Goal: Information Seeking & Learning: Check status

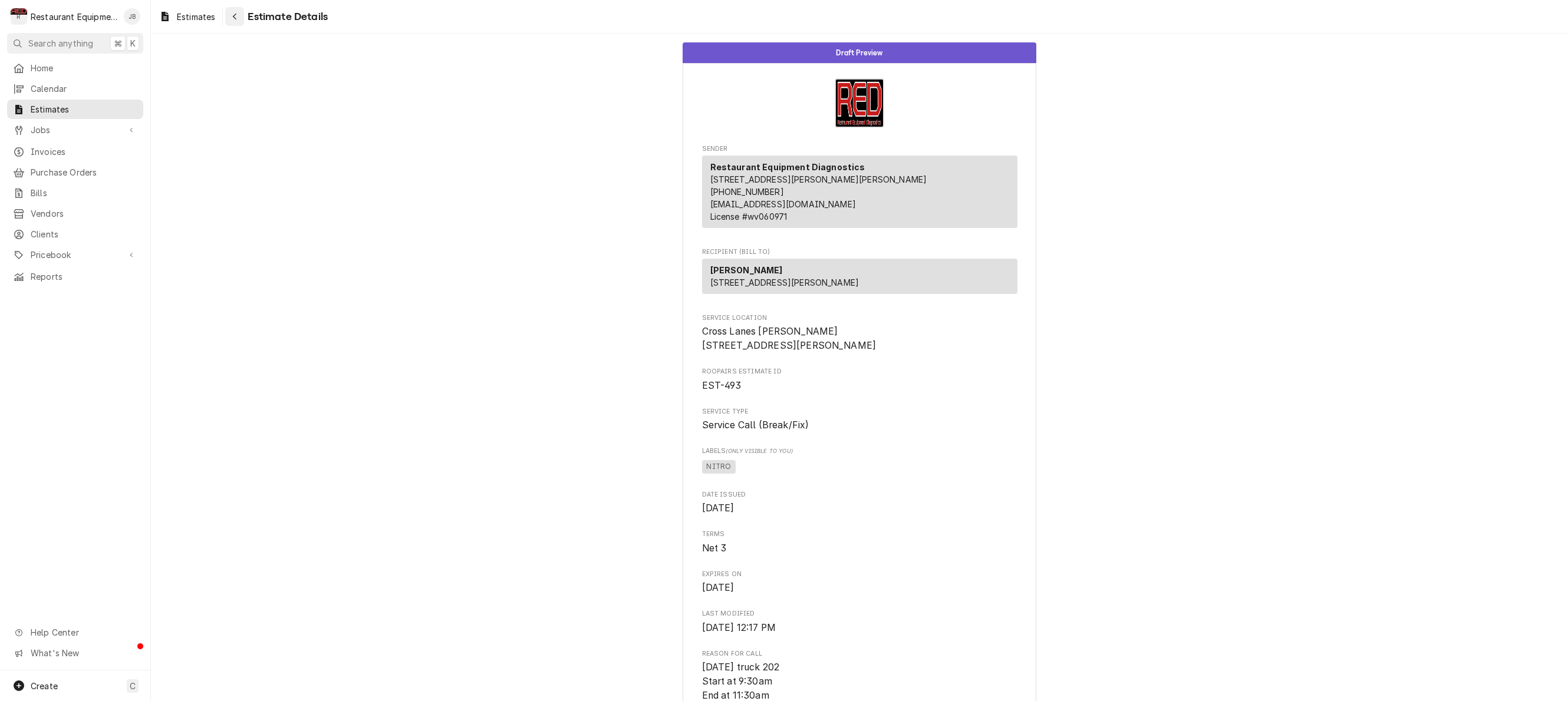
click at [235, 16] on icon "Navigate back" at bounding box center [234, 16] width 5 height 9
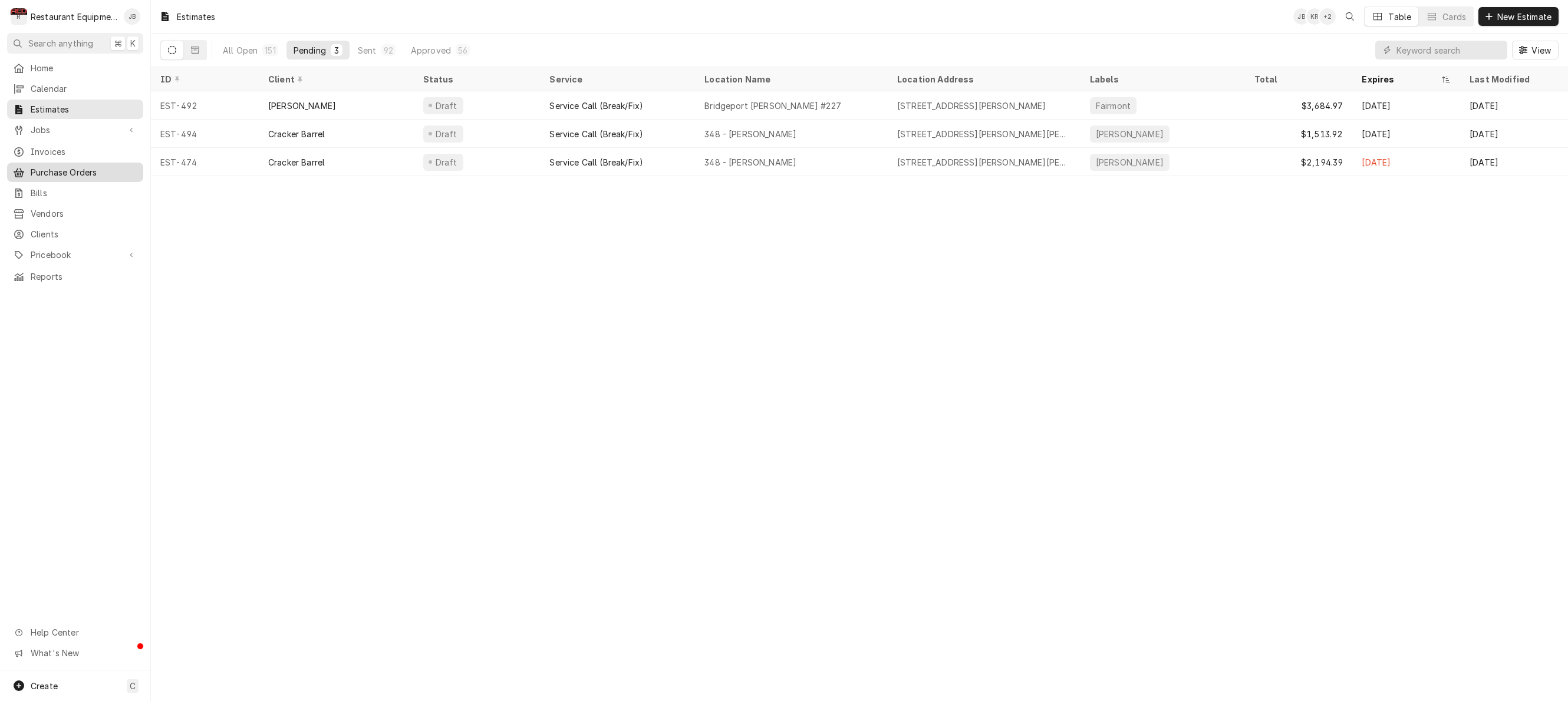
click at [72, 168] on span "Purchase Orders" at bounding box center [84, 172] width 107 height 13
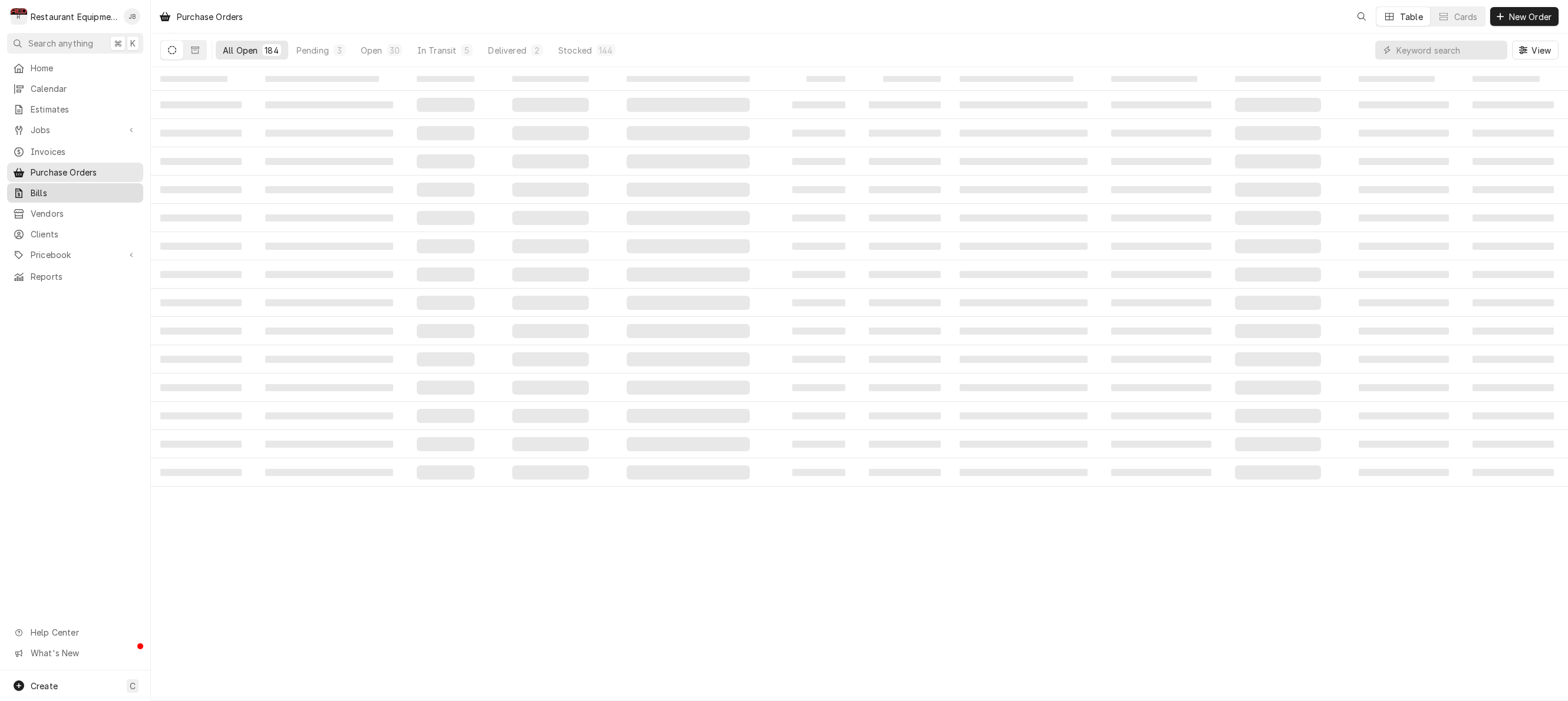
click at [37, 188] on span "Bills" at bounding box center [84, 193] width 107 height 13
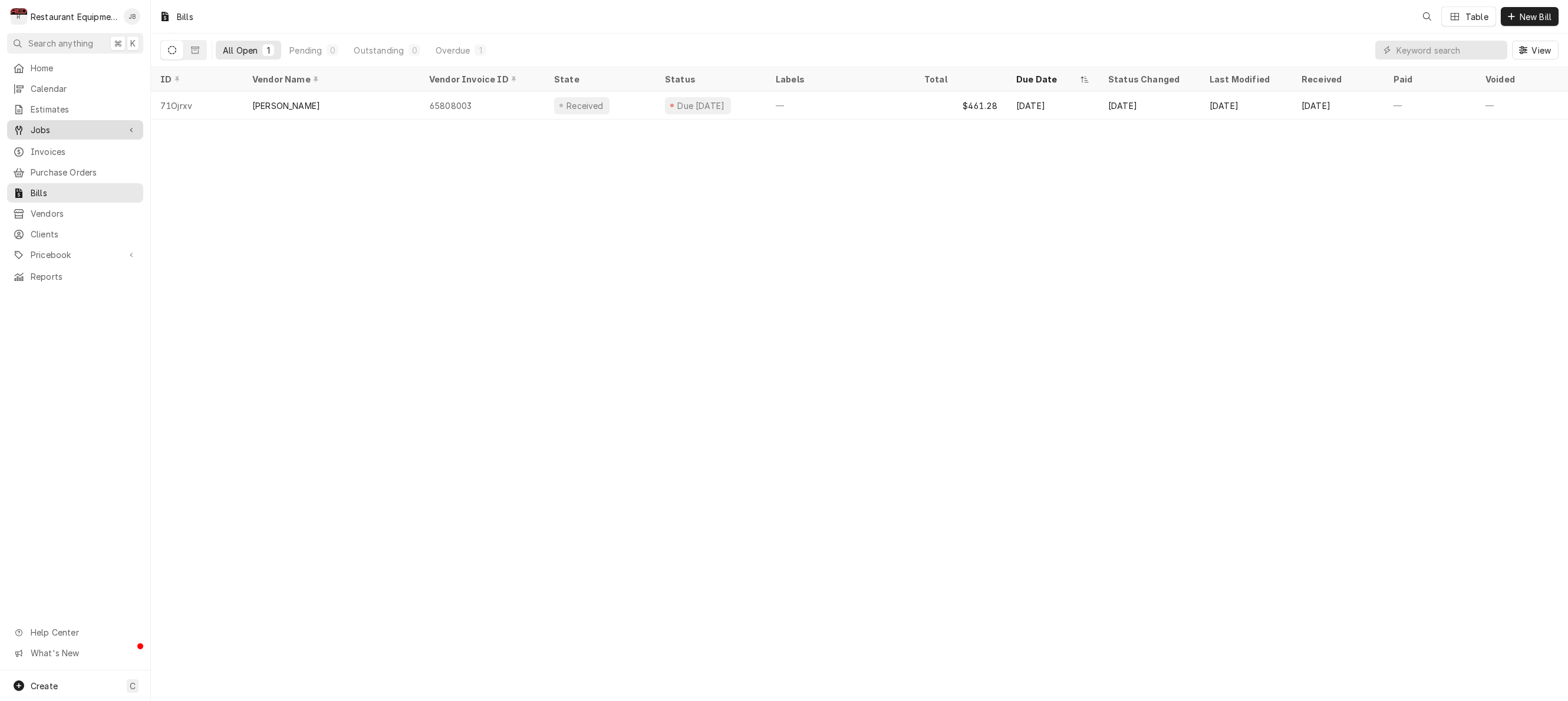
click at [48, 129] on span "Jobs" at bounding box center [76, 130] width 89 height 13
click at [46, 144] on span "Jobs" at bounding box center [84, 150] width 107 height 13
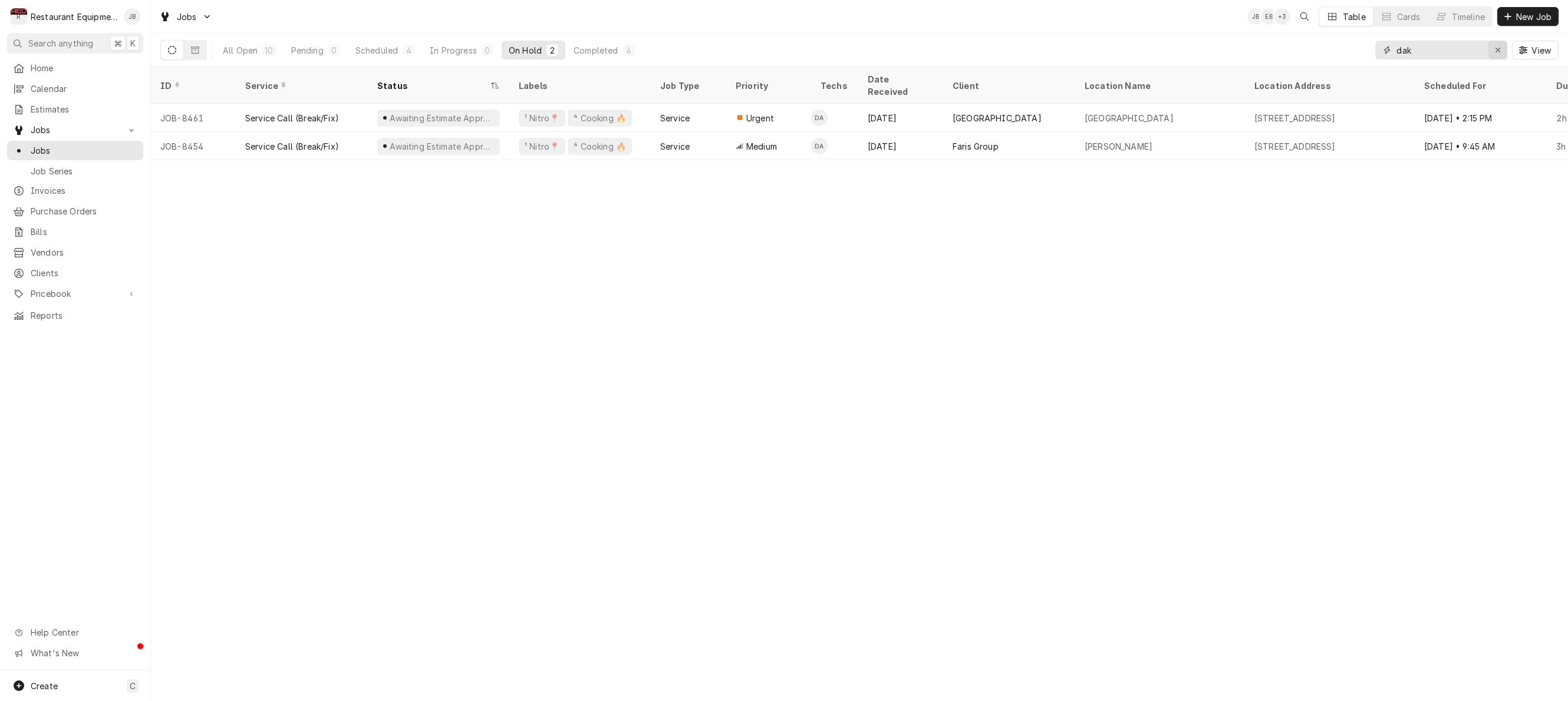
click at [1492, 50] on div "Erase input" at bounding box center [1498, 50] width 12 height 12
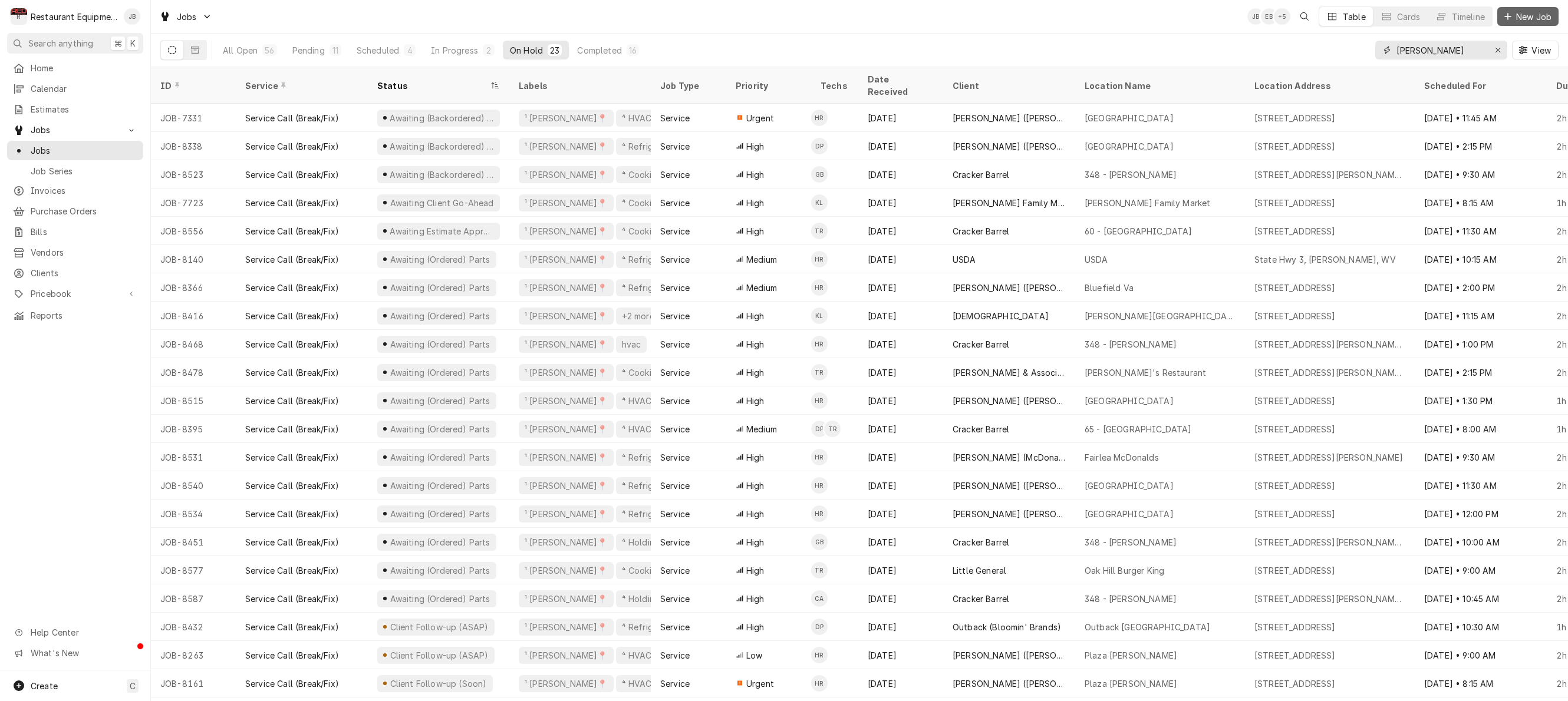
type input "[PERSON_NAME]"
click at [1540, 16] on span "New Job" at bounding box center [1533, 16] width 40 height 13
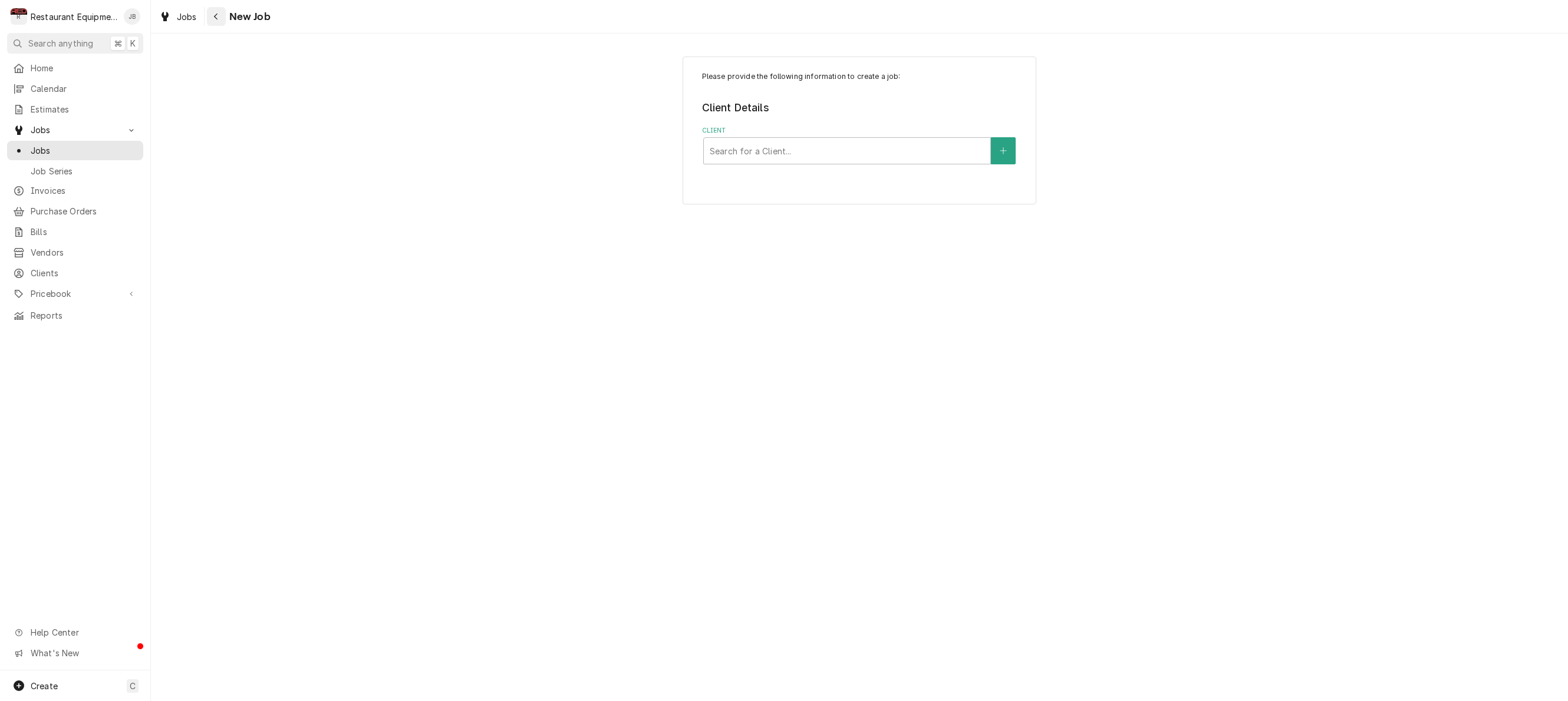
click at [216, 14] on icon "Navigate back" at bounding box center [215, 16] width 5 height 9
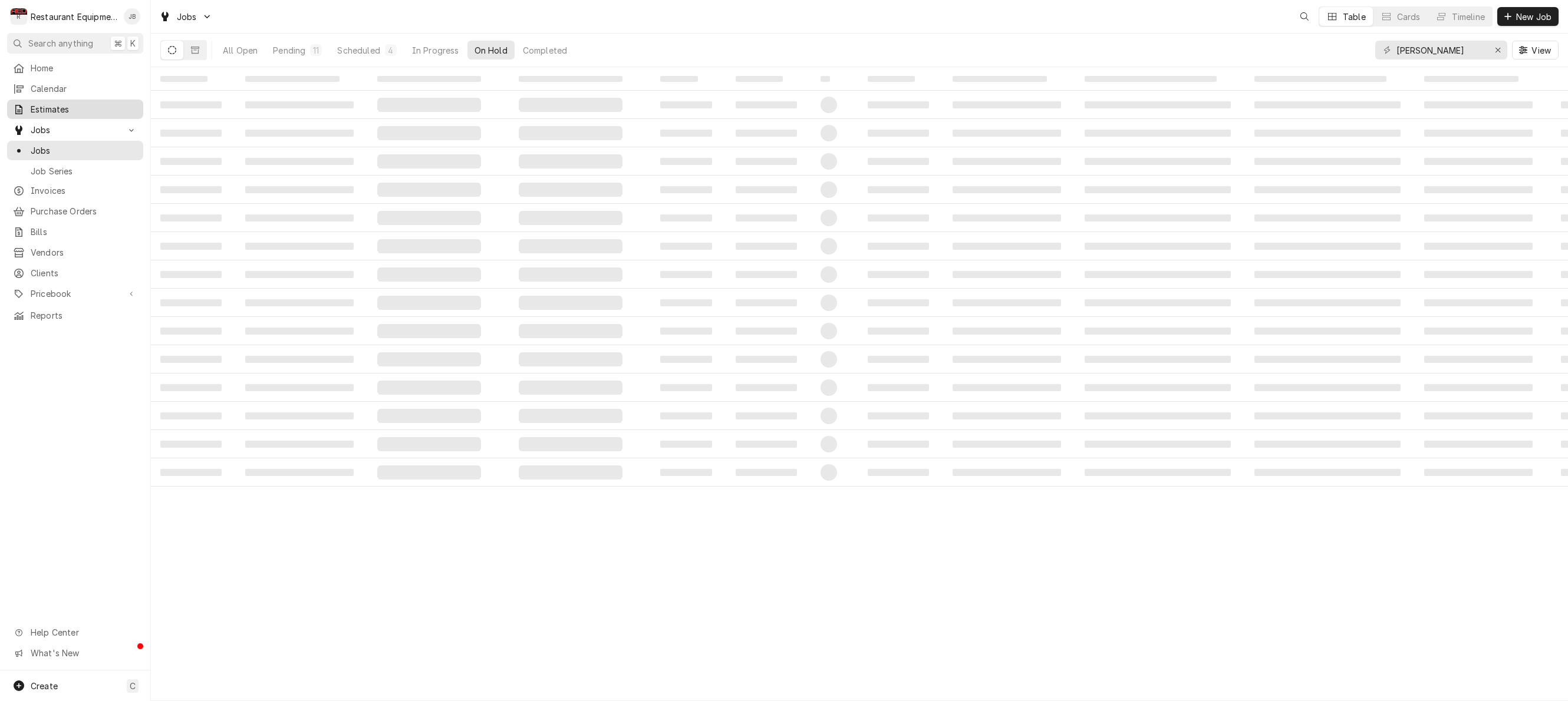
click at [41, 107] on span "Estimates" at bounding box center [84, 109] width 107 height 13
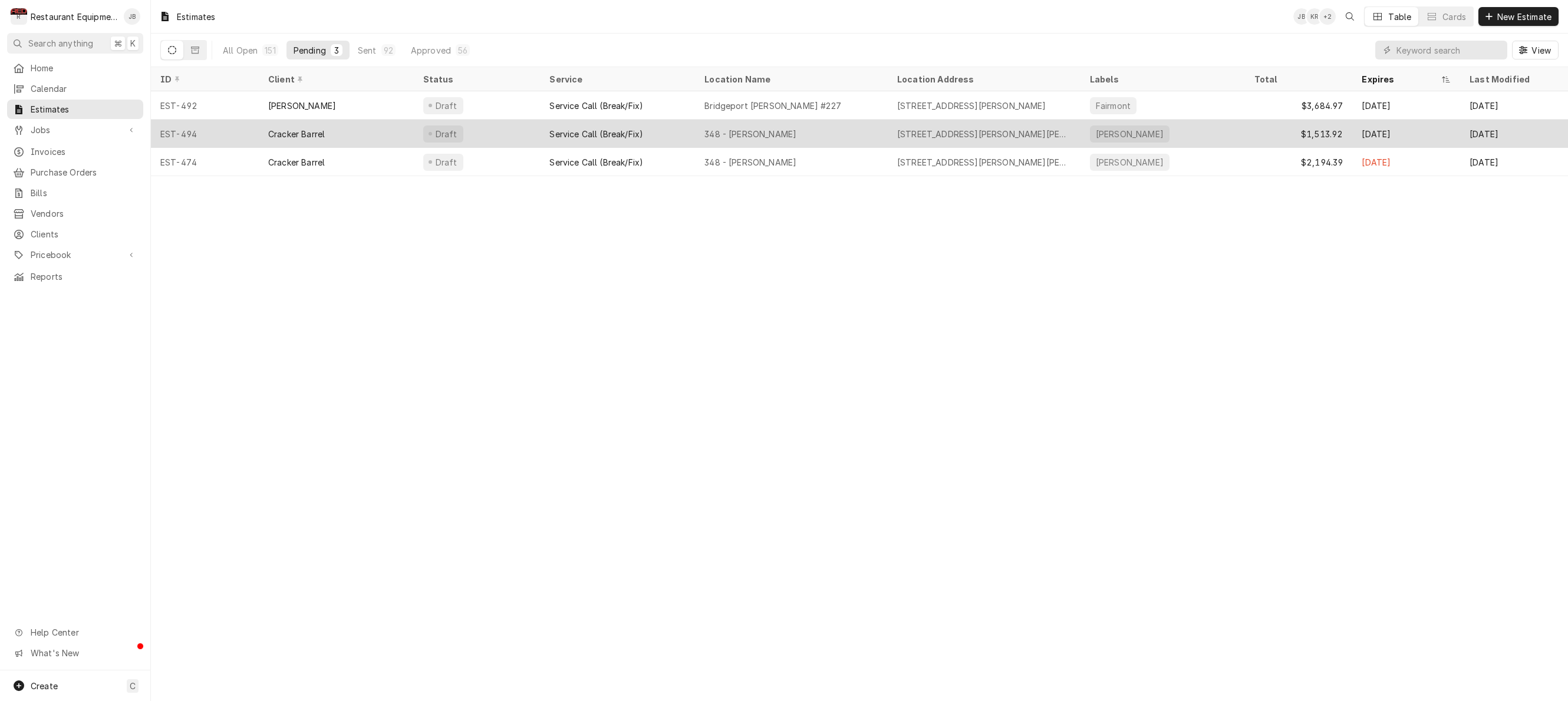
click at [845, 134] on div "348 - Beckley" at bounding box center [791, 134] width 193 height 28
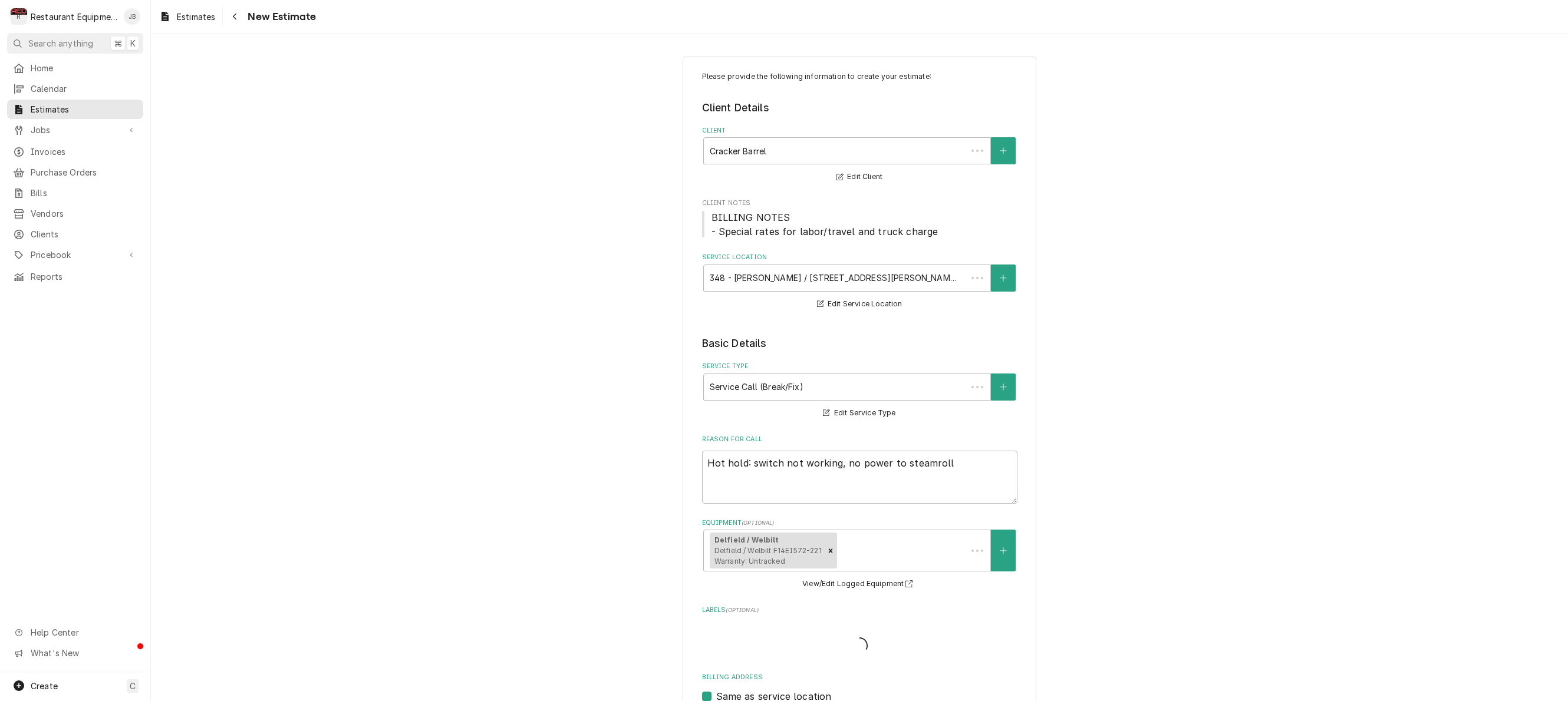
type textarea "x"
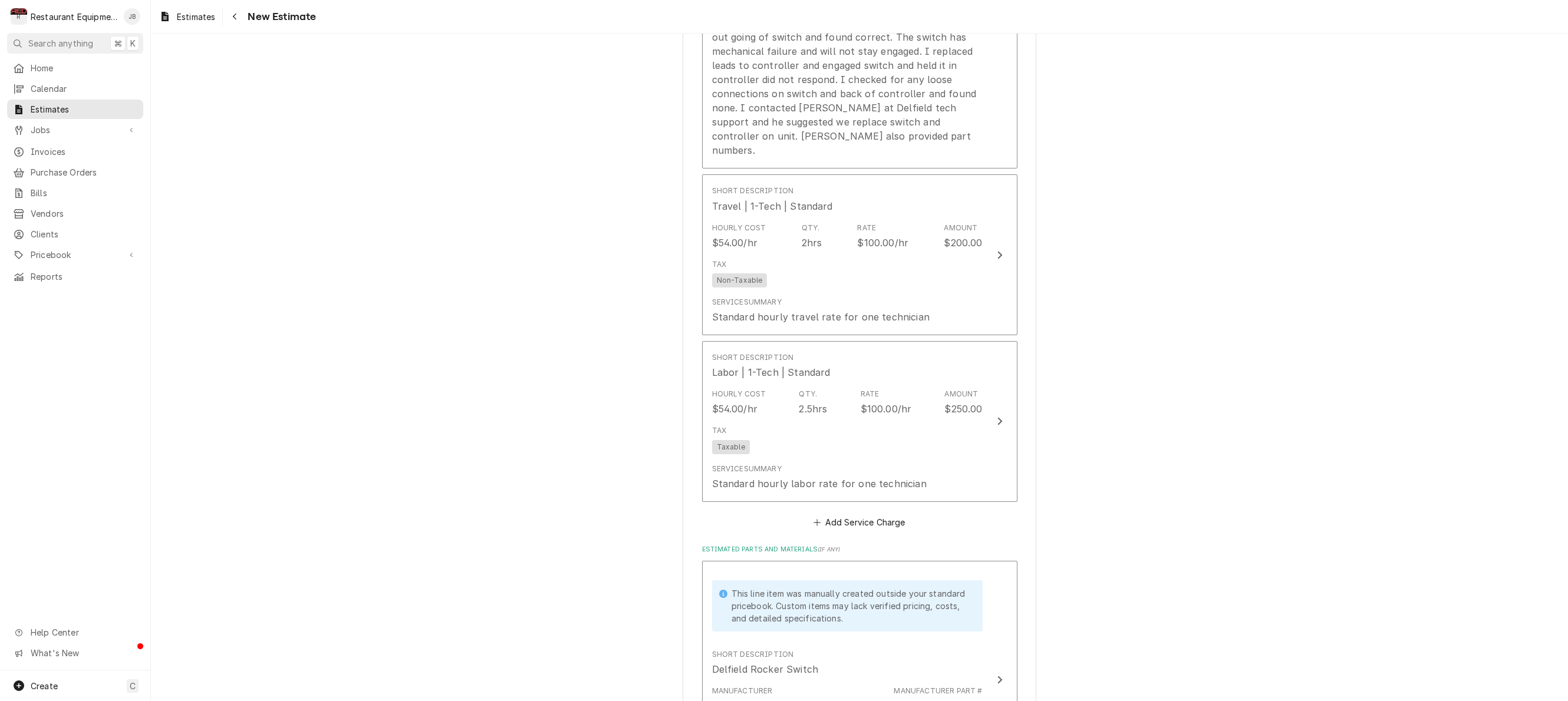
scroll to position [1258, 0]
click at [237, 25] on button "Navigate back" at bounding box center [234, 15] width 18 height 18
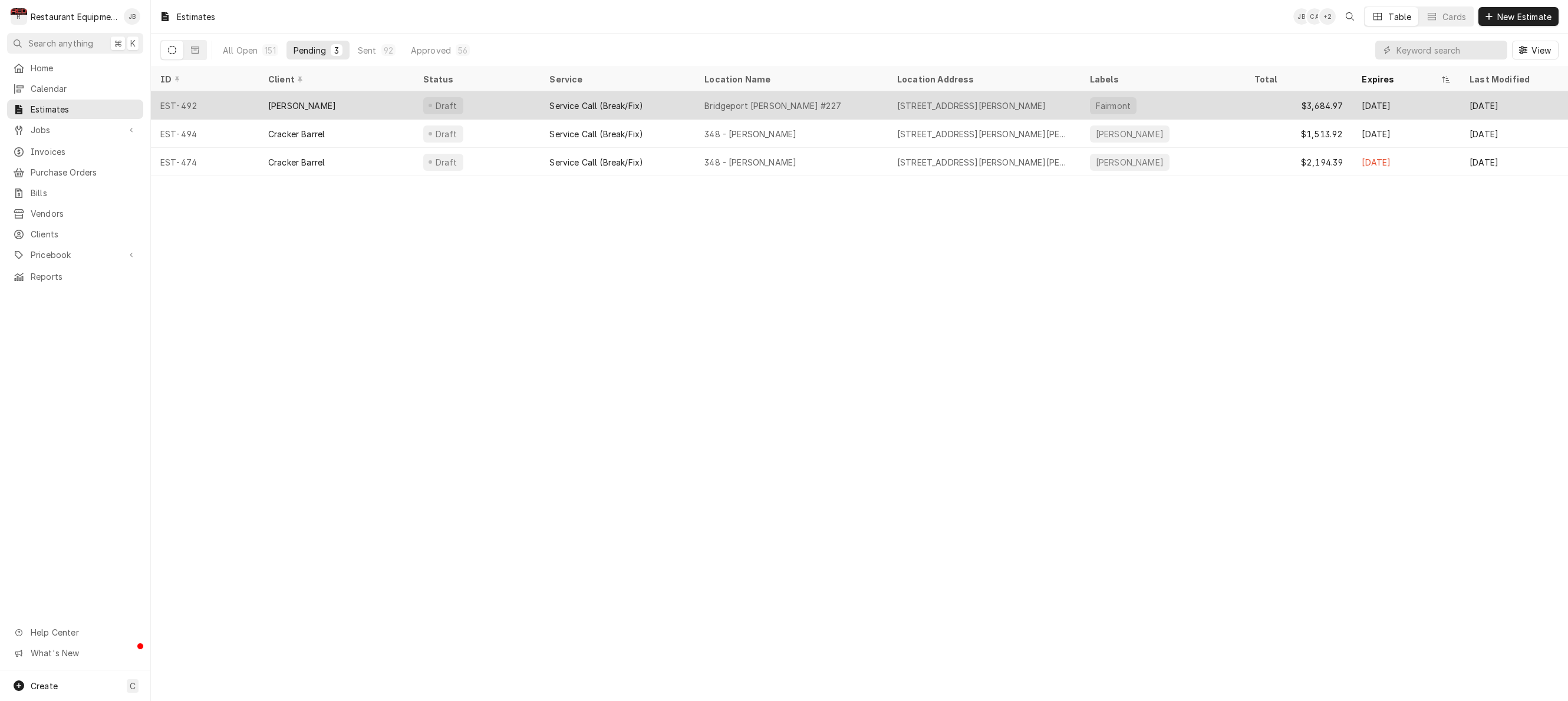
click at [254, 102] on div "EST-492" at bounding box center [204, 105] width 108 height 28
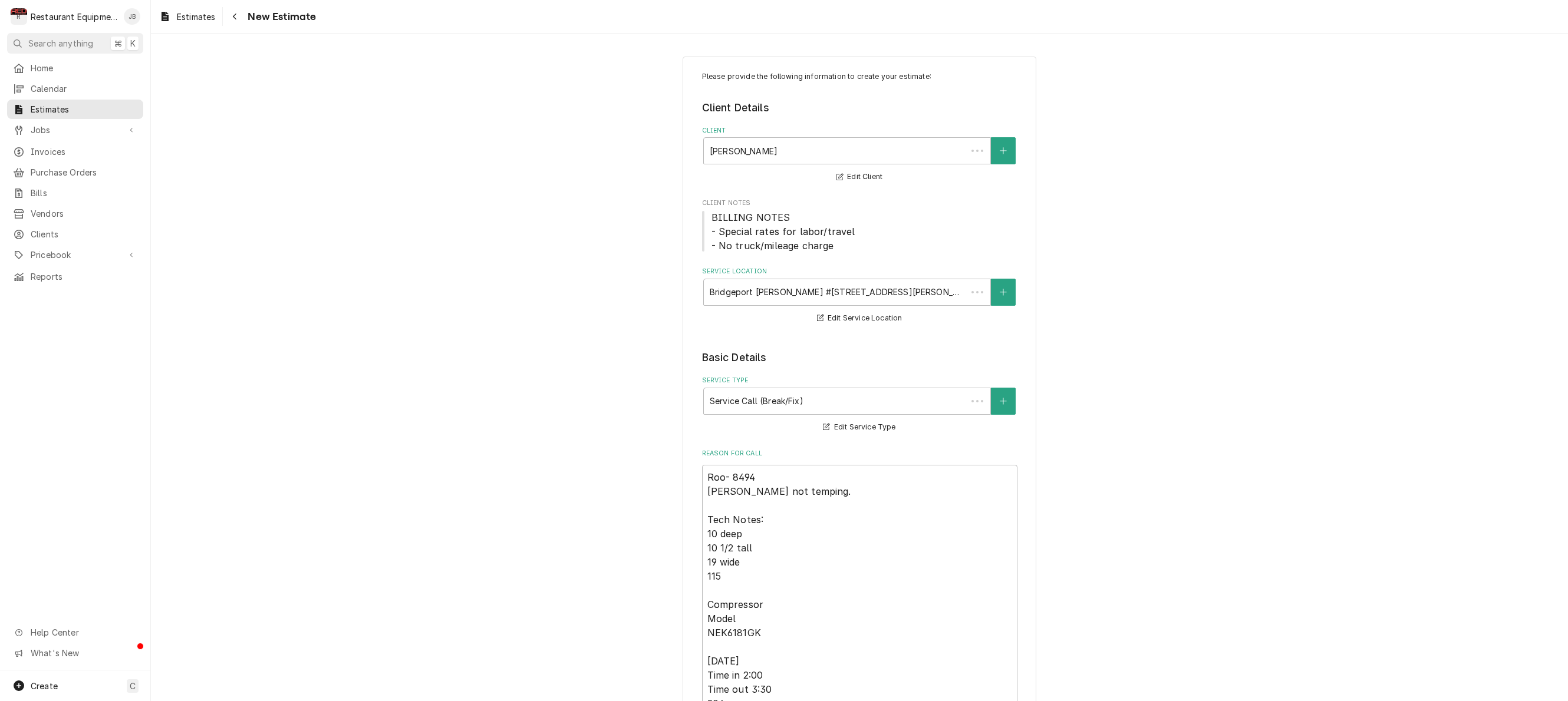
type textarea "x"
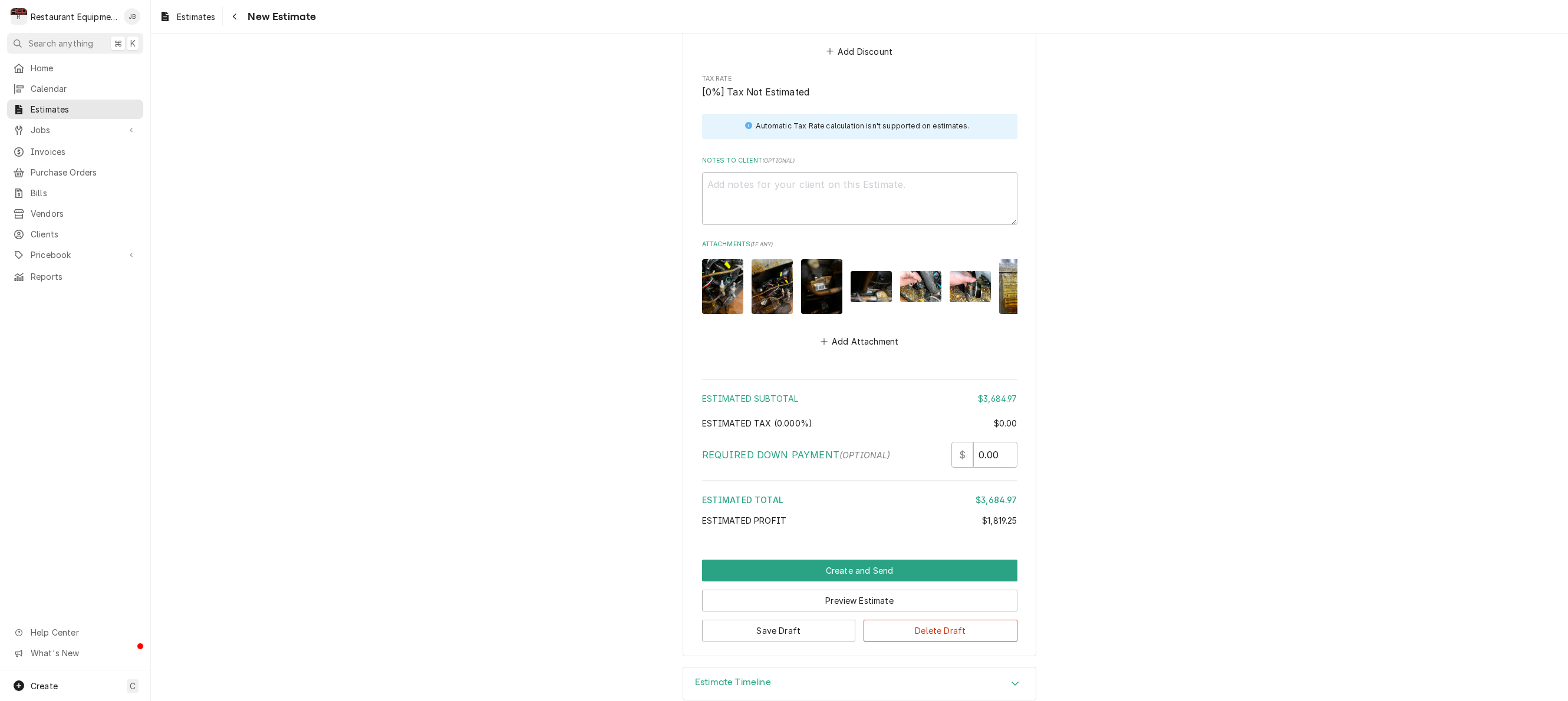
scroll to position [3355, 0]
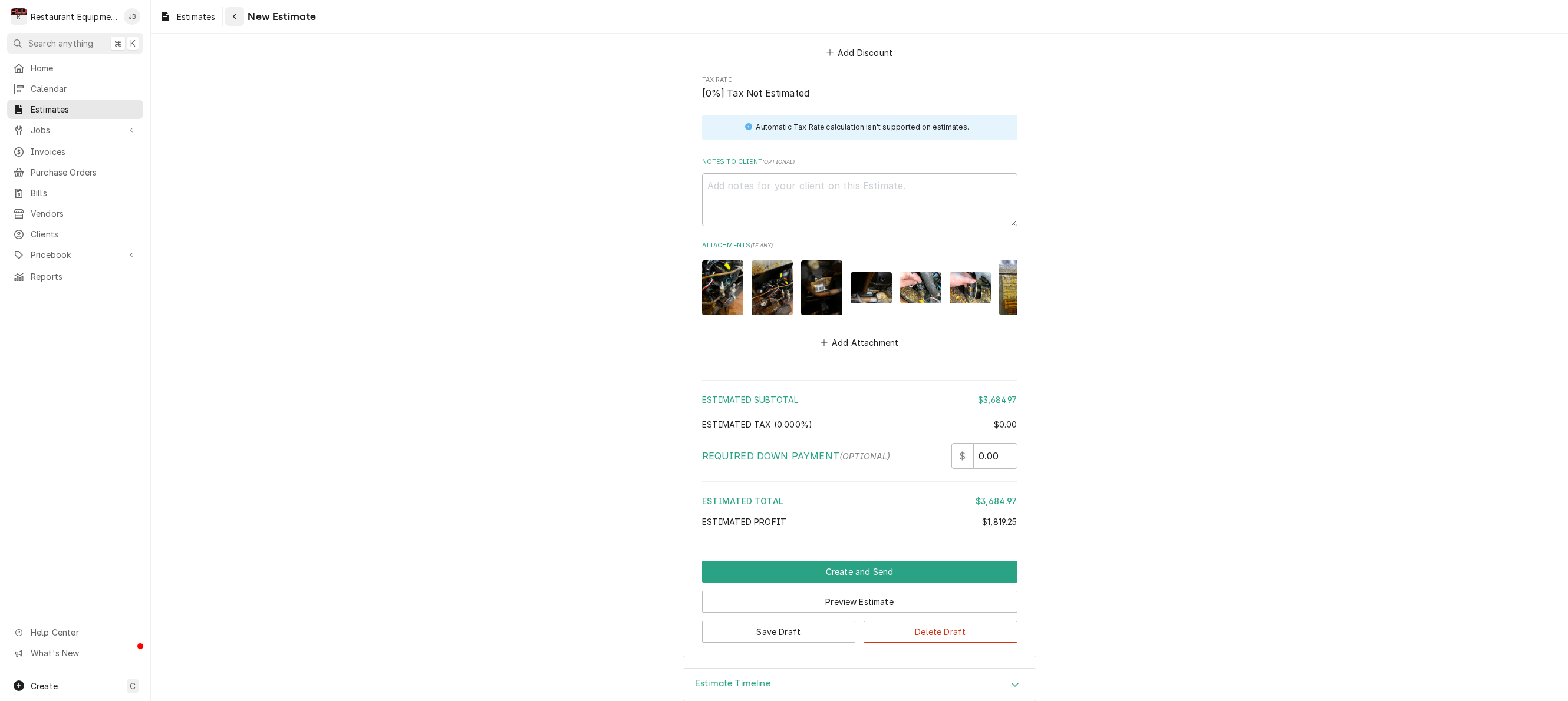
click at [237, 20] on div "Navigate back" at bounding box center [234, 16] width 12 height 12
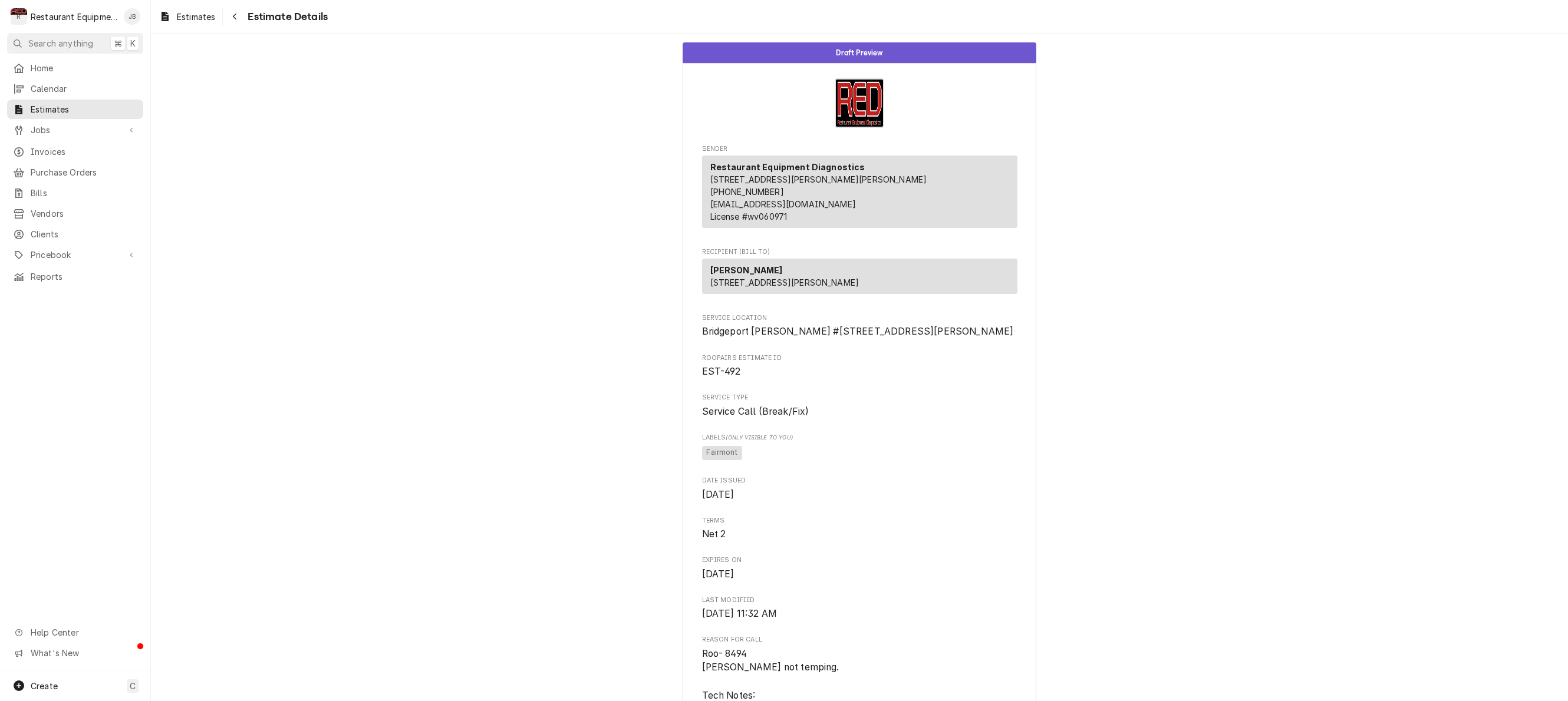
click at [224, 6] on div "Estimates Estimate Details" at bounding box center [859, 16] width 1417 height 33
click at [235, 18] on icon "Navigate back" at bounding box center [234, 16] width 5 height 9
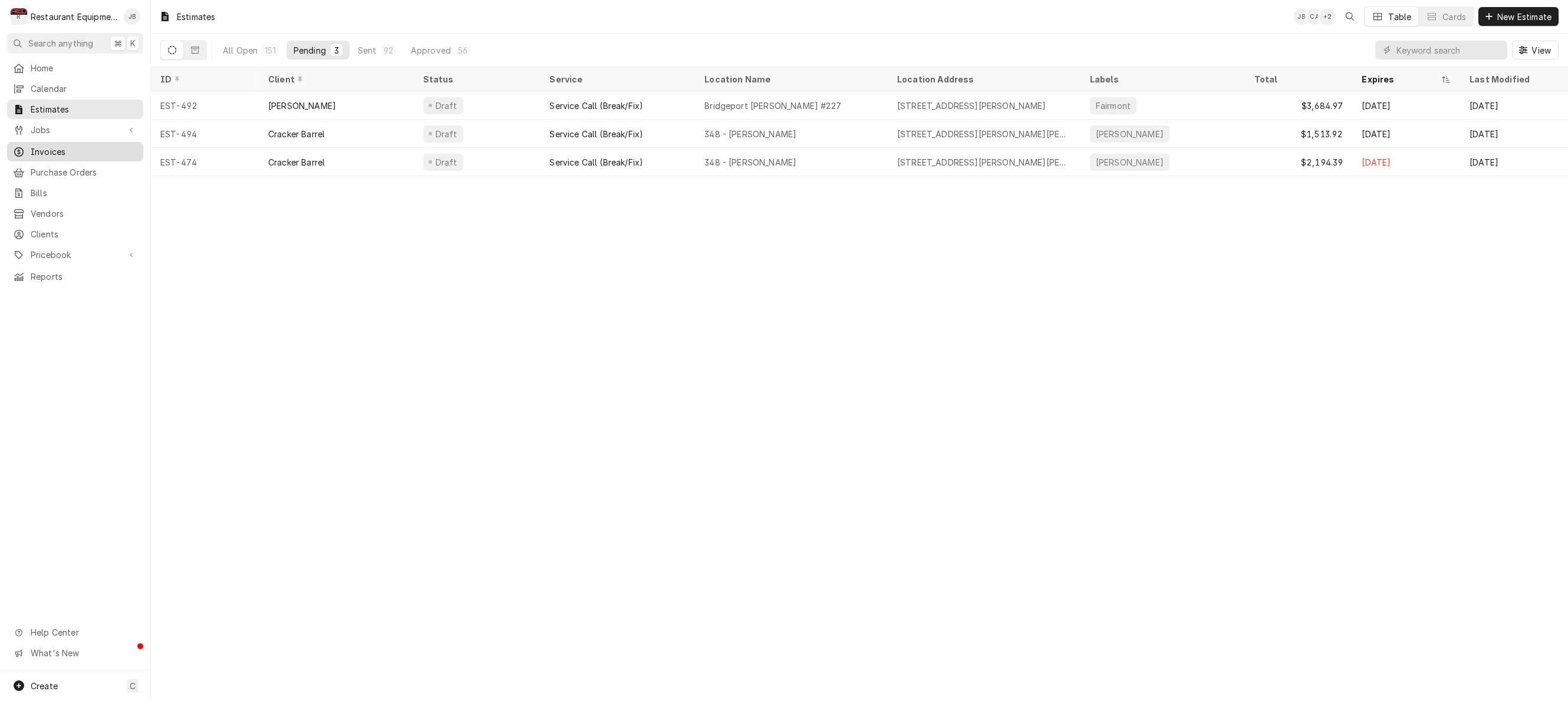
click at [88, 145] on span "Invoices" at bounding box center [84, 151] width 107 height 13
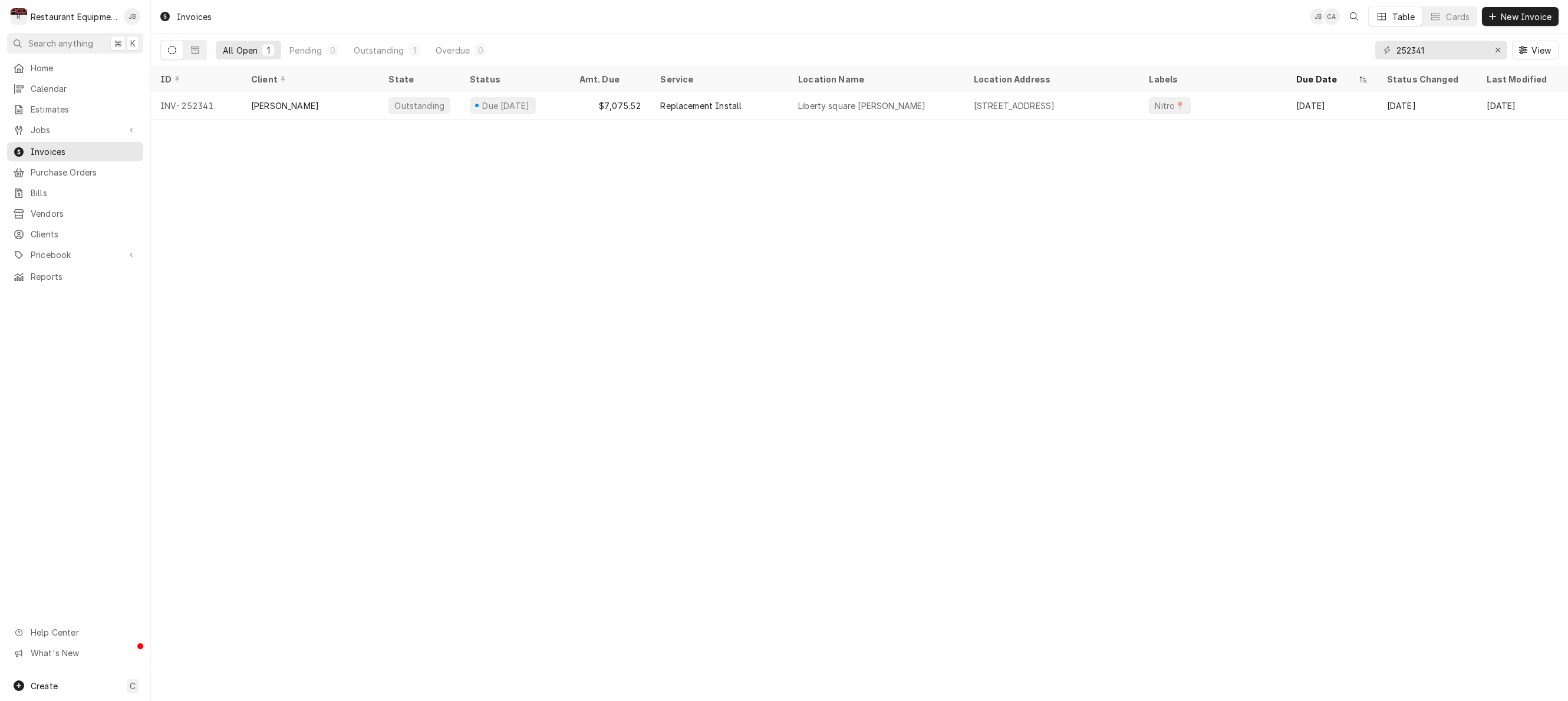
click at [175, 49] on icon "Dynamic Content Wrapper" at bounding box center [171, 49] width 9 height 9
click at [197, 49] on icon "Dynamic Content Wrapper" at bounding box center [195, 49] width 9 height 9
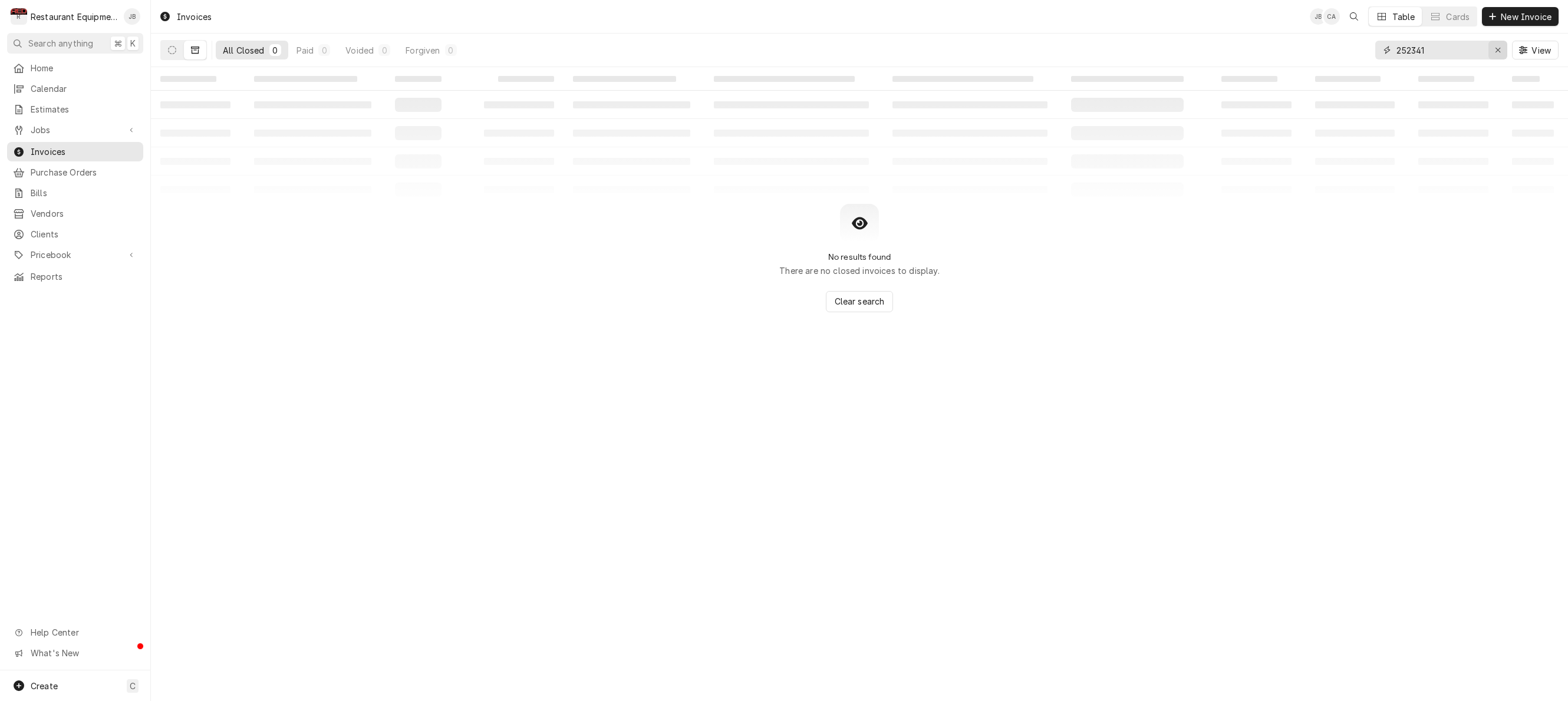
click at [1499, 48] on icon "Erase input" at bounding box center [1497, 49] width 5 height 5
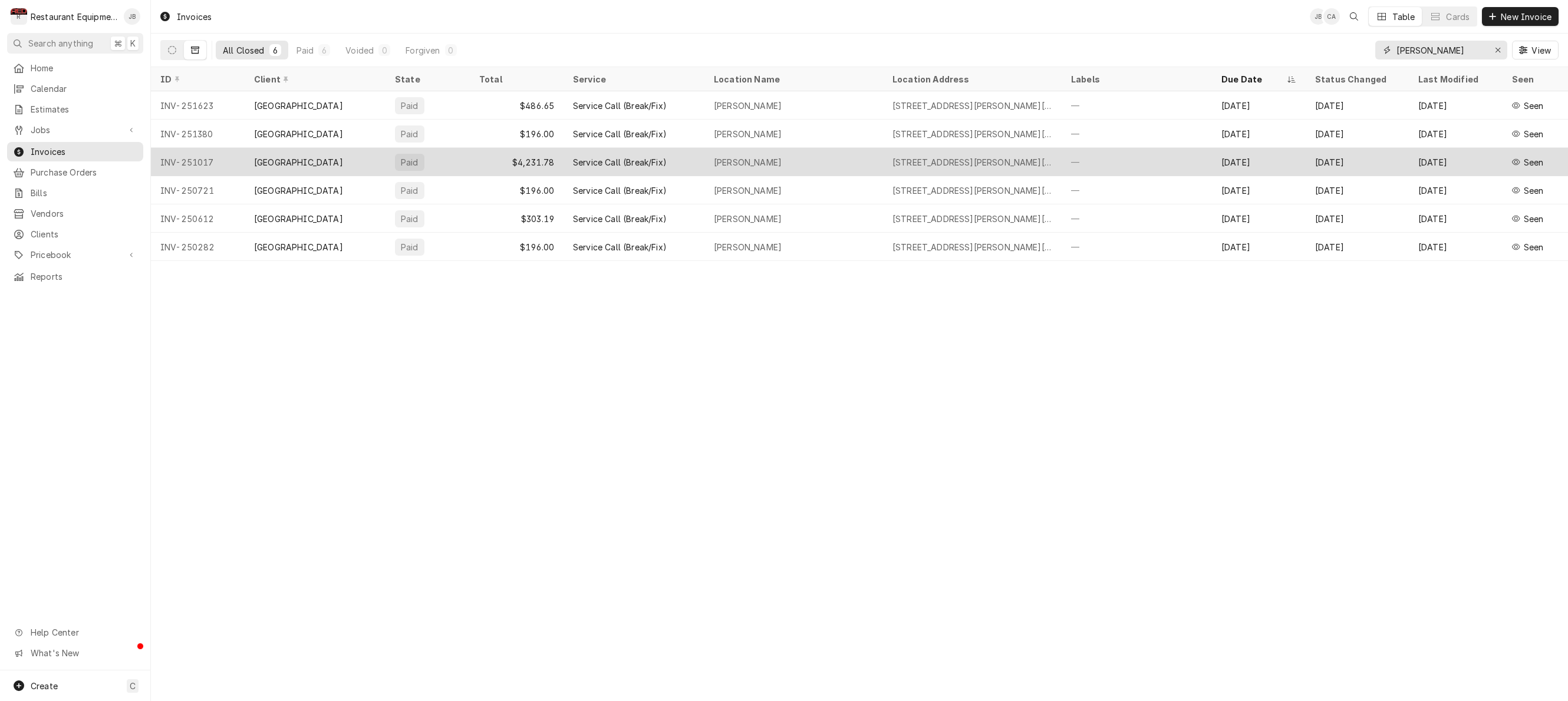
type input "Woodrow wilson"
click at [1107, 161] on div "—" at bounding box center [1136, 162] width 150 height 28
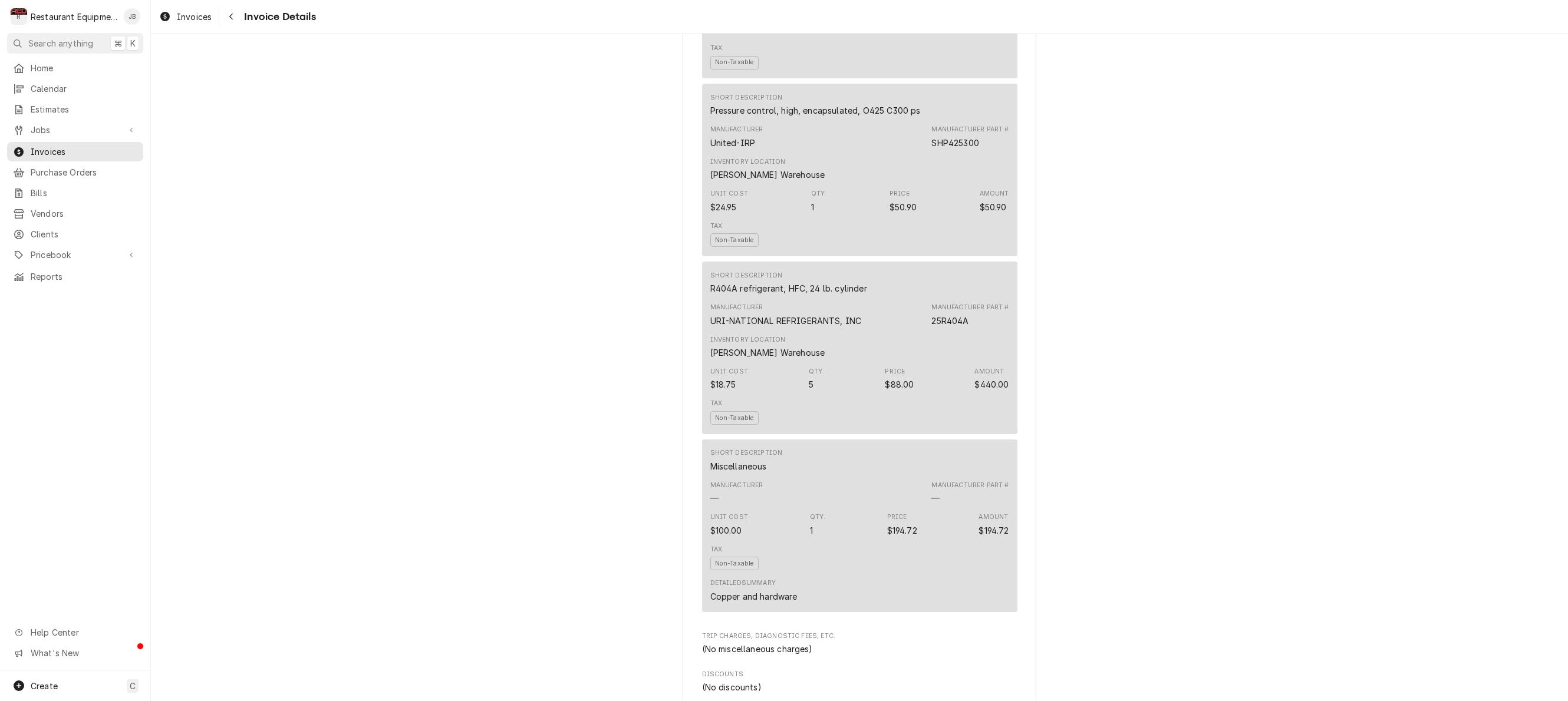
scroll to position [2490, 0]
click at [229, 15] on icon "Navigate back" at bounding box center [231, 16] width 5 height 9
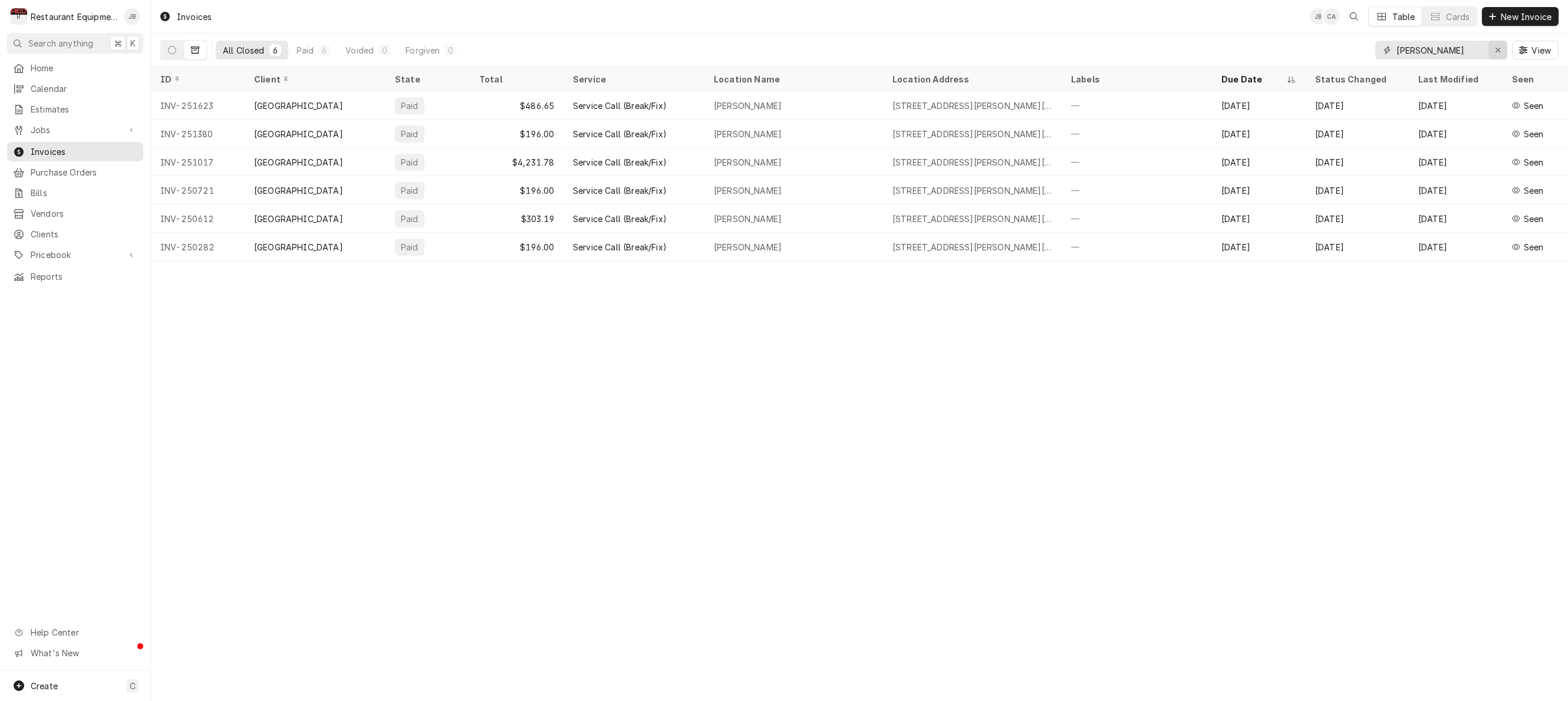
click at [1495, 47] on icon "Erase input" at bounding box center [1497, 49] width 5 height 5
click at [1495, 47] on input "Dynamic Content Wrapper" at bounding box center [1452, 49] width 110 height 18
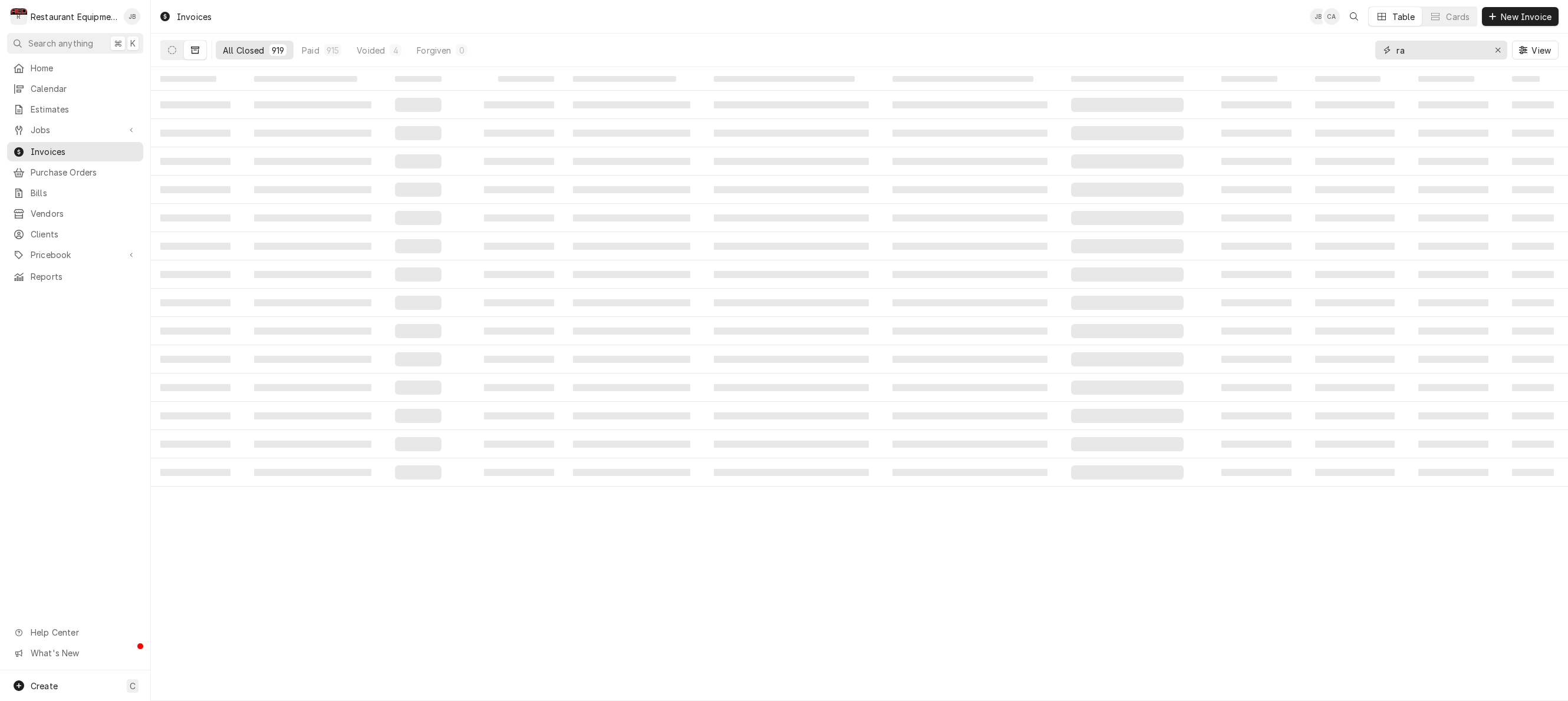
type input "r"
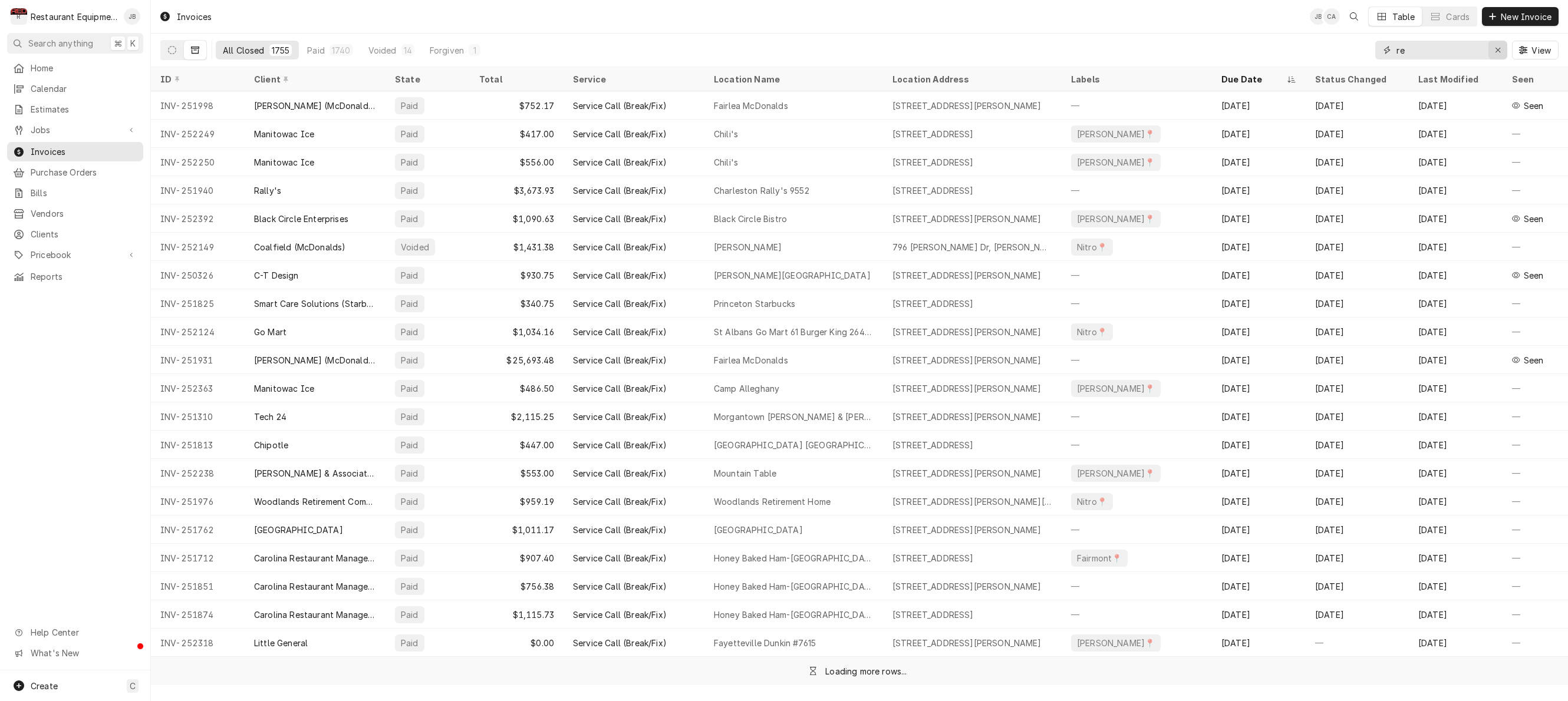
type input "r"
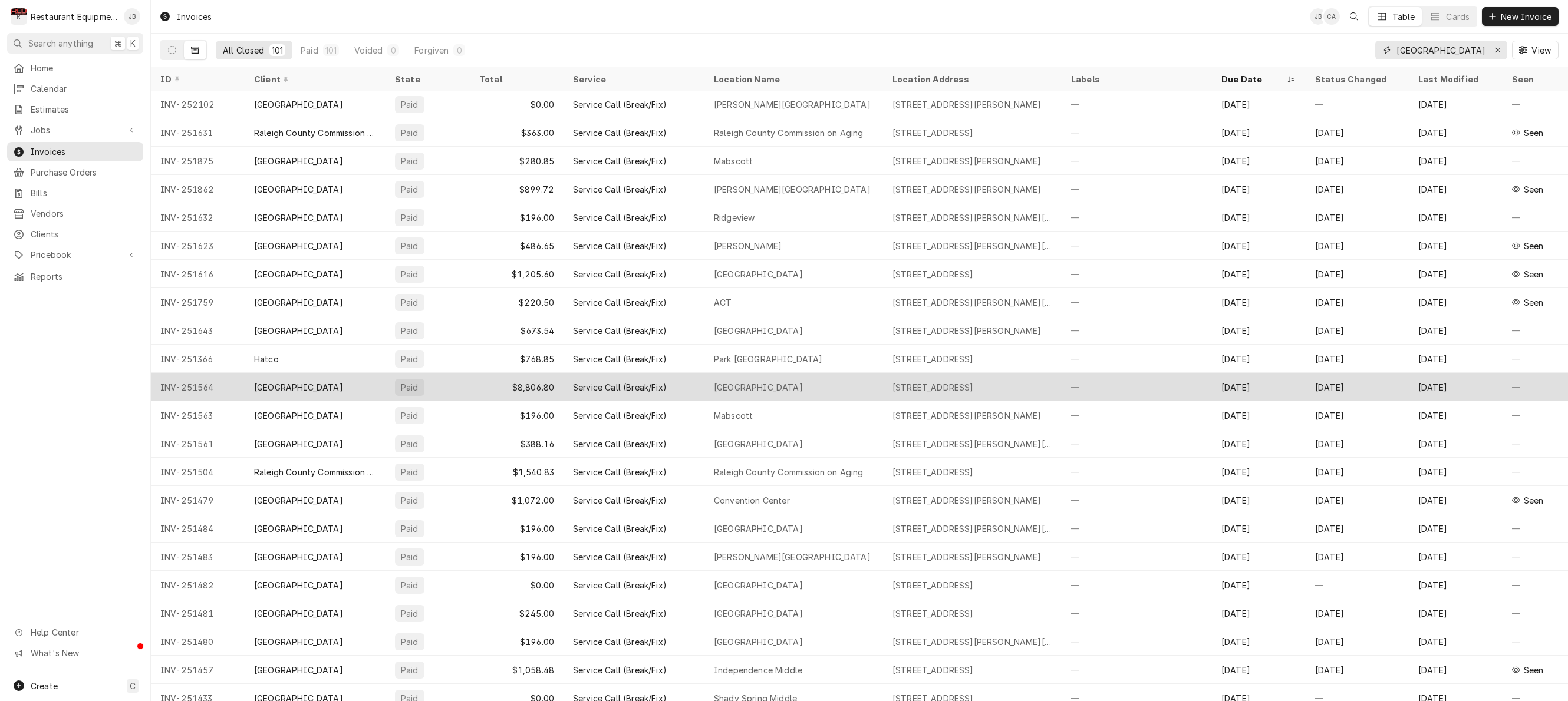
type input "Raleigh"
click at [809, 386] on div "Fairdale Elementary" at bounding box center [793, 386] width 178 height 28
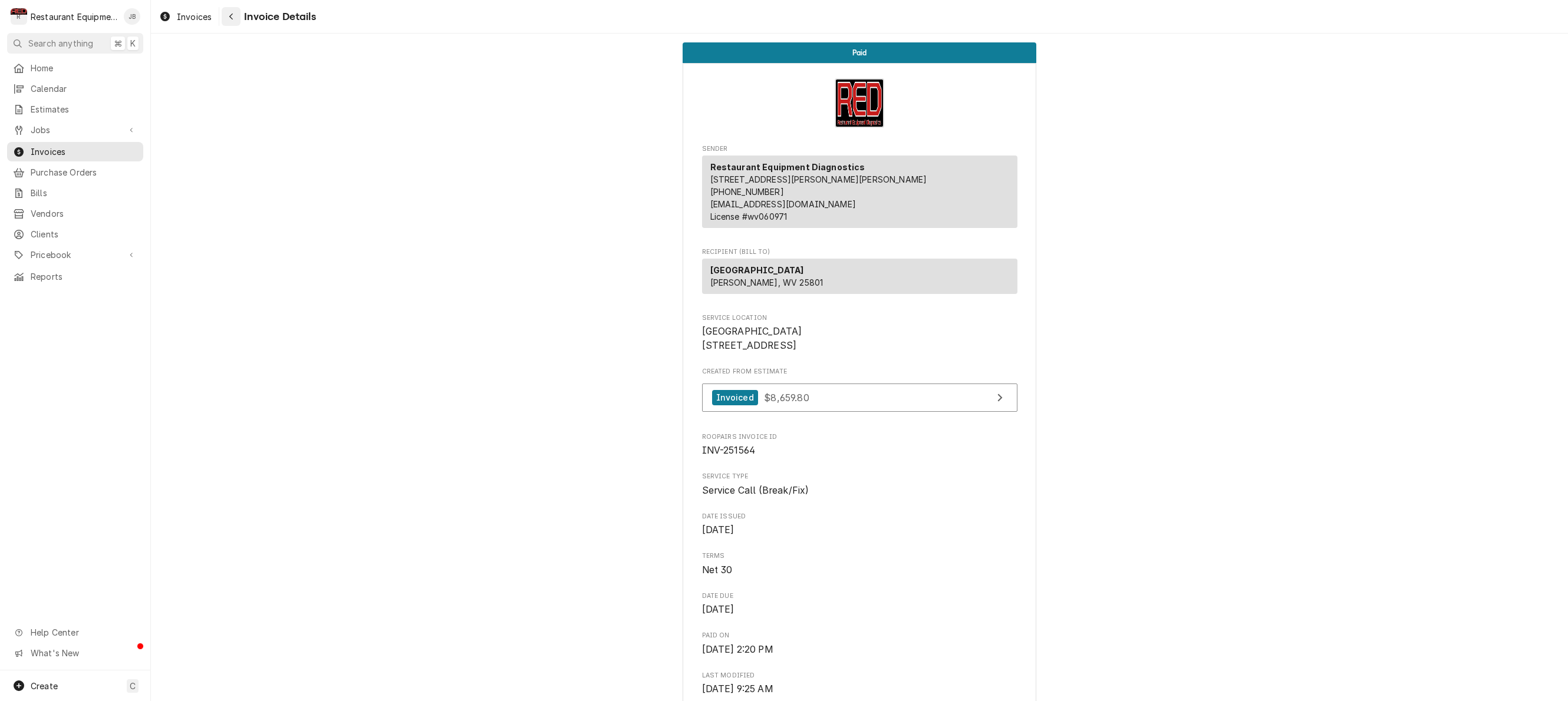
click at [231, 17] on icon "Navigate back" at bounding box center [231, 16] width 5 height 9
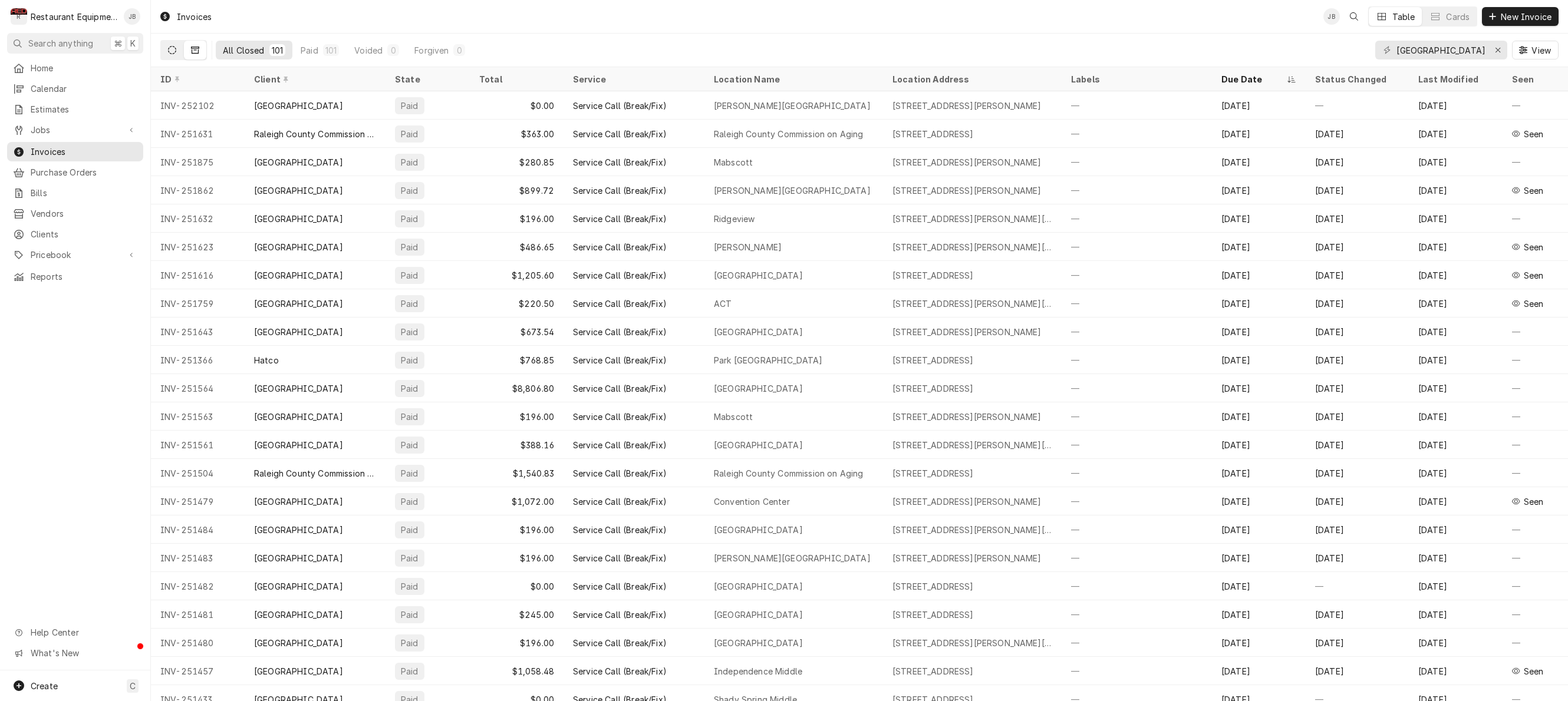
click at [174, 48] on icon "Dynamic Content Wrapper" at bounding box center [171, 49] width 9 height 9
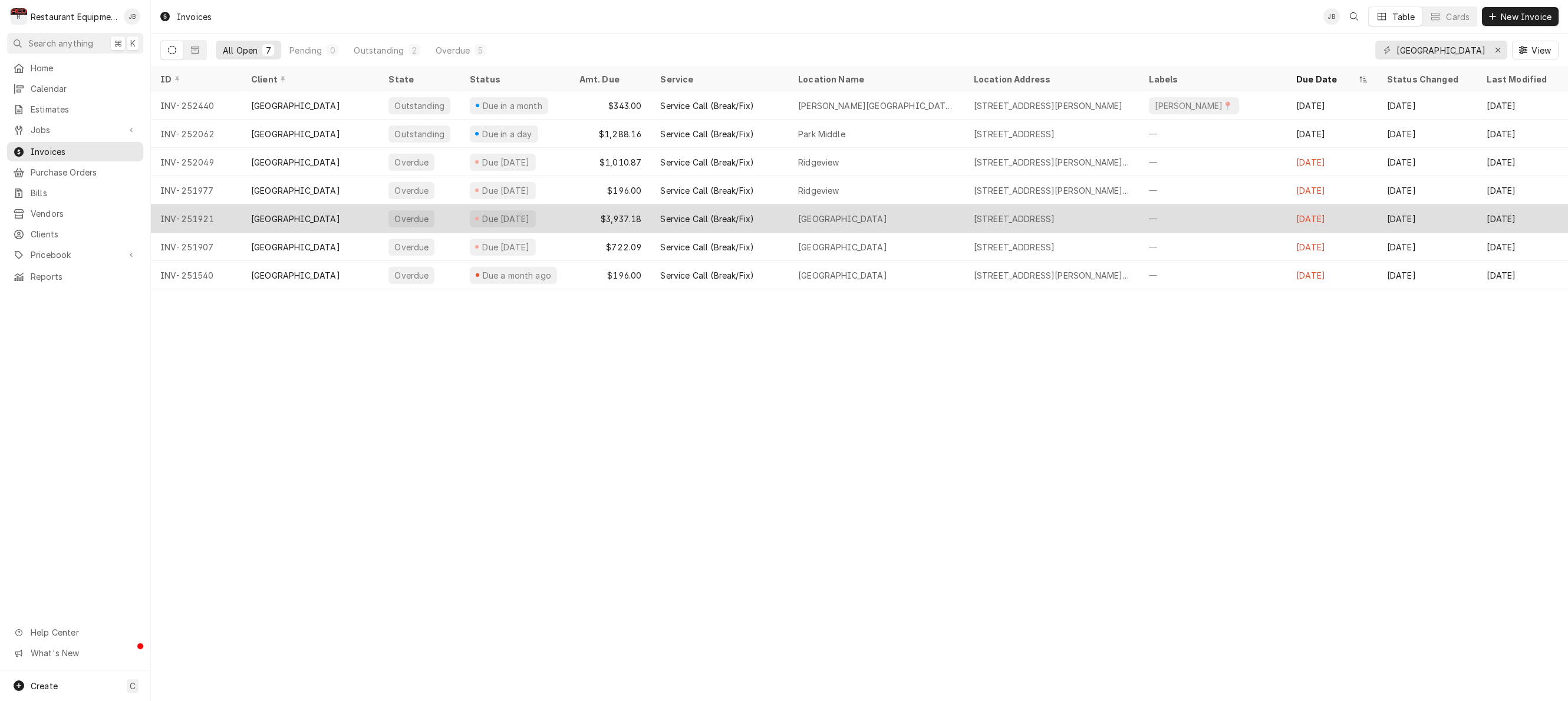
click at [663, 224] on div "Service Call (Break/Fix)" at bounding box center [720, 218] width 138 height 28
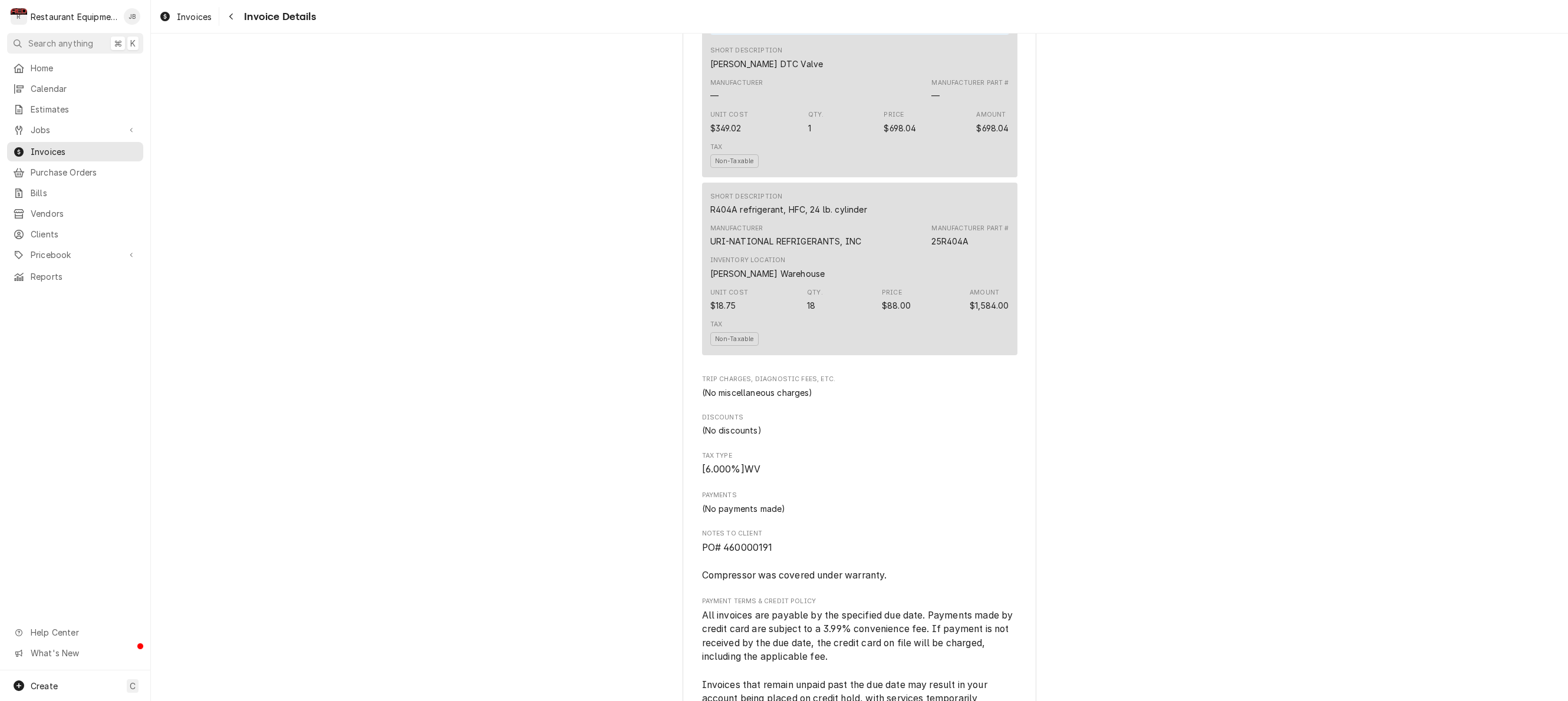
scroll to position [2375, 0]
click at [235, 13] on div "Navigate back" at bounding box center [231, 16] width 12 height 12
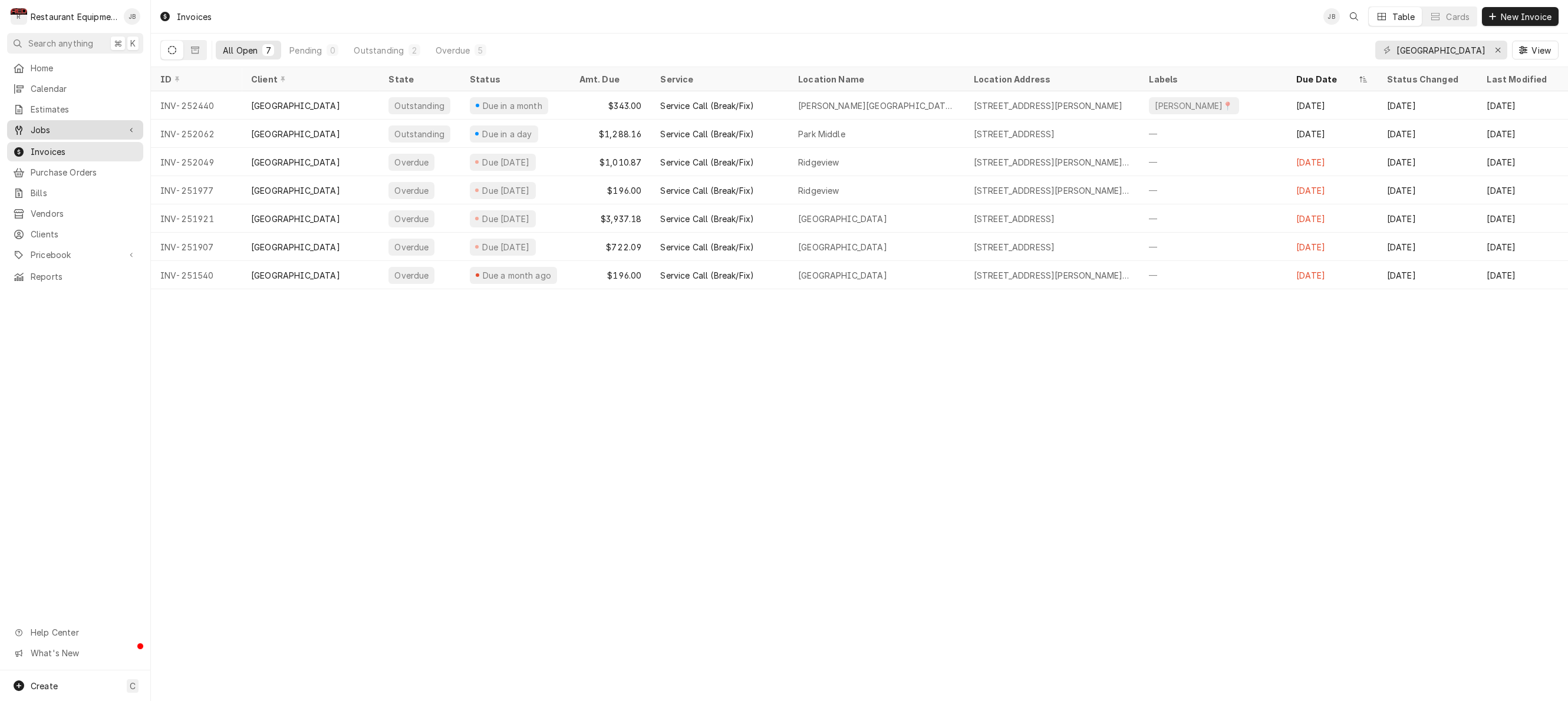
click at [26, 131] on div "Jobs" at bounding box center [66, 130] width 107 height 13
click at [29, 144] on div "Jobs" at bounding box center [75, 150] width 124 height 13
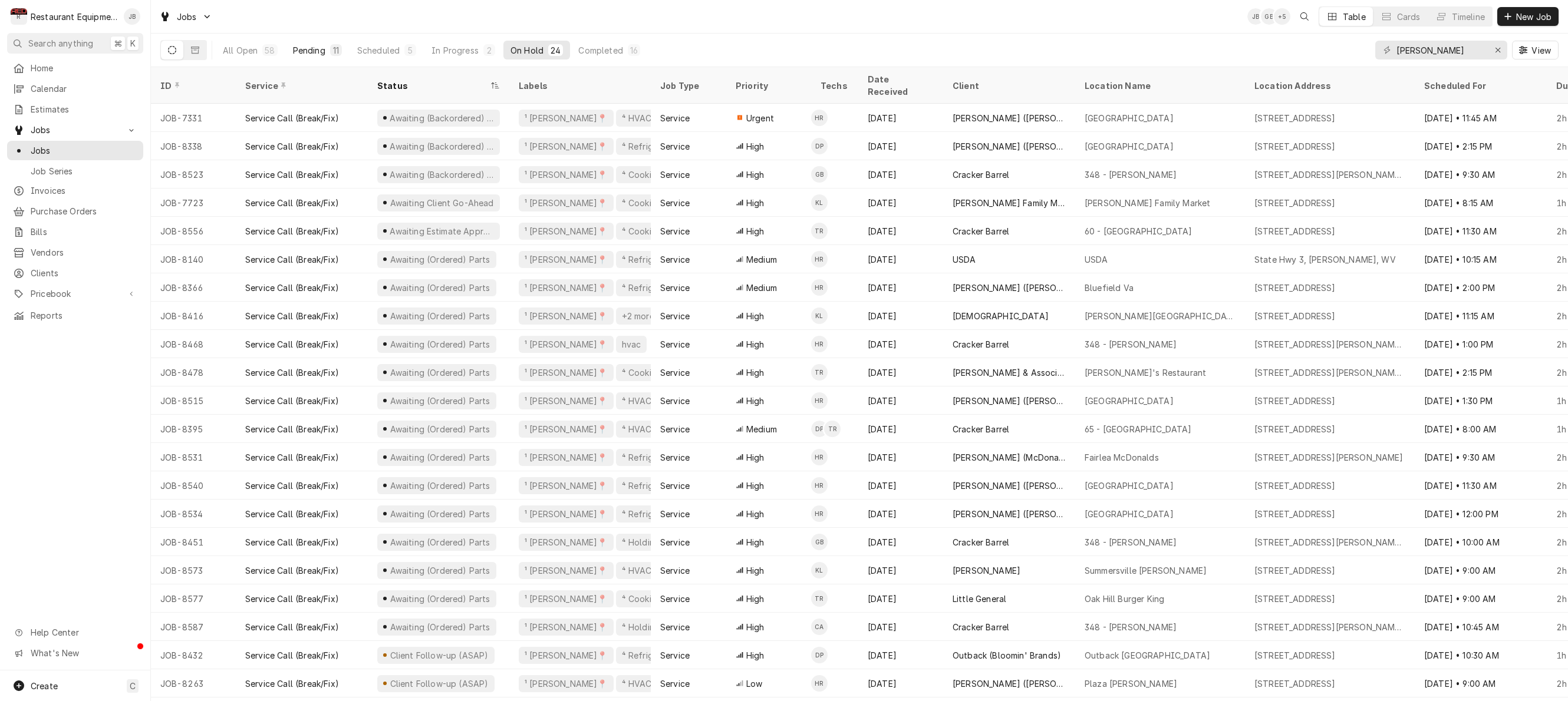
click at [310, 50] on div "Pending" at bounding box center [309, 50] width 32 height 13
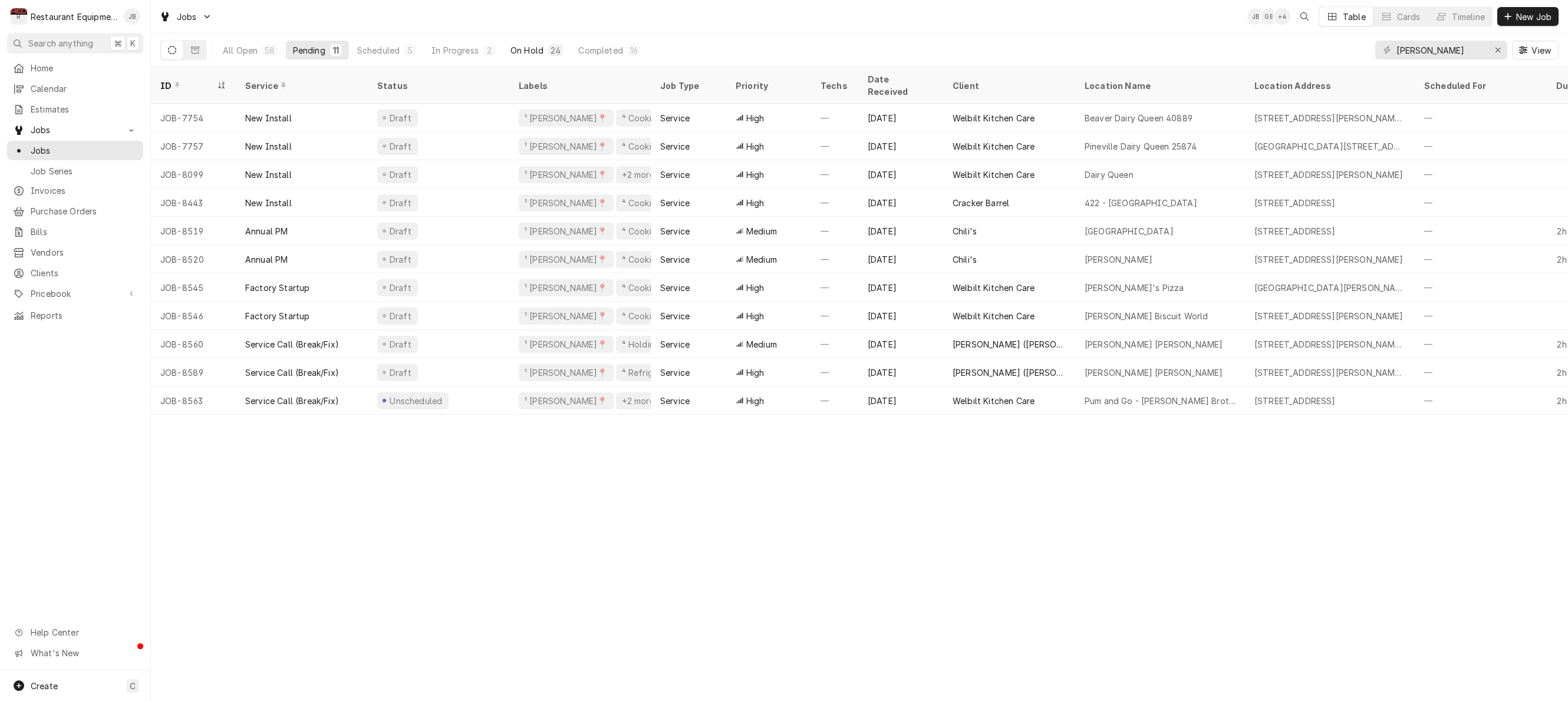
click at [542, 47] on div "On Hold" at bounding box center [527, 50] width 33 height 13
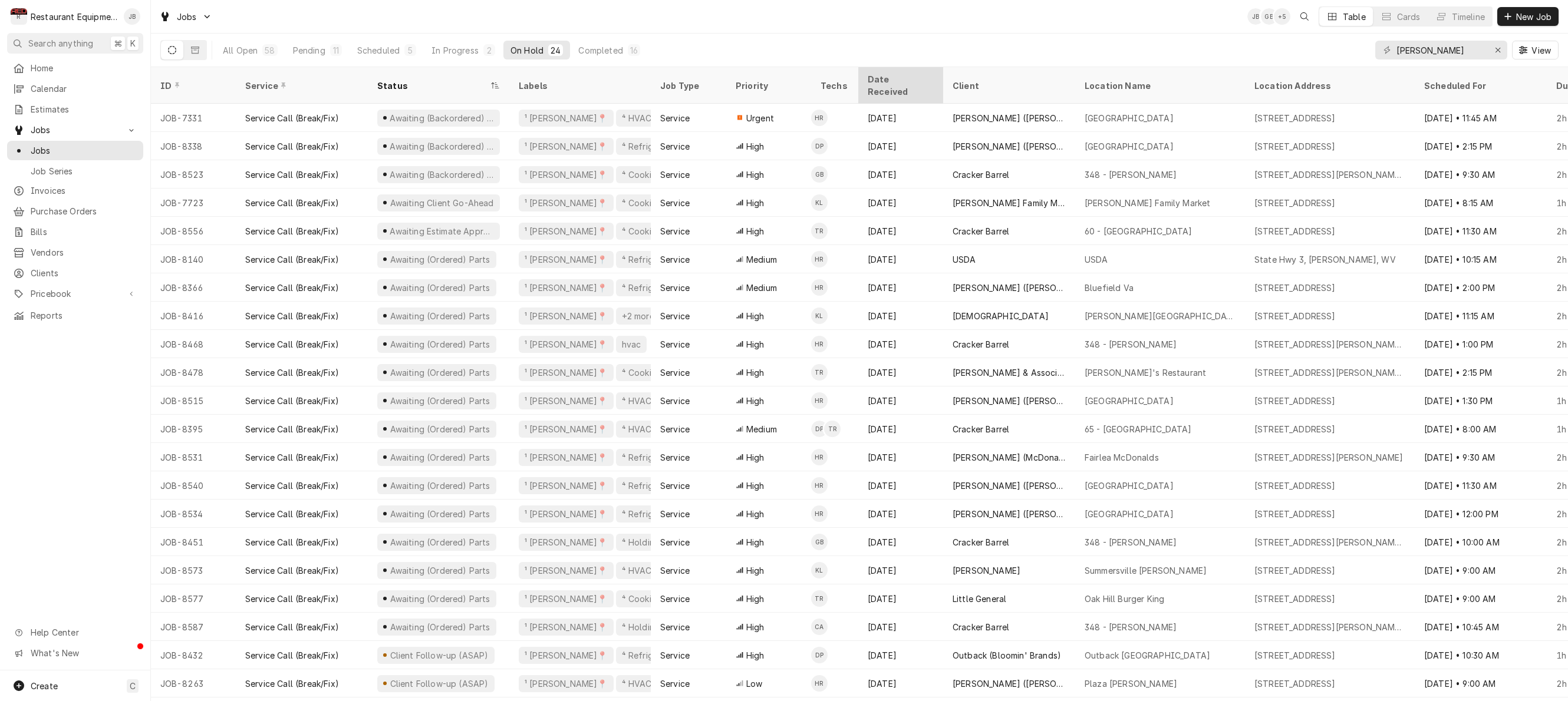
click at [911, 73] on div "Date Received" at bounding box center [901, 85] width 80 height 32
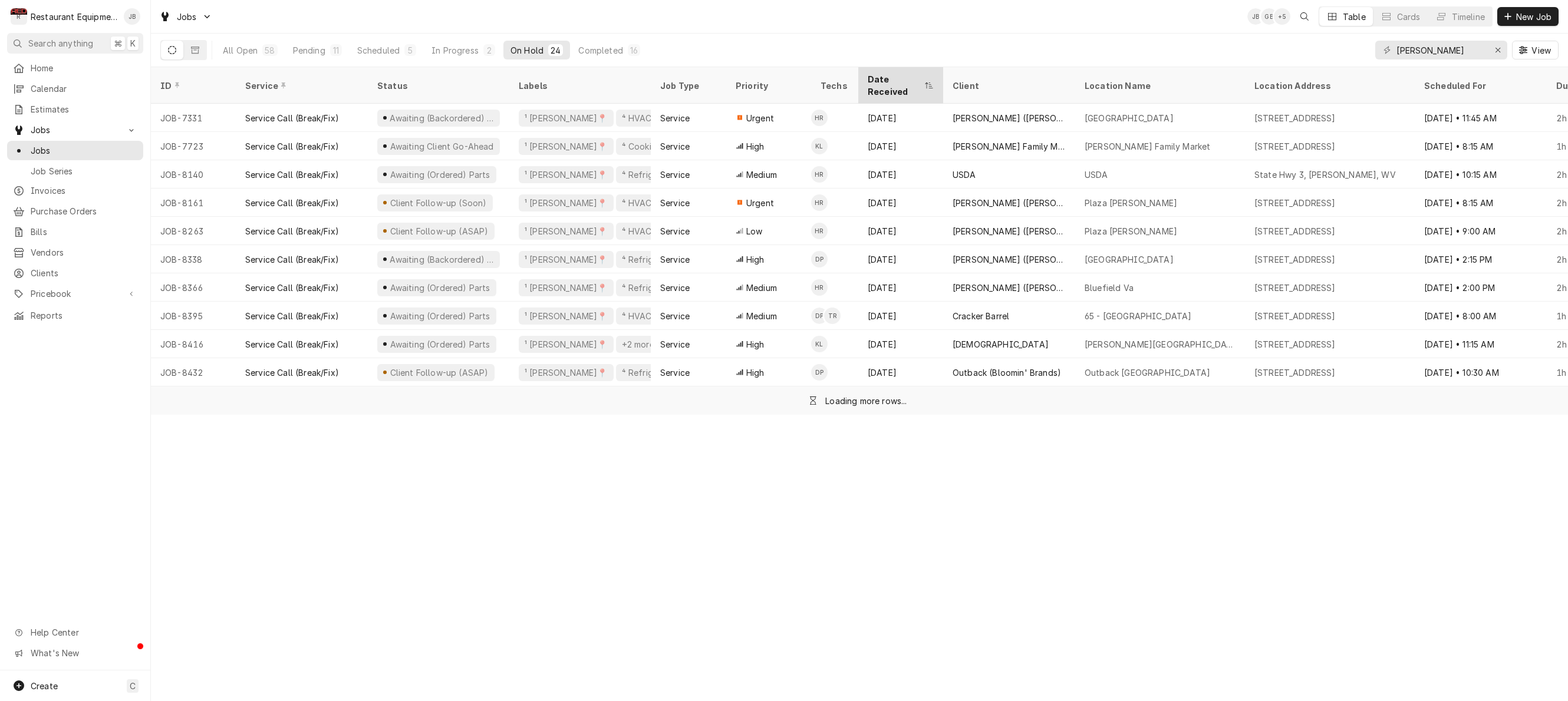
click at [910, 76] on div "Date Received" at bounding box center [895, 85] width 54 height 25
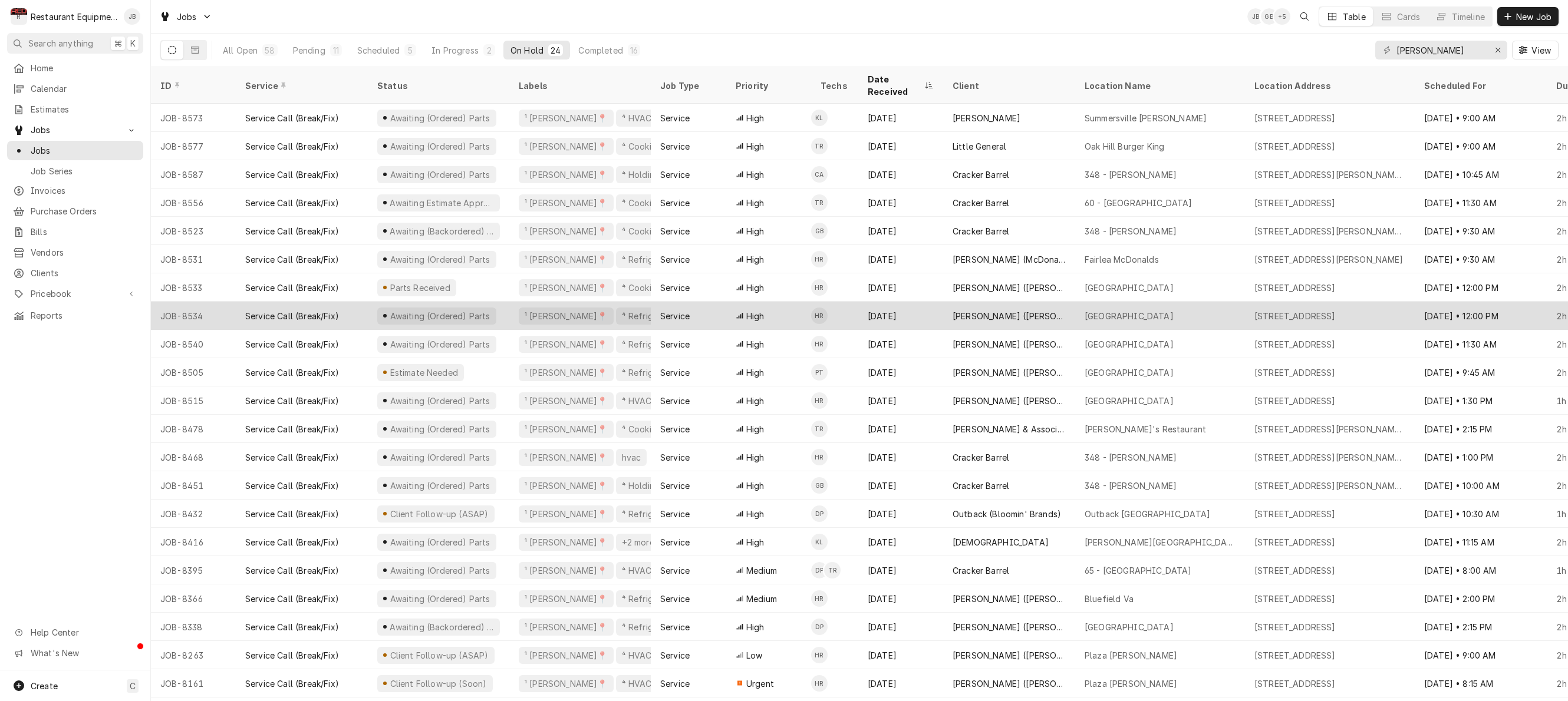
click at [229, 305] on div "JOB-8534" at bounding box center [194, 316] width 85 height 28
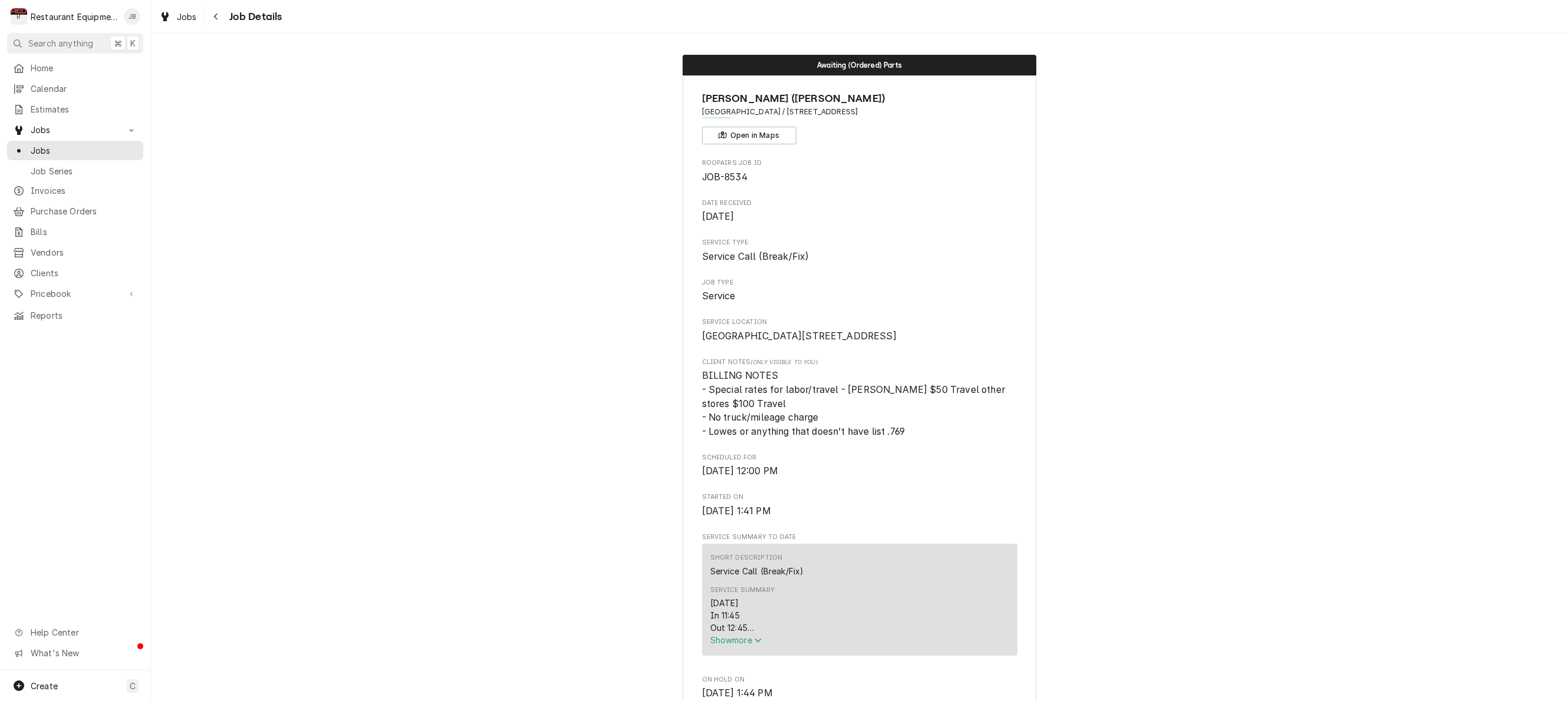
click at [758, 645] on icon "Service Summary" at bounding box center [757, 640] width 7 height 9
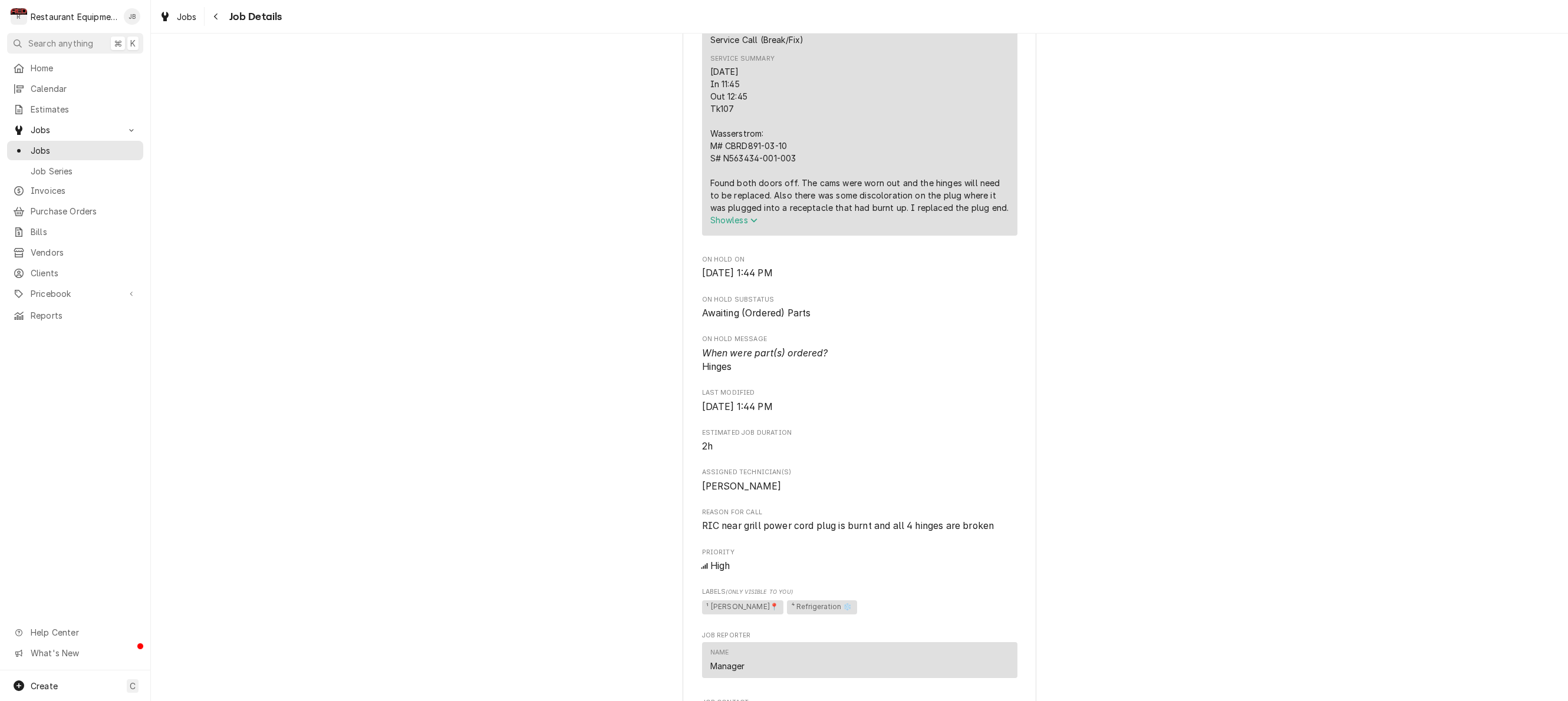
scroll to position [655, 0]
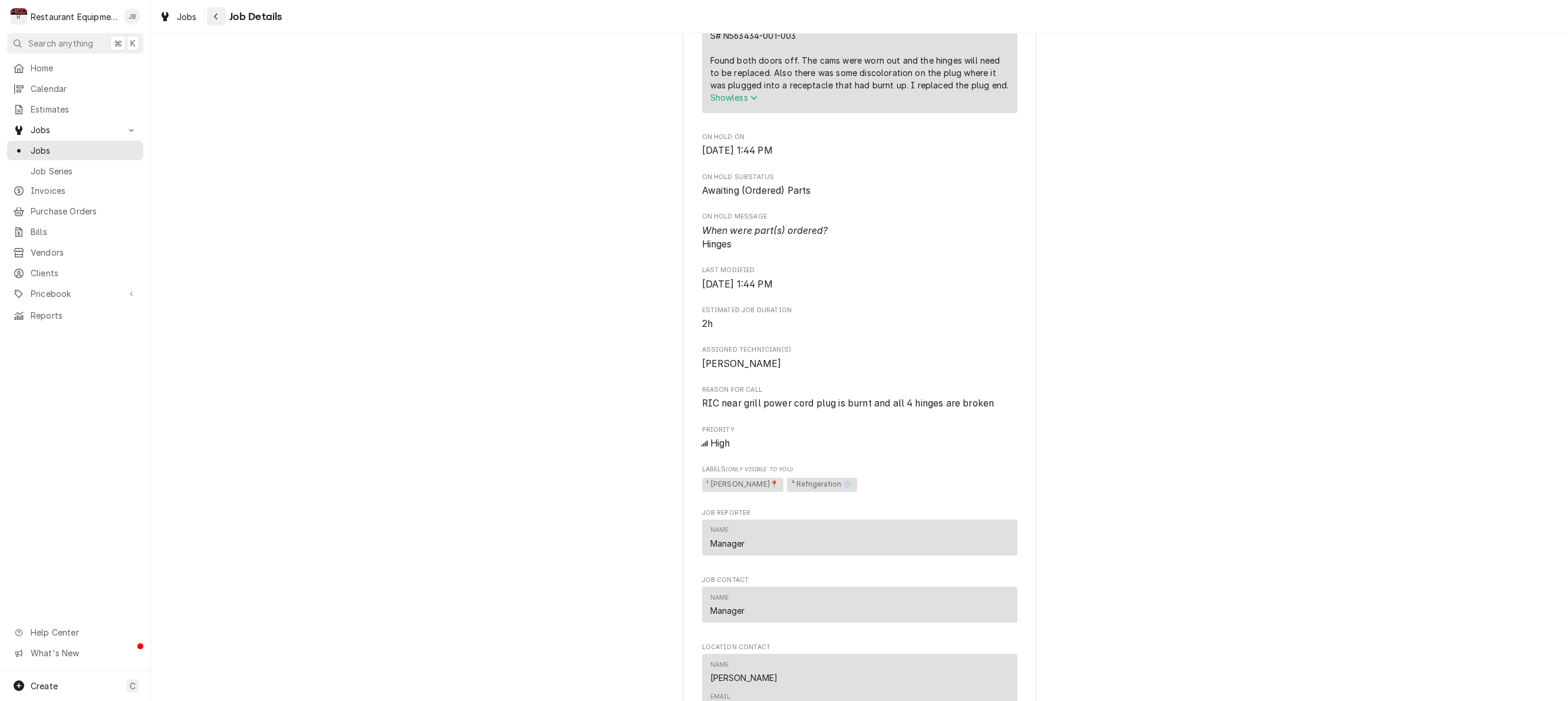
click at [220, 18] on div "Navigate back" at bounding box center [216, 16] width 12 height 12
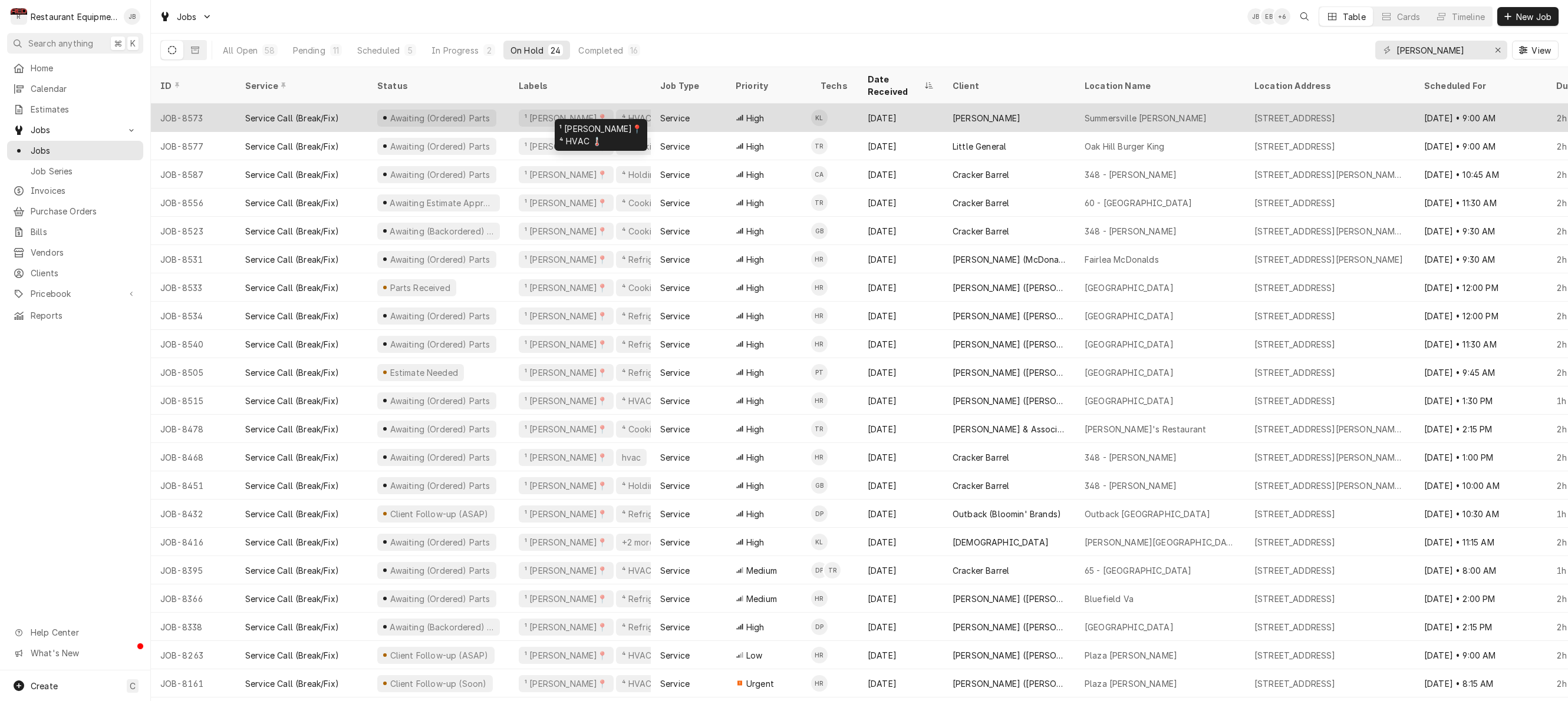
click at [549, 104] on div "¹ [PERSON_NAME]📍 ⁴ HVAC 🌡️" at bounding box center [580, 117] width 141 height 28
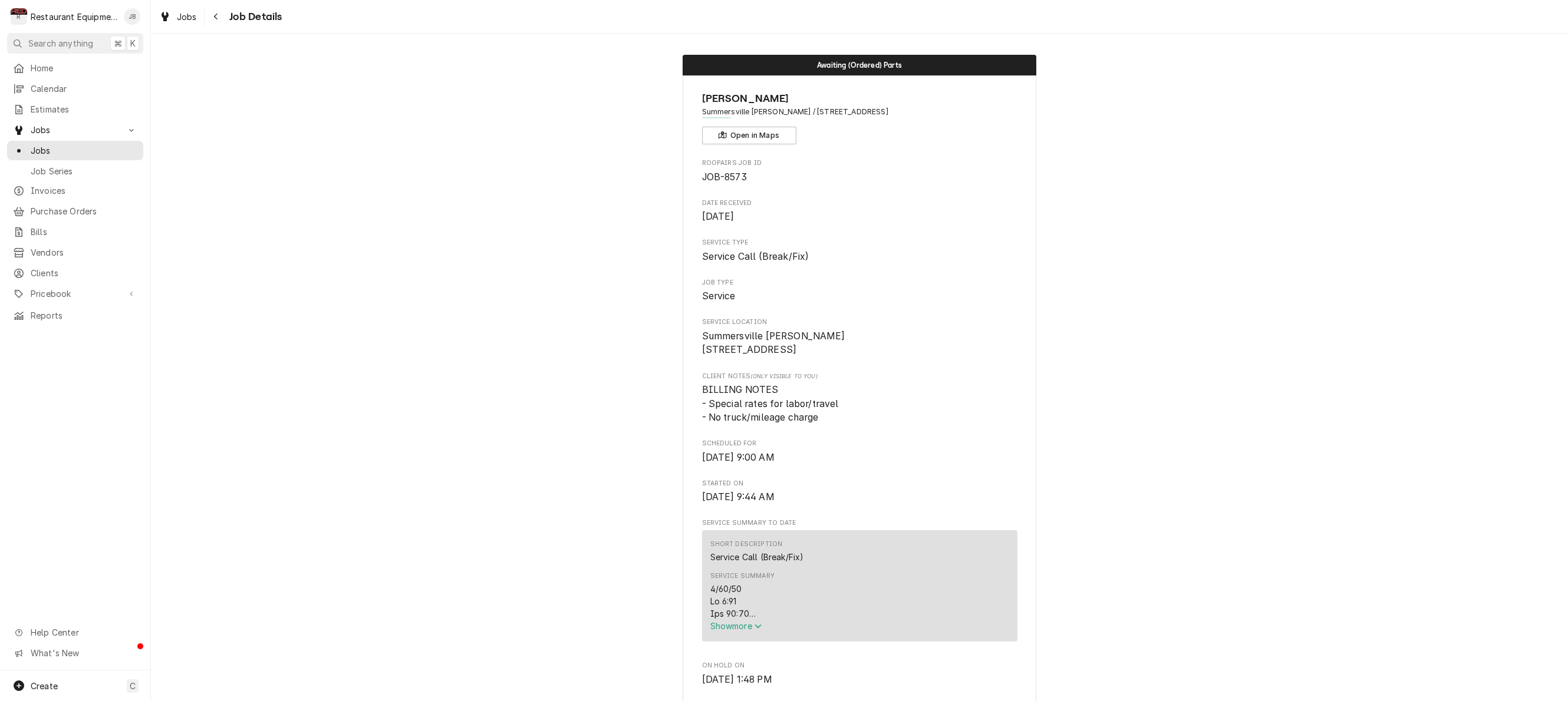
click at [730, 632] on button "Show more" at bounding box center [859, 625] width 299 height 13
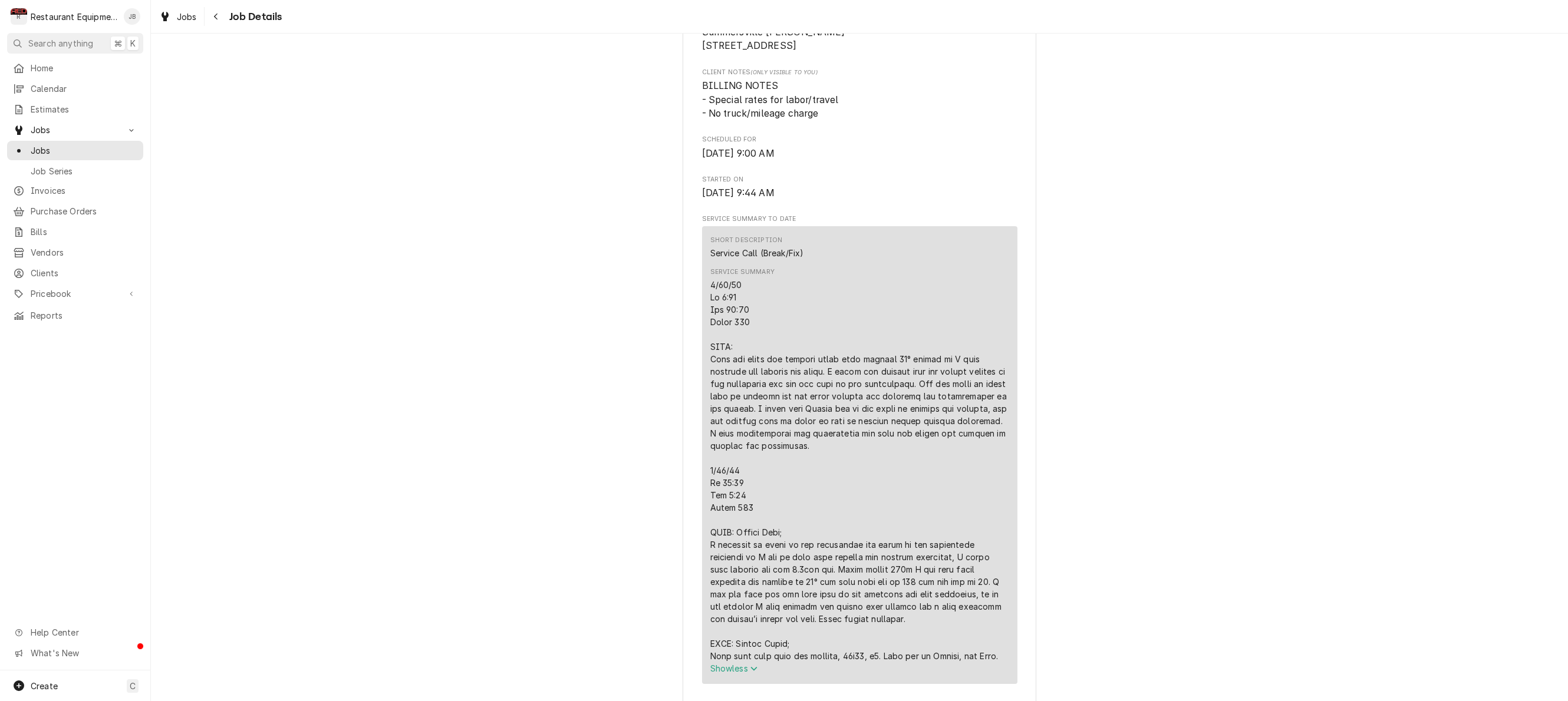
scroll to position [560, 0]
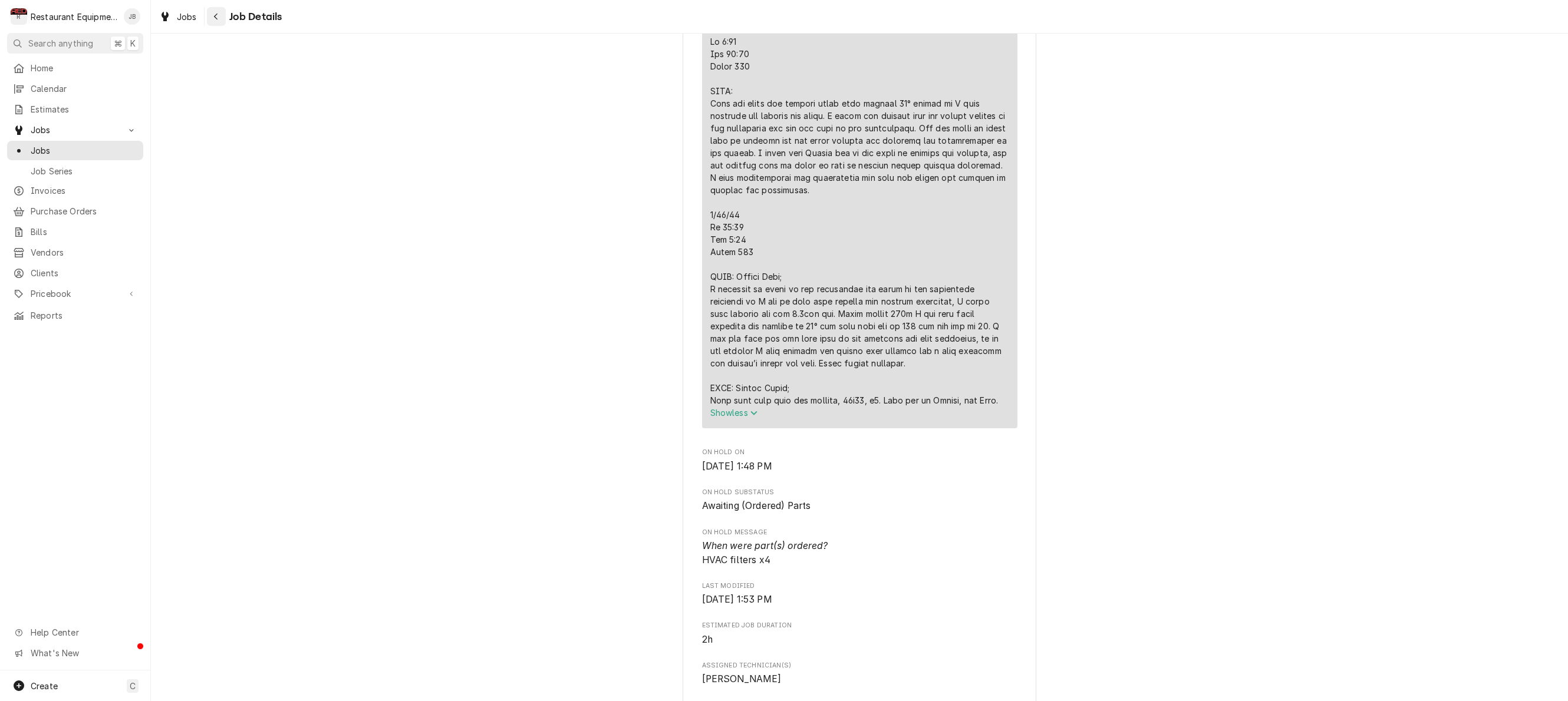
click at [218, 15] on icon "Navigate back" at bounding box center [215, 16] width 5 height 9
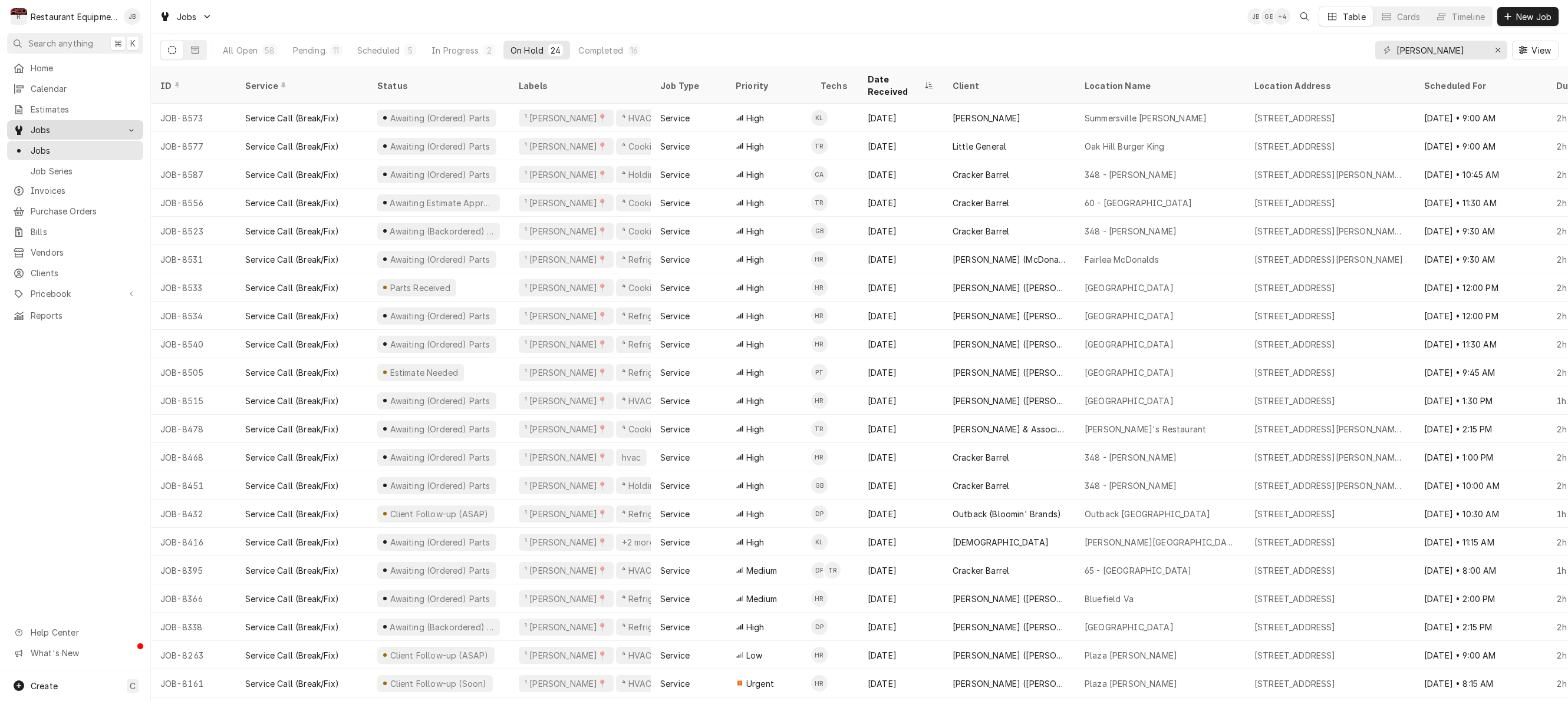
click at [51, 129] on span "Jobs" at bounding box center [76, 130] width 89 height 13
click at [49, 124] on span "Jobs" at bounding box center [76, 130] width 89 height 13
click at [43, 104] on span "Estimates" at bounding box center [84, 109] width 107 height 13
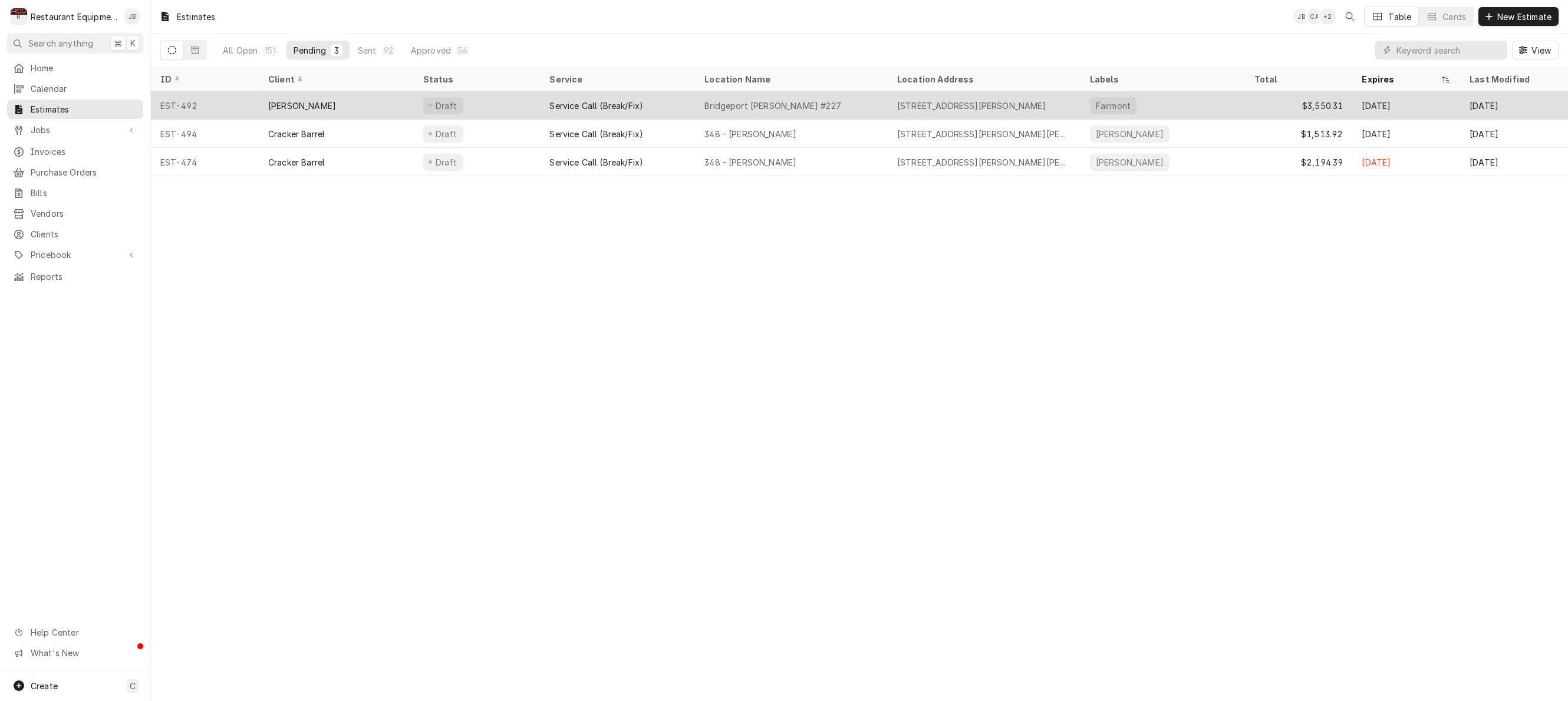
click at [220, 101] on div "EST-492" at bounding box center [204, 105] width 108 height 28
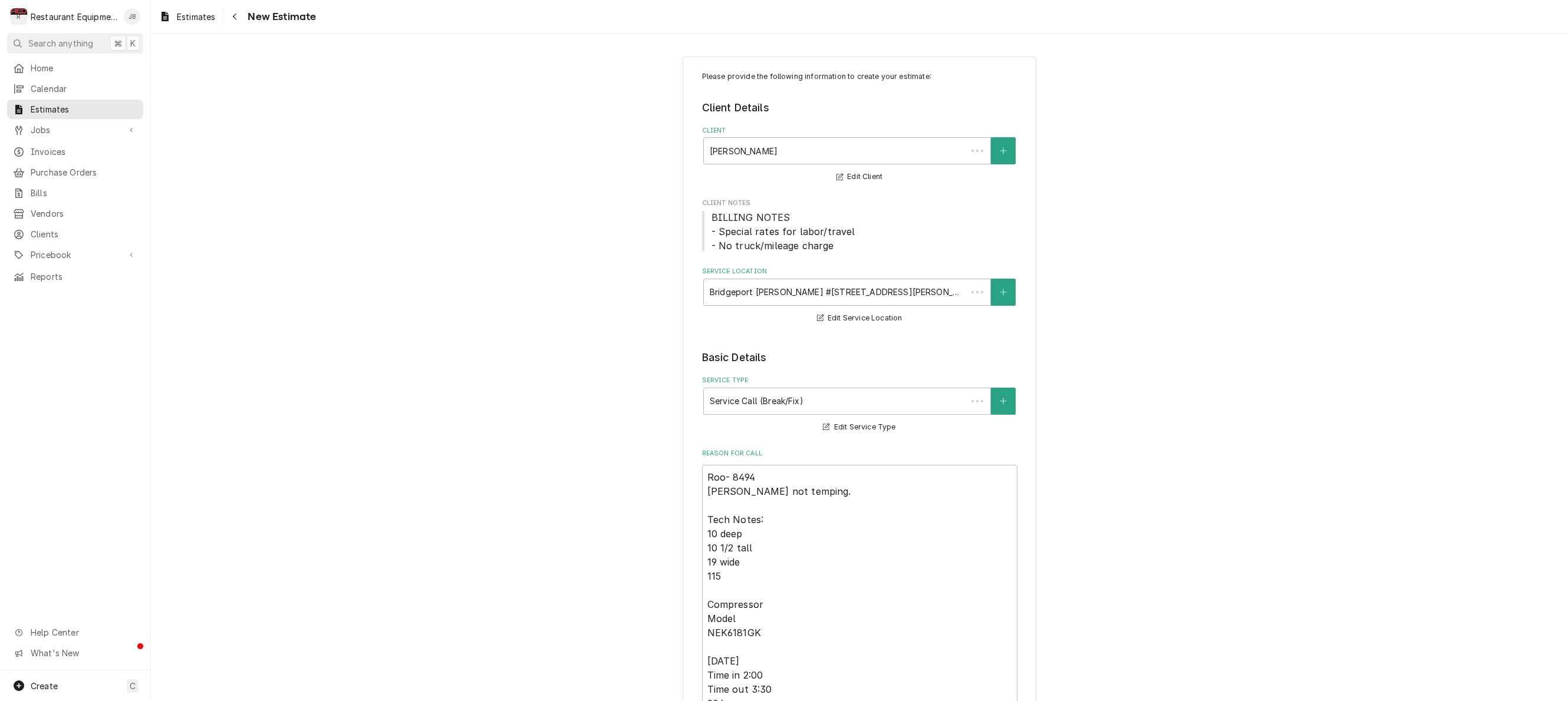
type textarea "x"
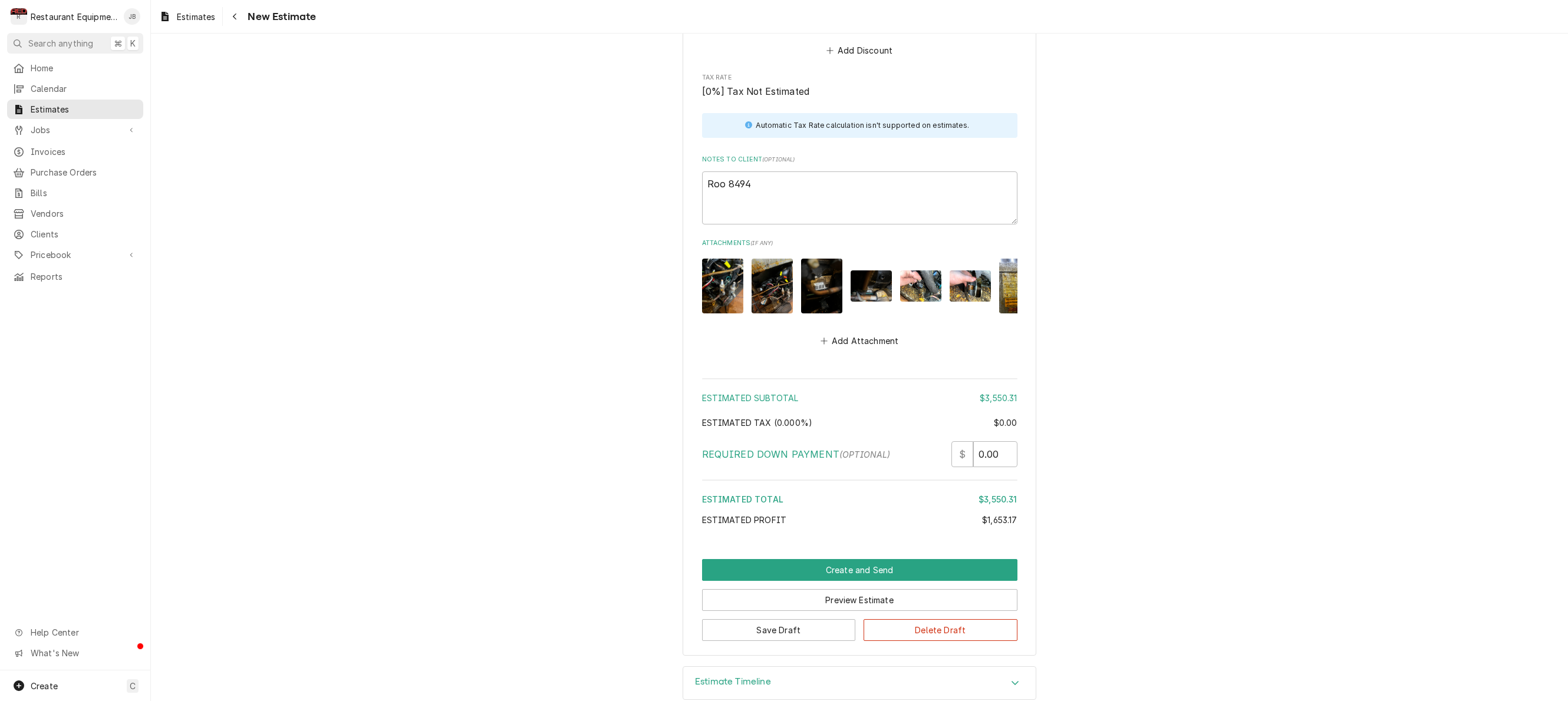
scroll to position [3521, 0]
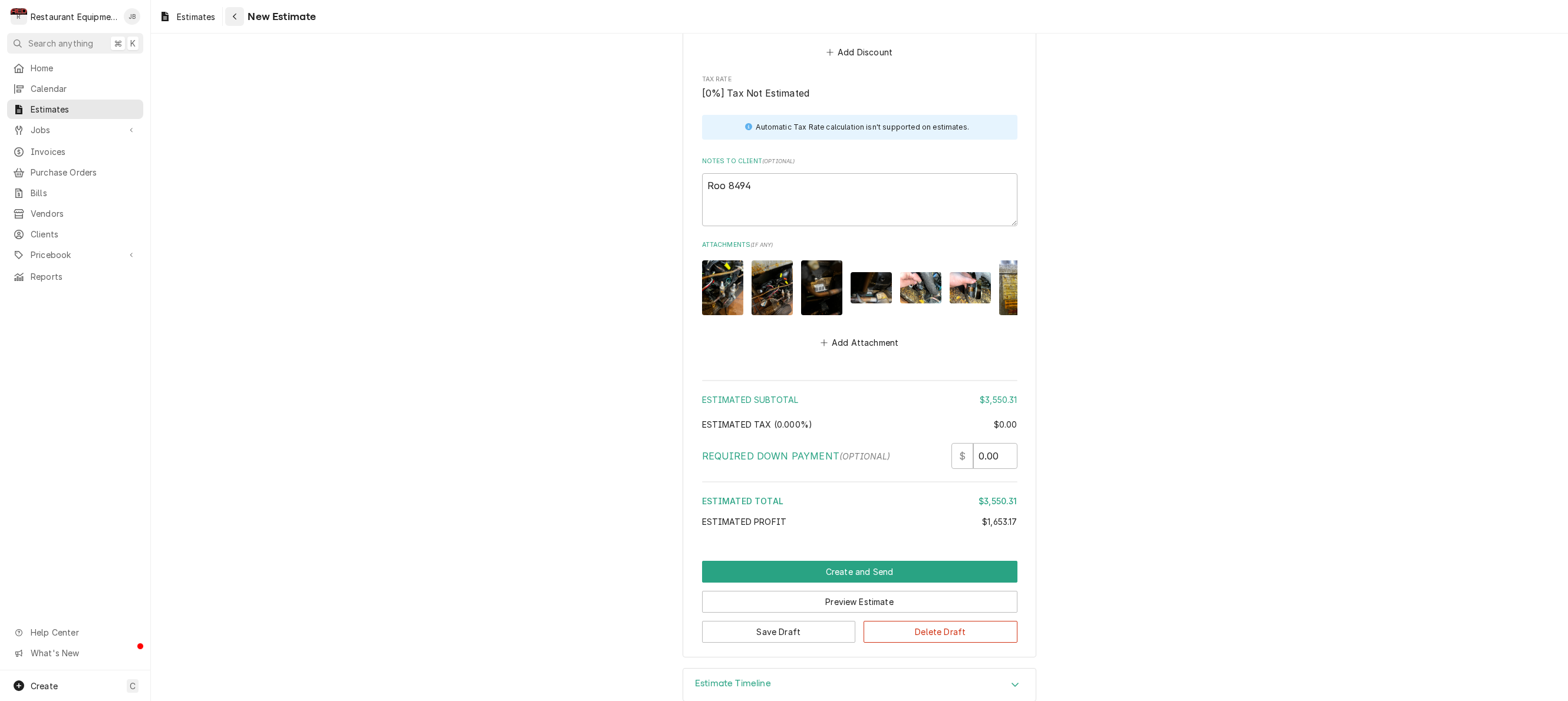
click at [243, 17] on button "Navigate back" at bounding box center [234, 15] width 18 height 18
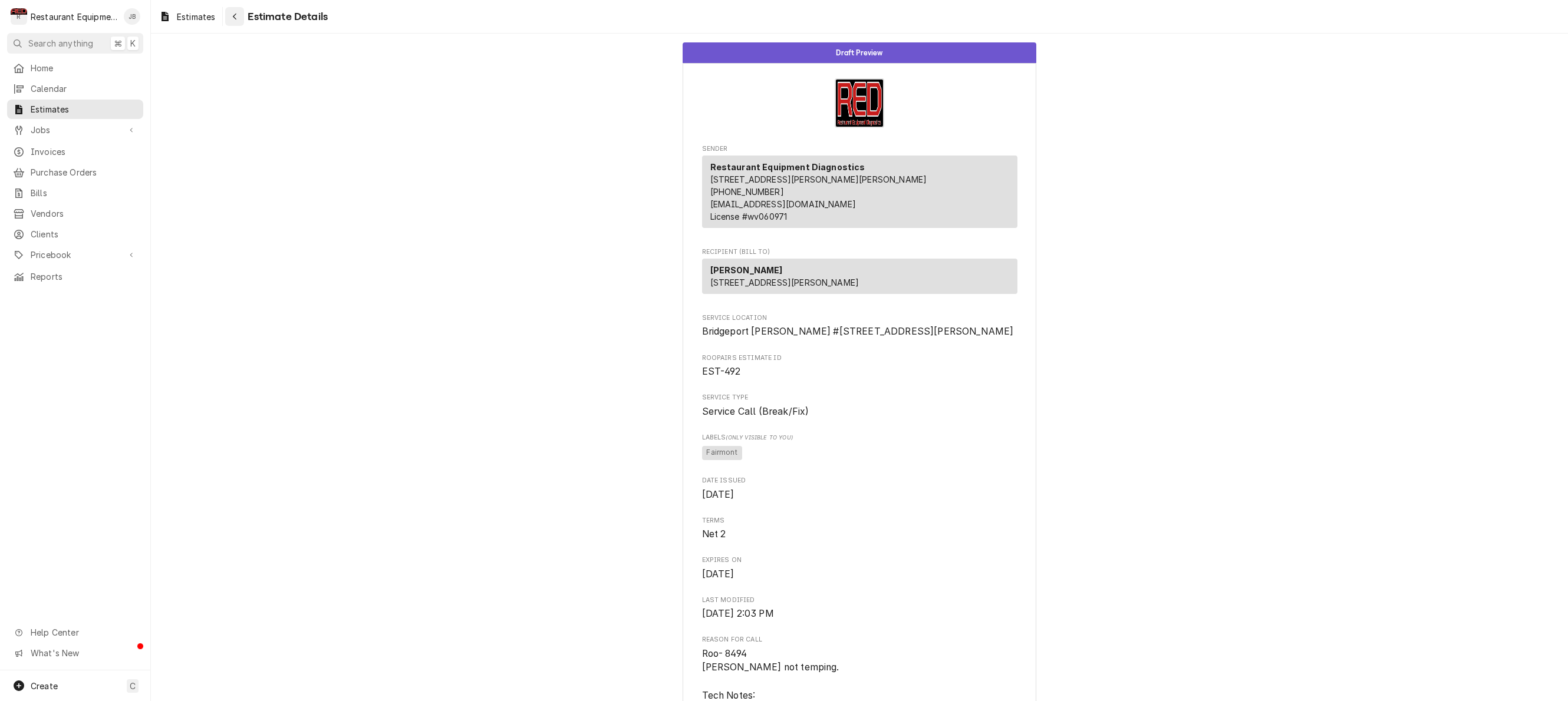
click at [228, 15] on button "Navigate back" at bounding box center [234, 15] width 18 height 18
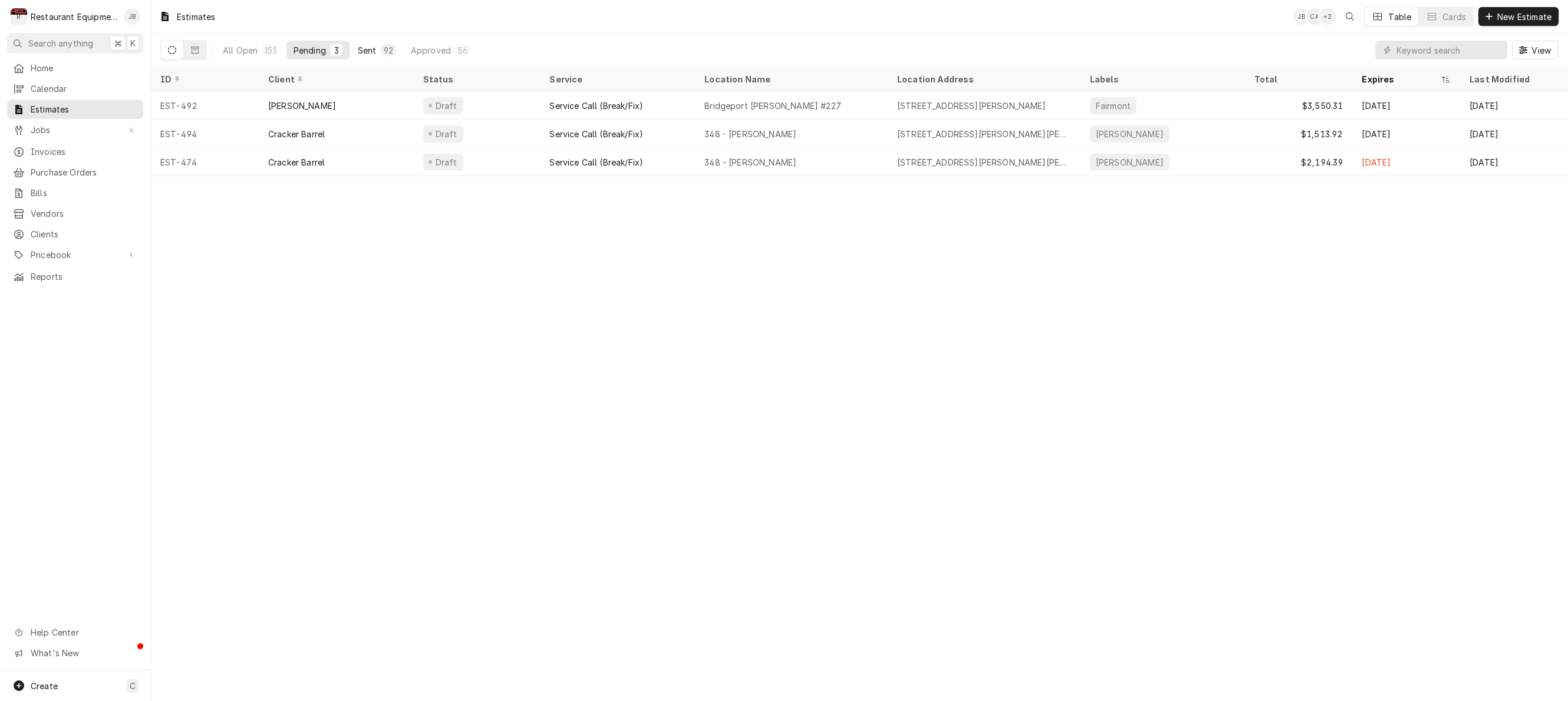
click at [372, 50] on div "Sent" at bounding box center [366, 50] width 18 height 13
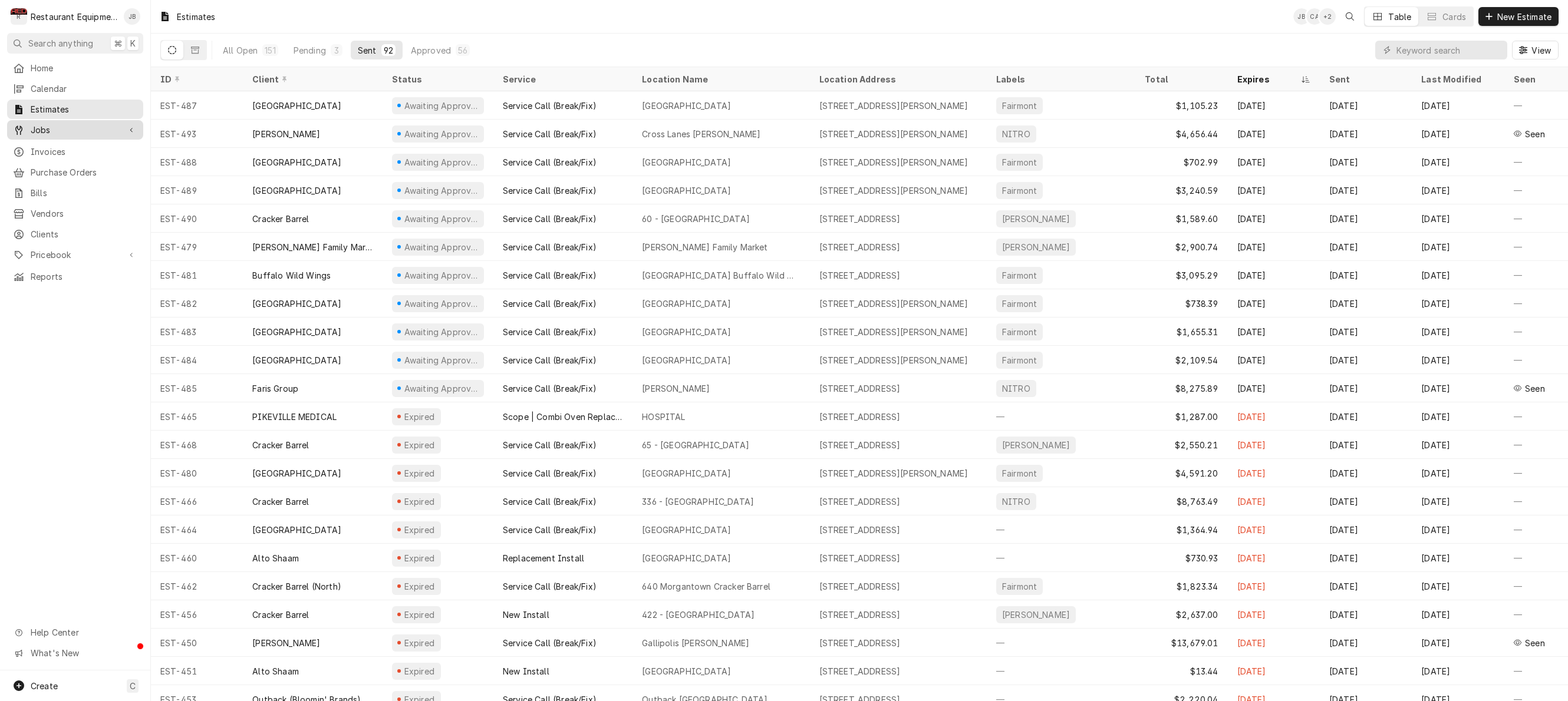
click at [29, 127] on div "Jobs" at bounding box center [66, 130] width 107 height 13
click at [39, 153] on div "Jobs" at bounding box center [76, 150] width 132 height 15
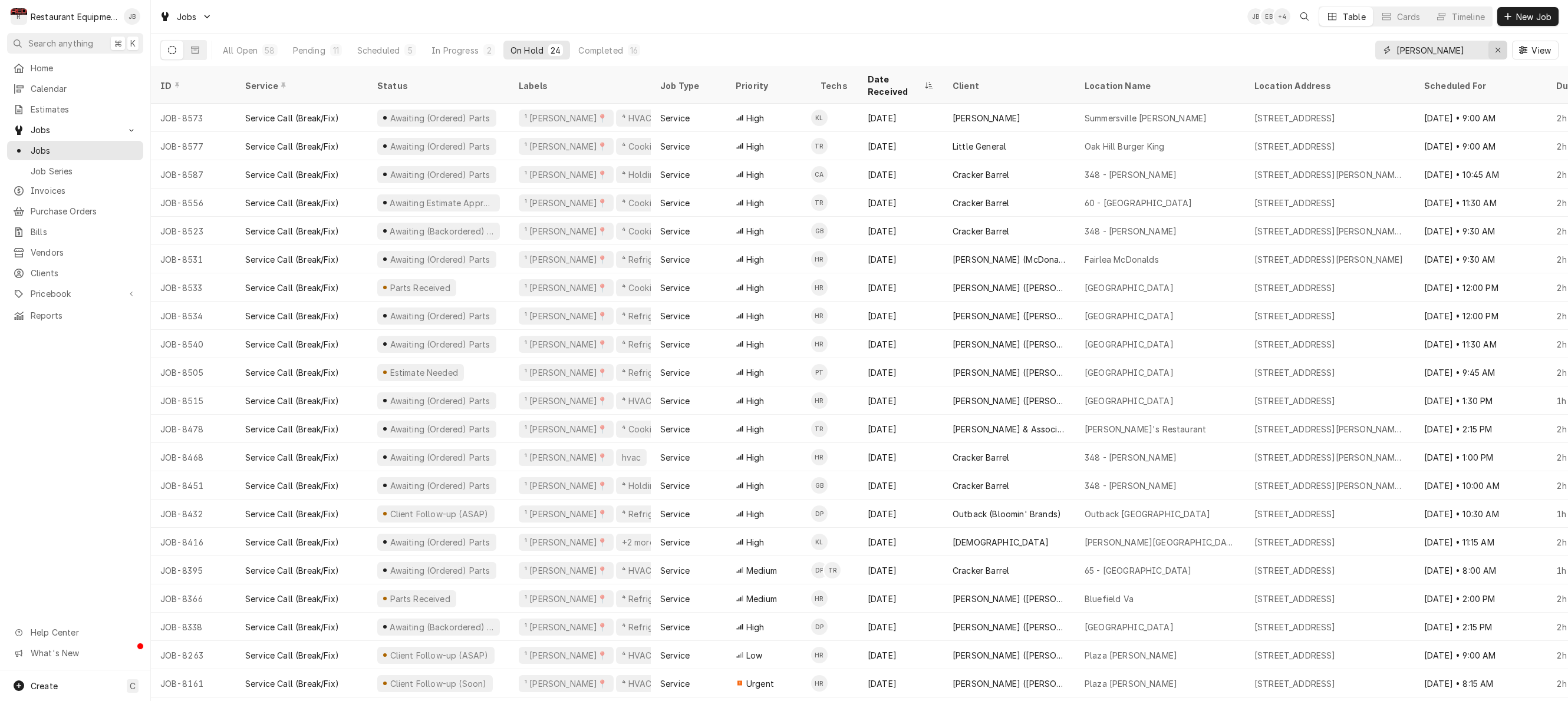
click at [1495, 52] on icon "Erase input" at bounding box center [1497, 49] width 5 height 5
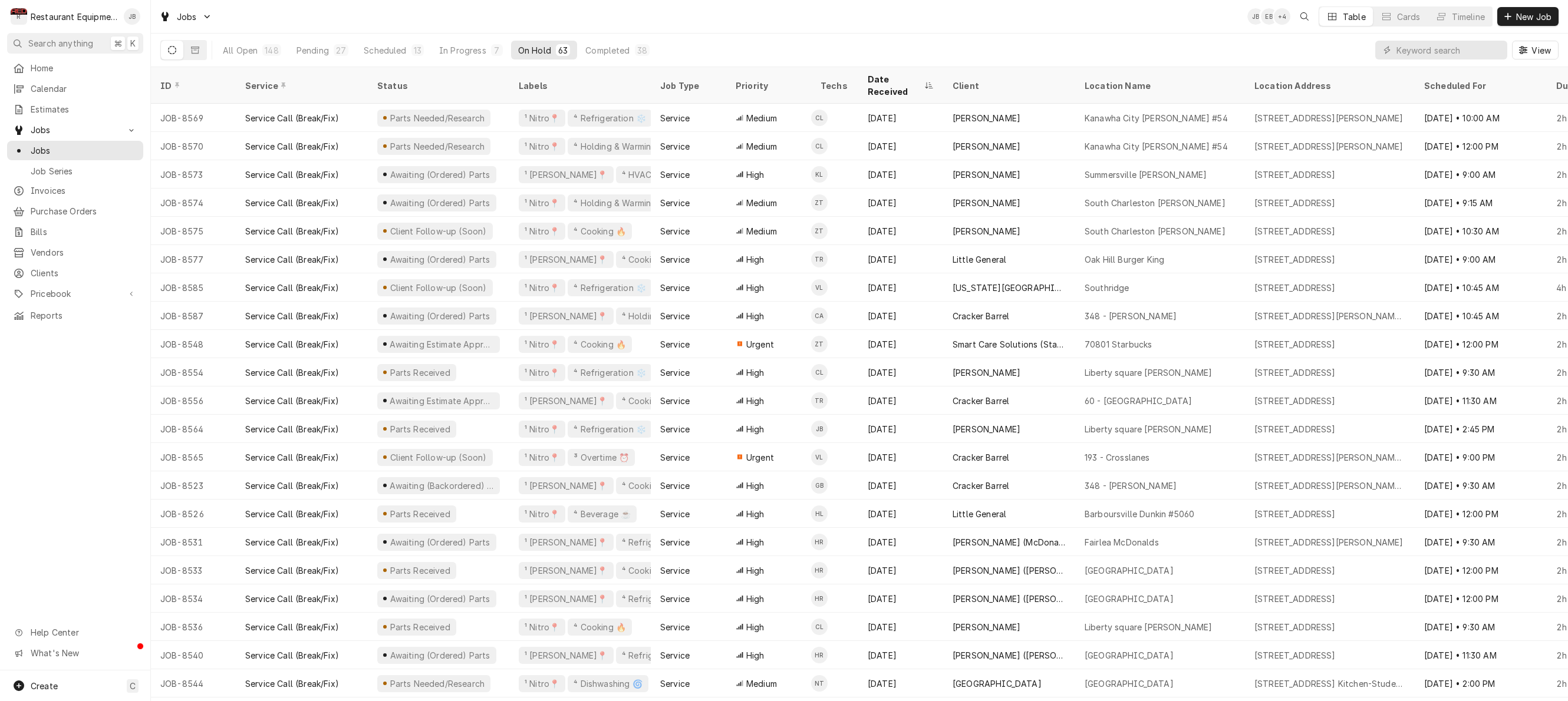
click at [174, 46] on icon "Dynamic Content Wrapper" at bounding box center [171, 49] width 9 height 9
click at [198, 47] on icon "Dynamic Content Wrapper" at bounding box center [195, 49] width 9 height 7
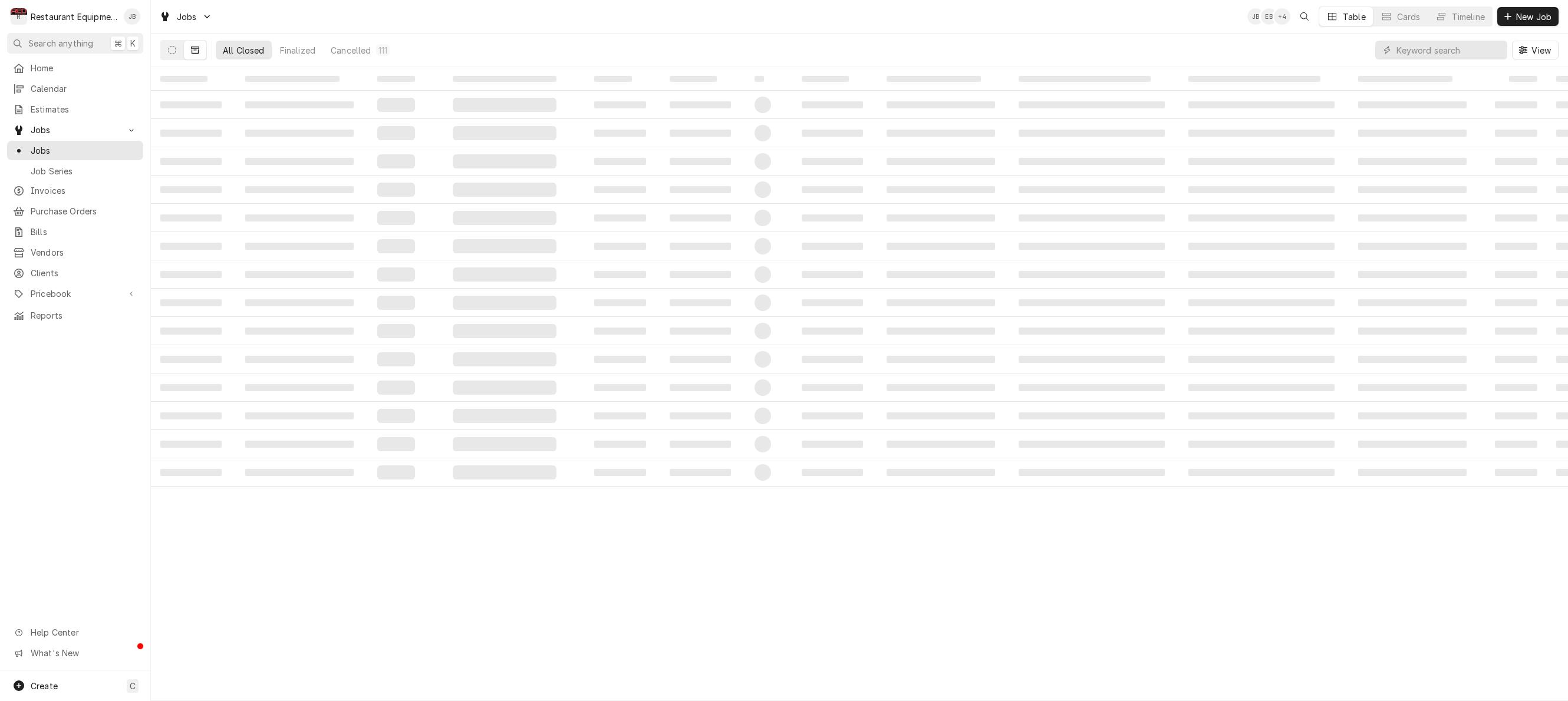
click at [184, 51] on button "Dynamic Content Wrapper" at bounding box center [195, 49] width 22 height 18
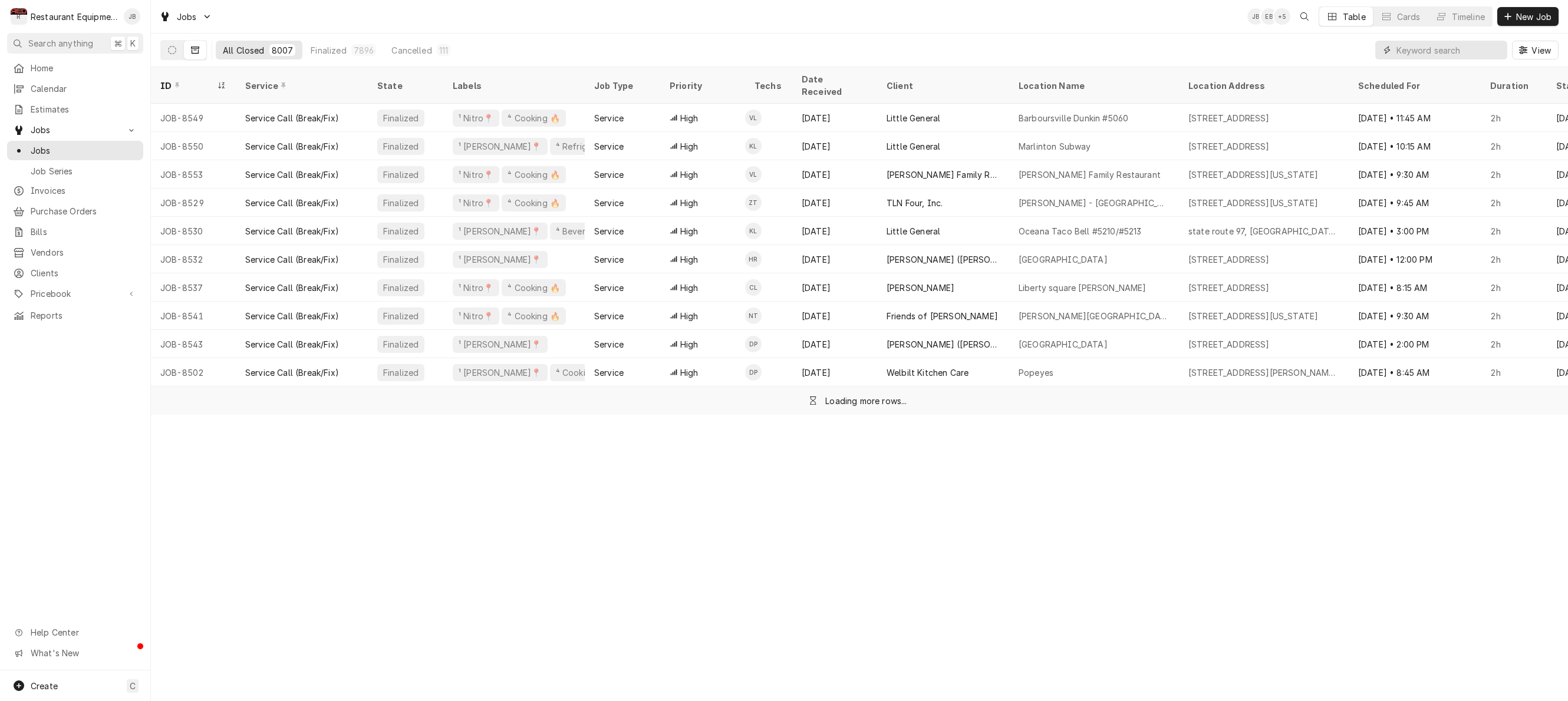
click at [1475, 49] on input "Dynamic Content Wrapper" at bounding box center [1449, 49] width 105 height 18
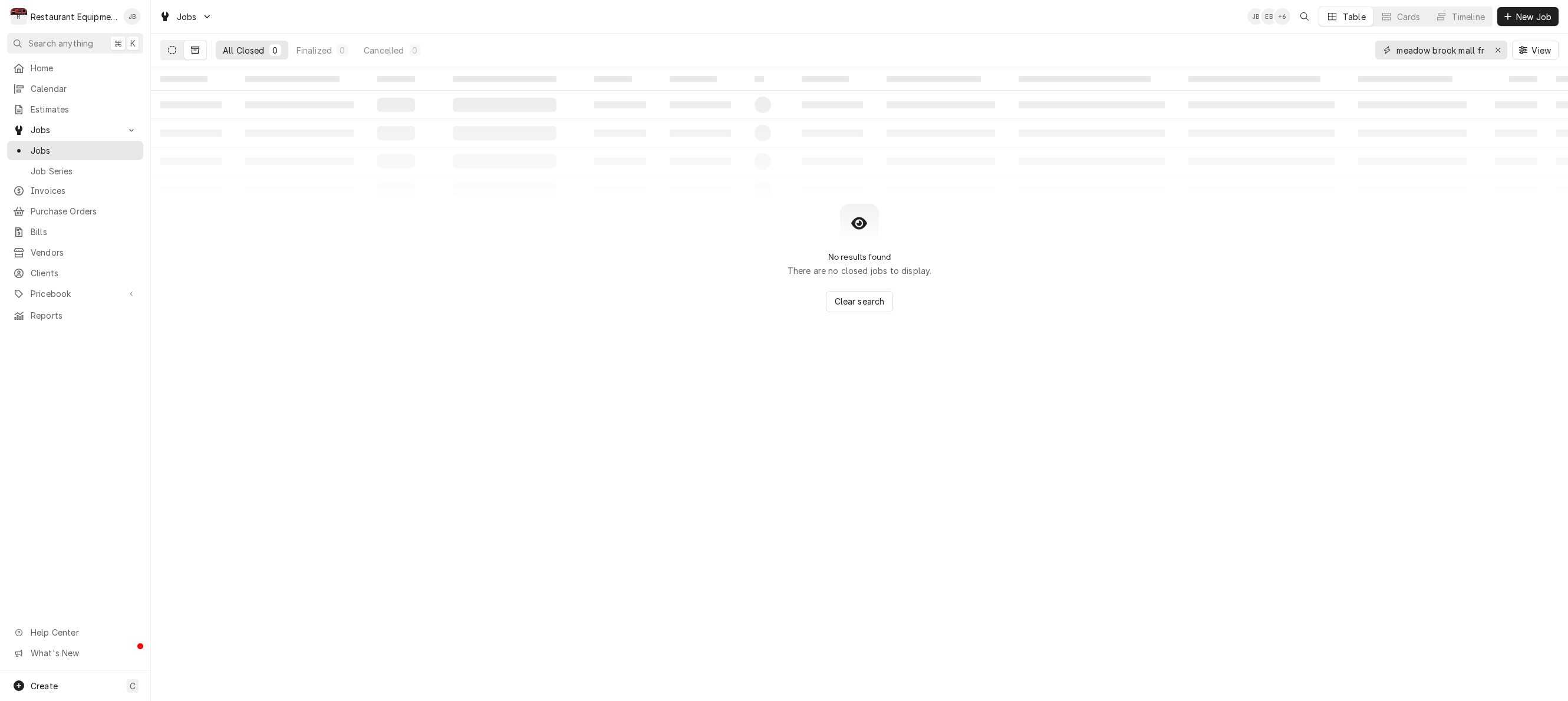
type input "meadow brook mall fryers"
click at [174, 52] on icon "Dynamic Content Wrapper" at bounding box center [171, 49] width 9 height 9
click at [195, 45] on button "Dynamic Content Wrapper" at bounding box center [195, 49] width 22 height 18
click at [1497, 46] on icon "Erase input" at bounding box center [1498, 49] width 7 height 9
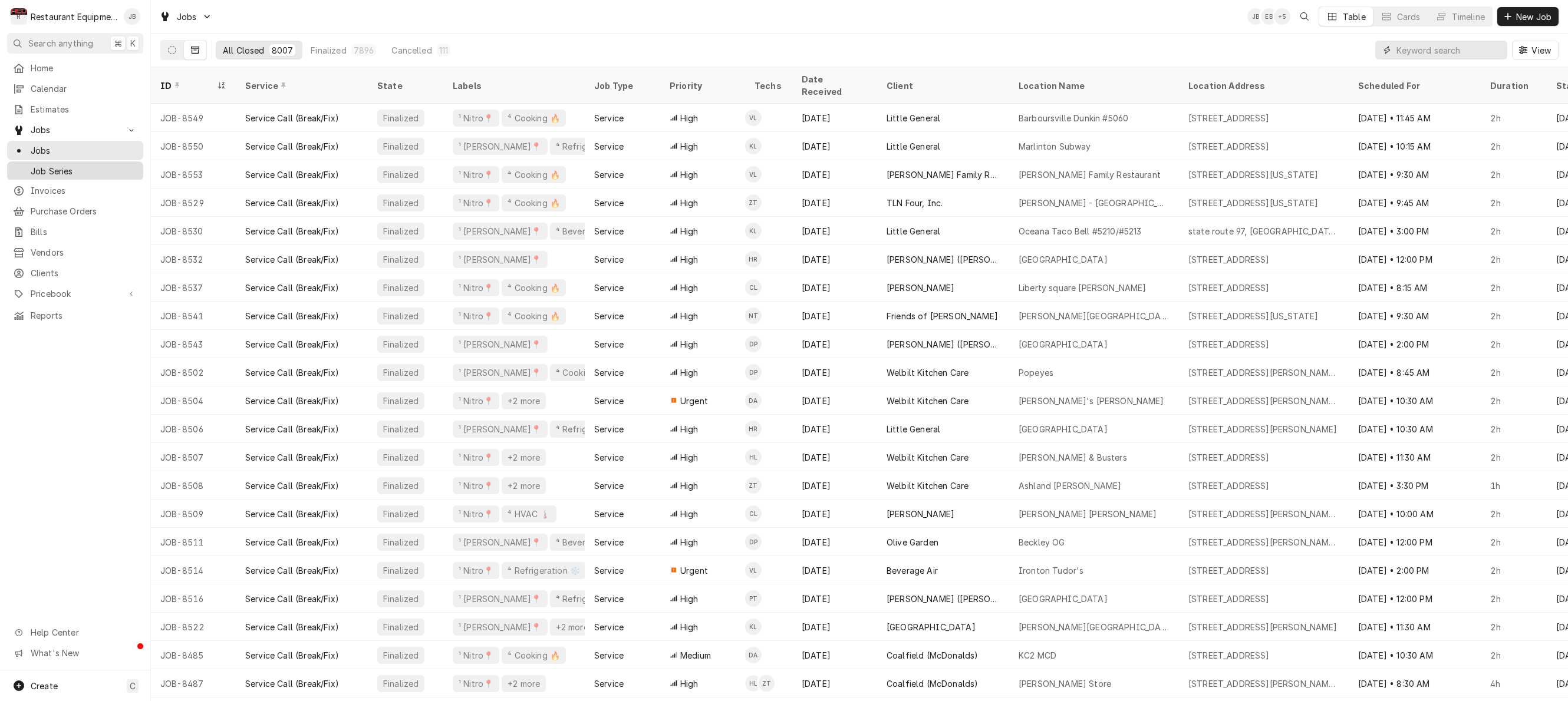
scroll to position [0, 1]
click at [72, 189] on span "Invoices" at bounding box center [84, 191] width 107 height 13
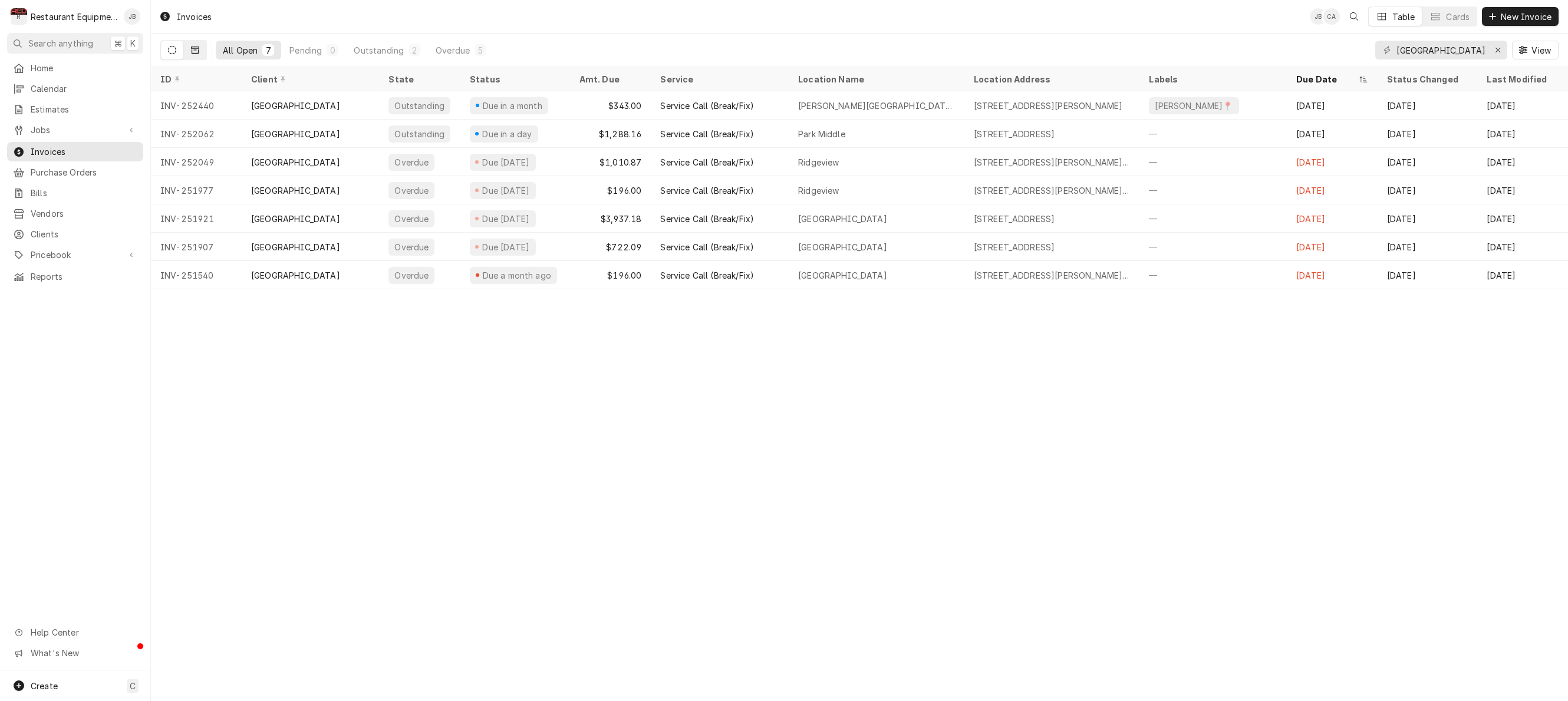
click at [195, 46] on button "Dynamic Content Wrapper" at bounding box center [195, 49] width 22 height 18
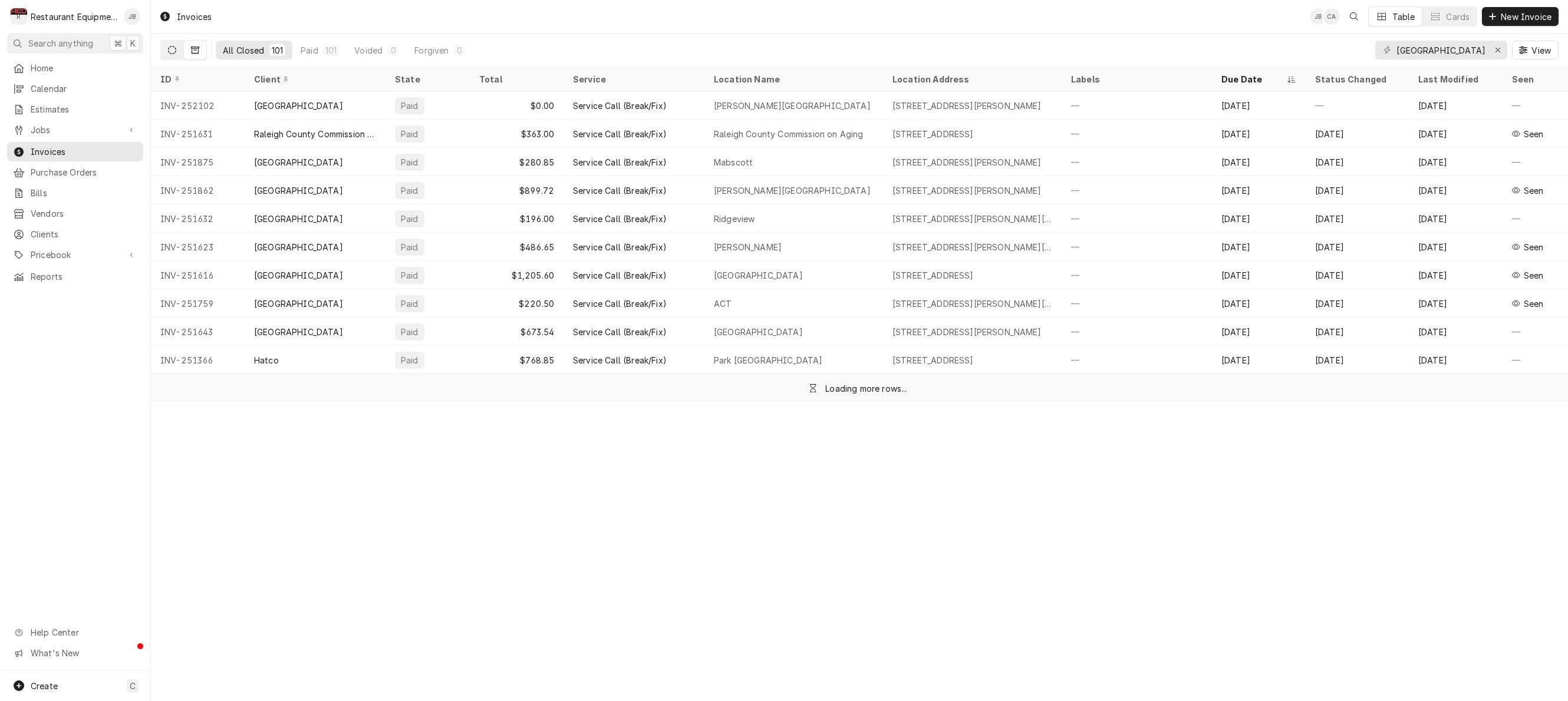
click at [180, 50] on button "Dynamic Content Wrapper" at bounding box center [171, 49] width 22 height 18
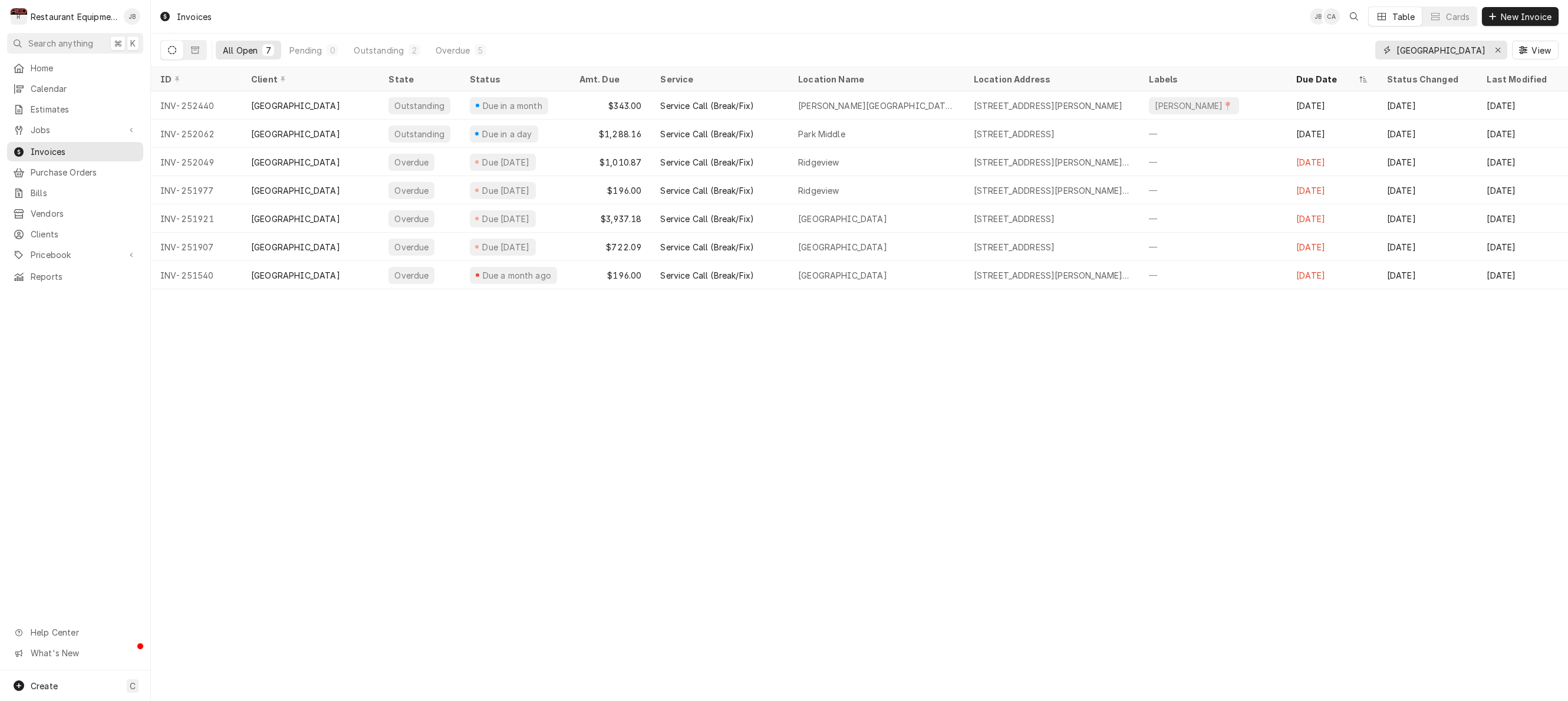
drag, startPoint x: 1493, startPoint y: 49, endPoint x: 1474, endPoint y: 53, distance: 19.4
click at [1493, 49] on div "Erase input" at bounding box center [1498, 50] width 12 height 12
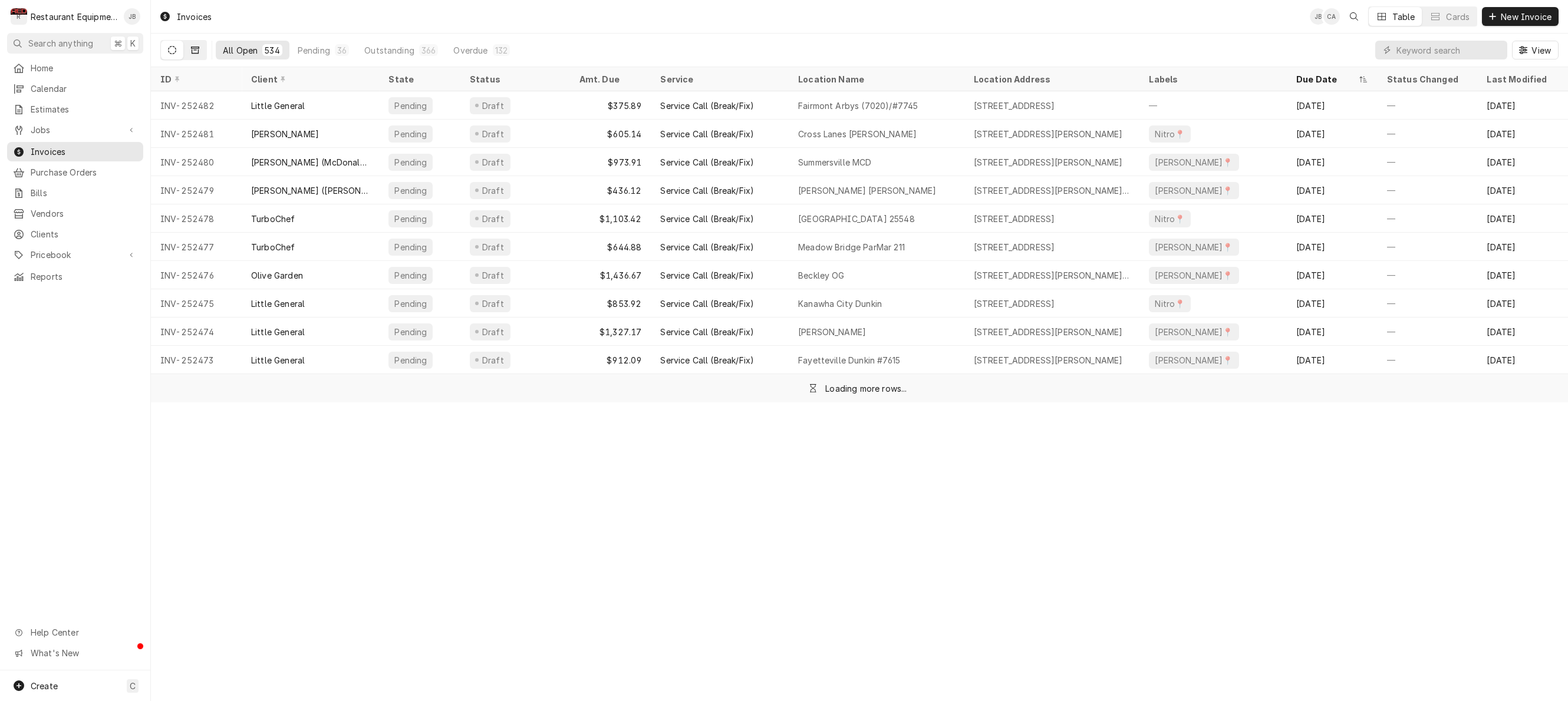
click at [200, 50] on button "Dynamic Content Wrapper" at bounding box center [195, 49] width 22 height 18
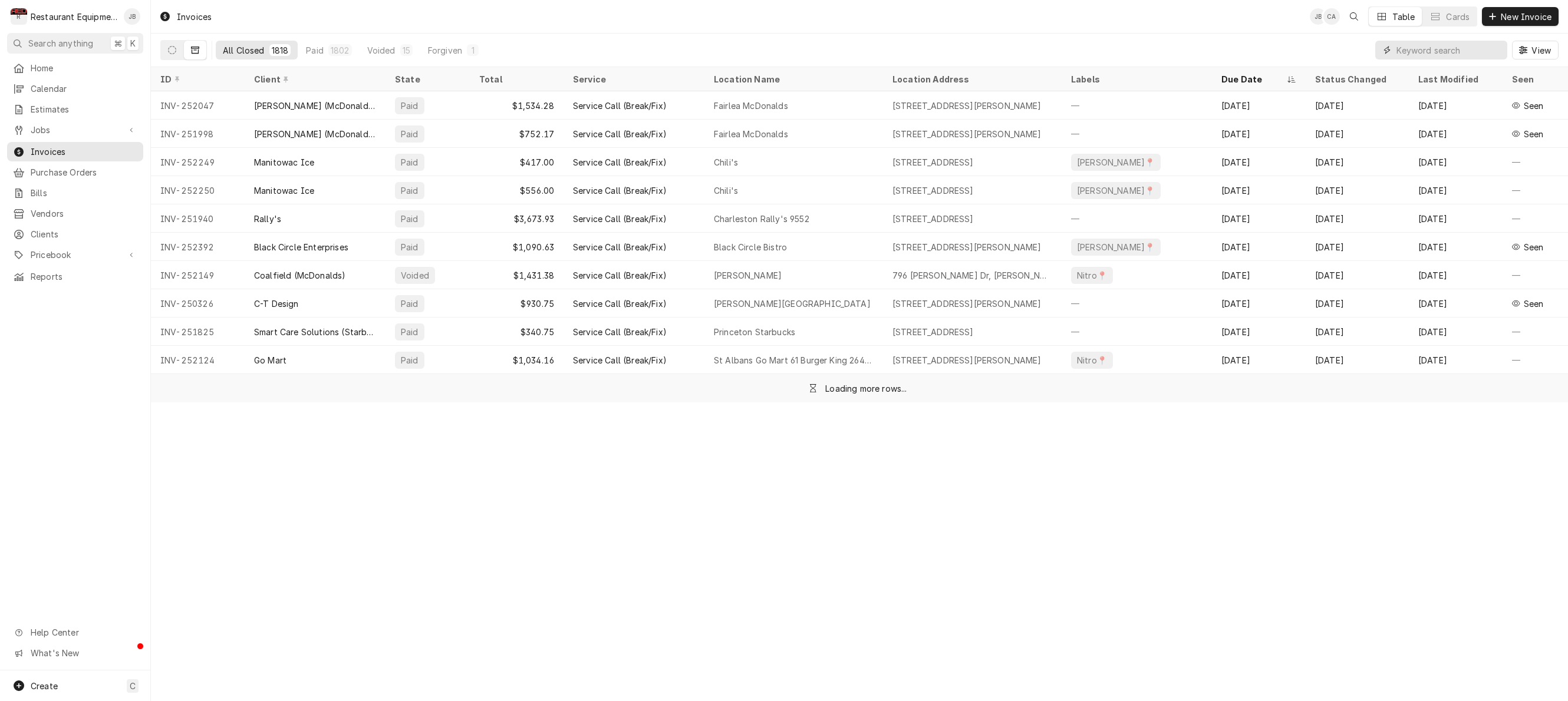
click at [1399, 50] on input "Dynamic Content Wrapper" at bounding box center [1449, 49] width 105 height 18
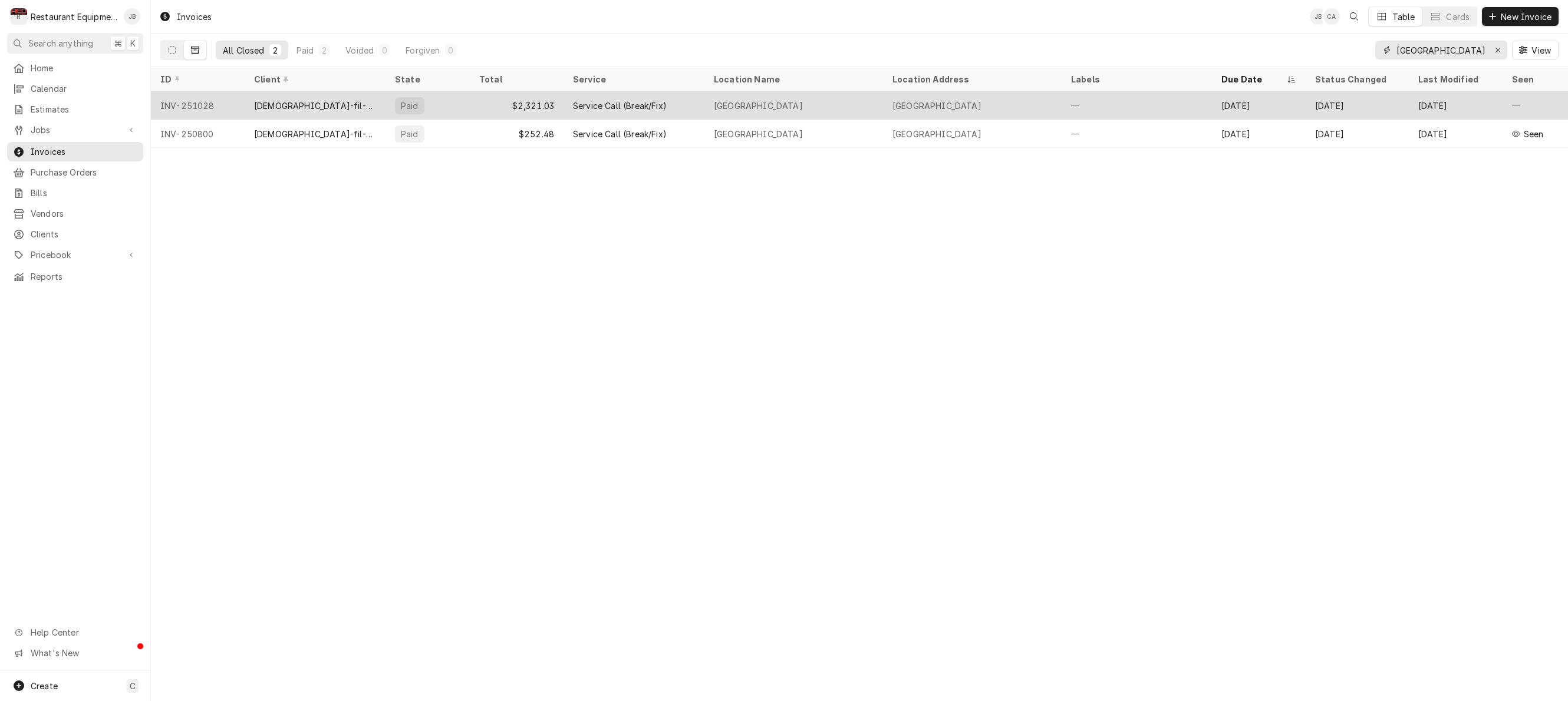
type input "meadow brook mall"
click at [835, 101] on div "Meadowbrook Mall" at bounding box center [793, 105] width 178 height 28
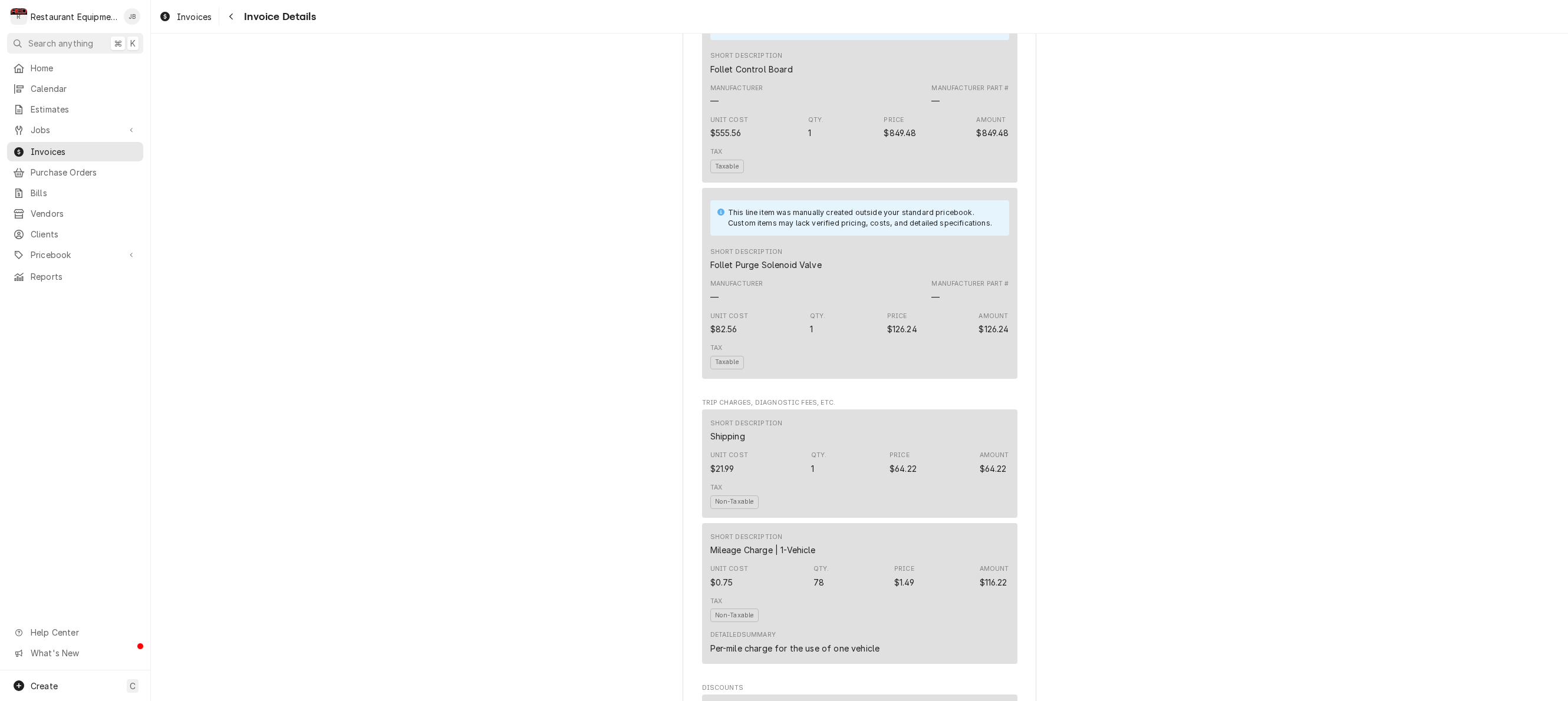
scroll to position [1736, 0]
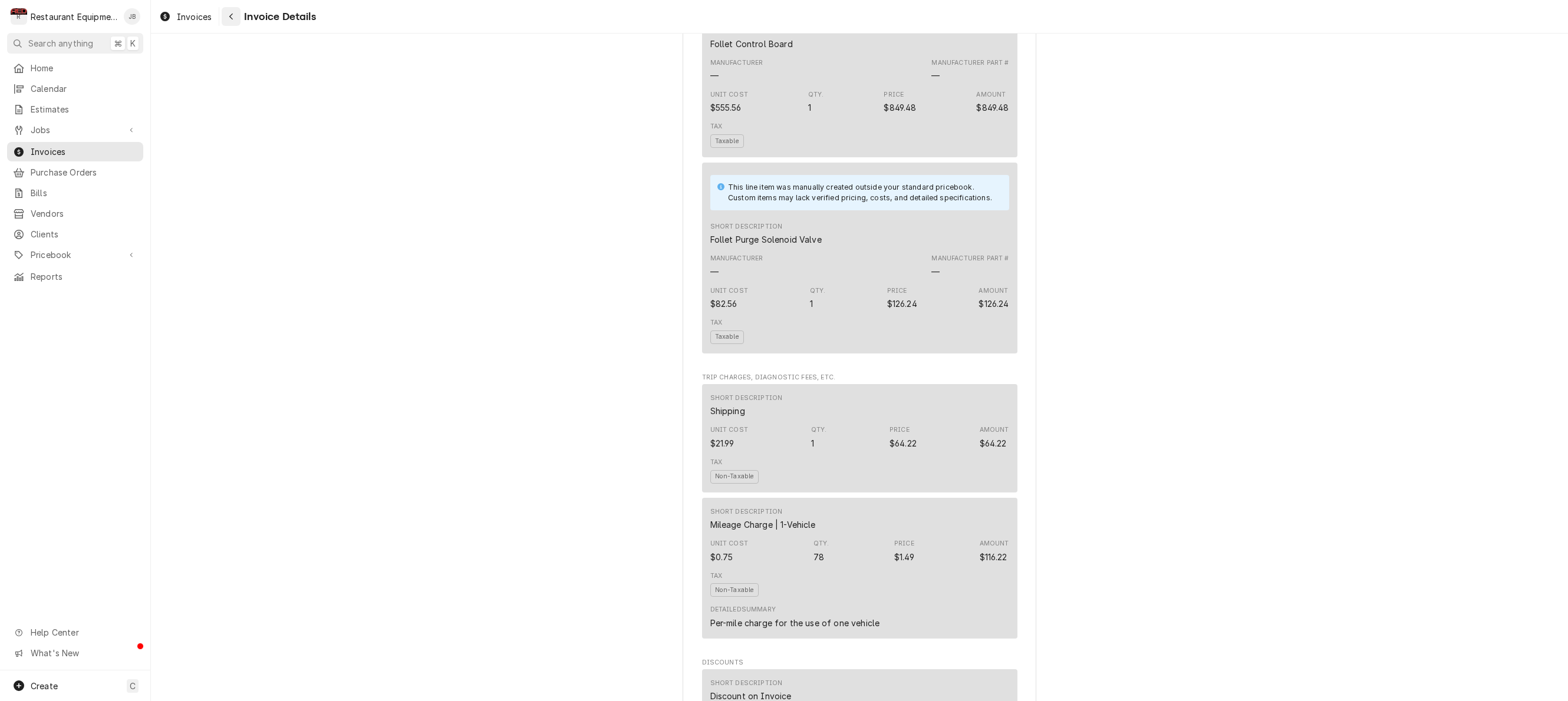
click at [227, 15] on div "Navigate back" at bounding box center [231, 16] width 12 height 12
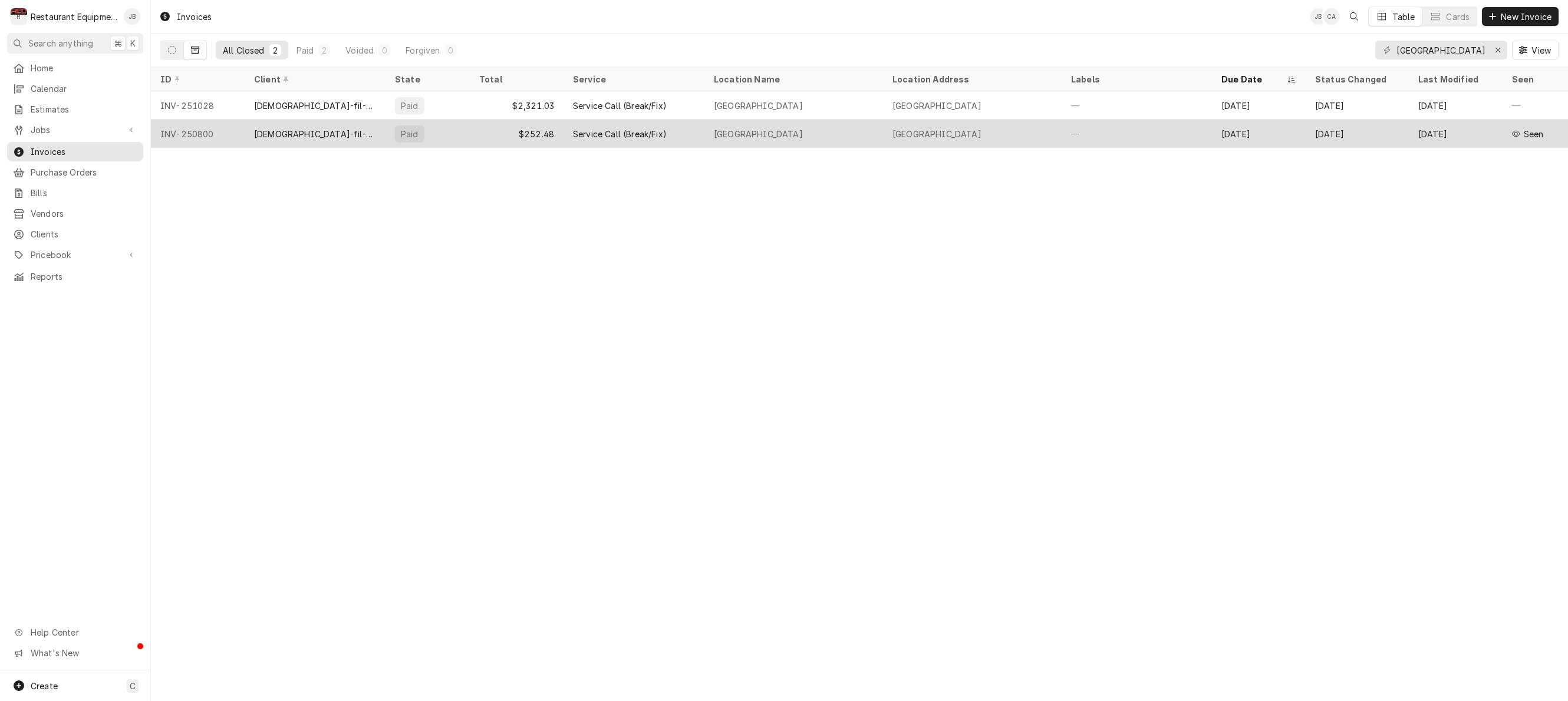
click at [513, 139] on div "$252.48" at bounding box center [516, 134] width 94 height 28
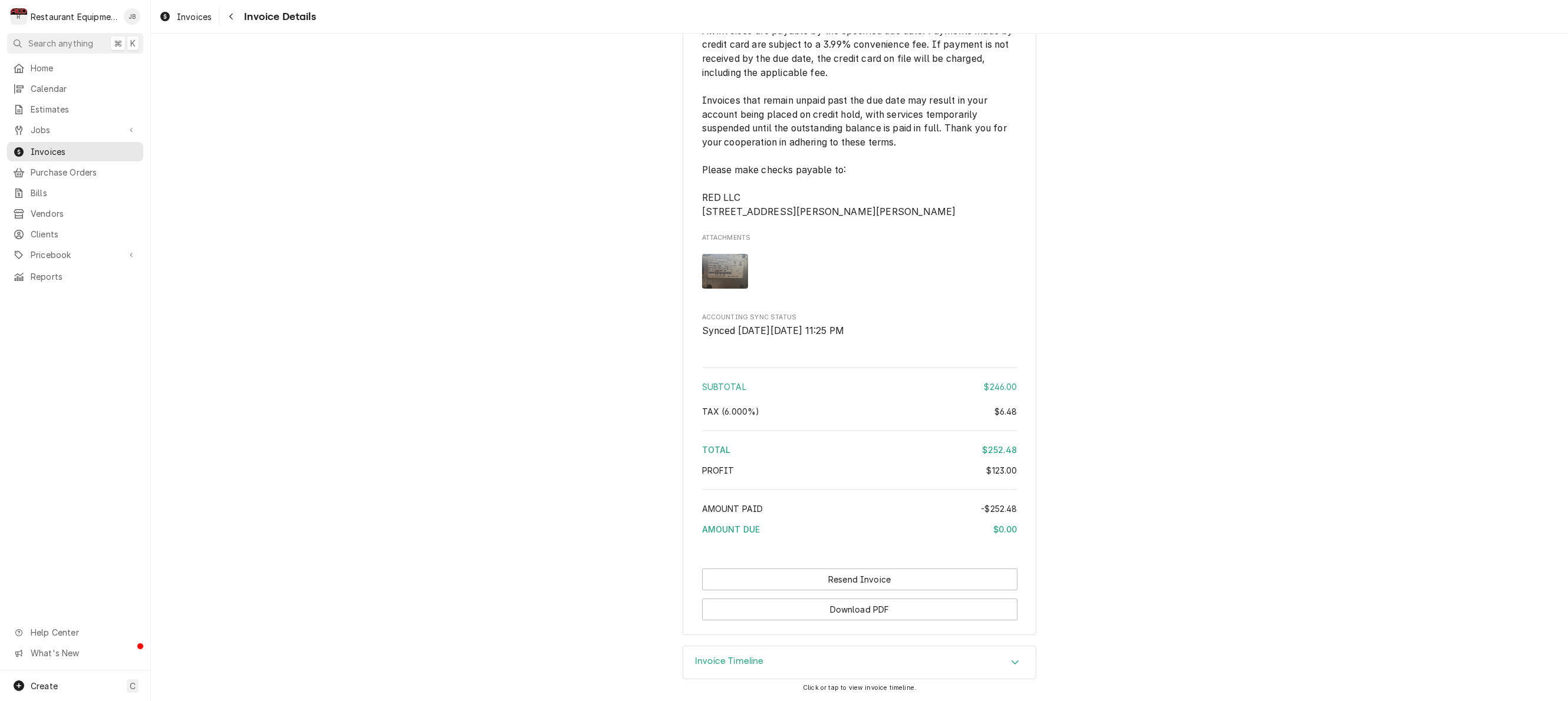
scroll to position [1916, 0]
click at [227, 17] on div "Navigate back" at bounding box center [231, 16] width 12 height 12
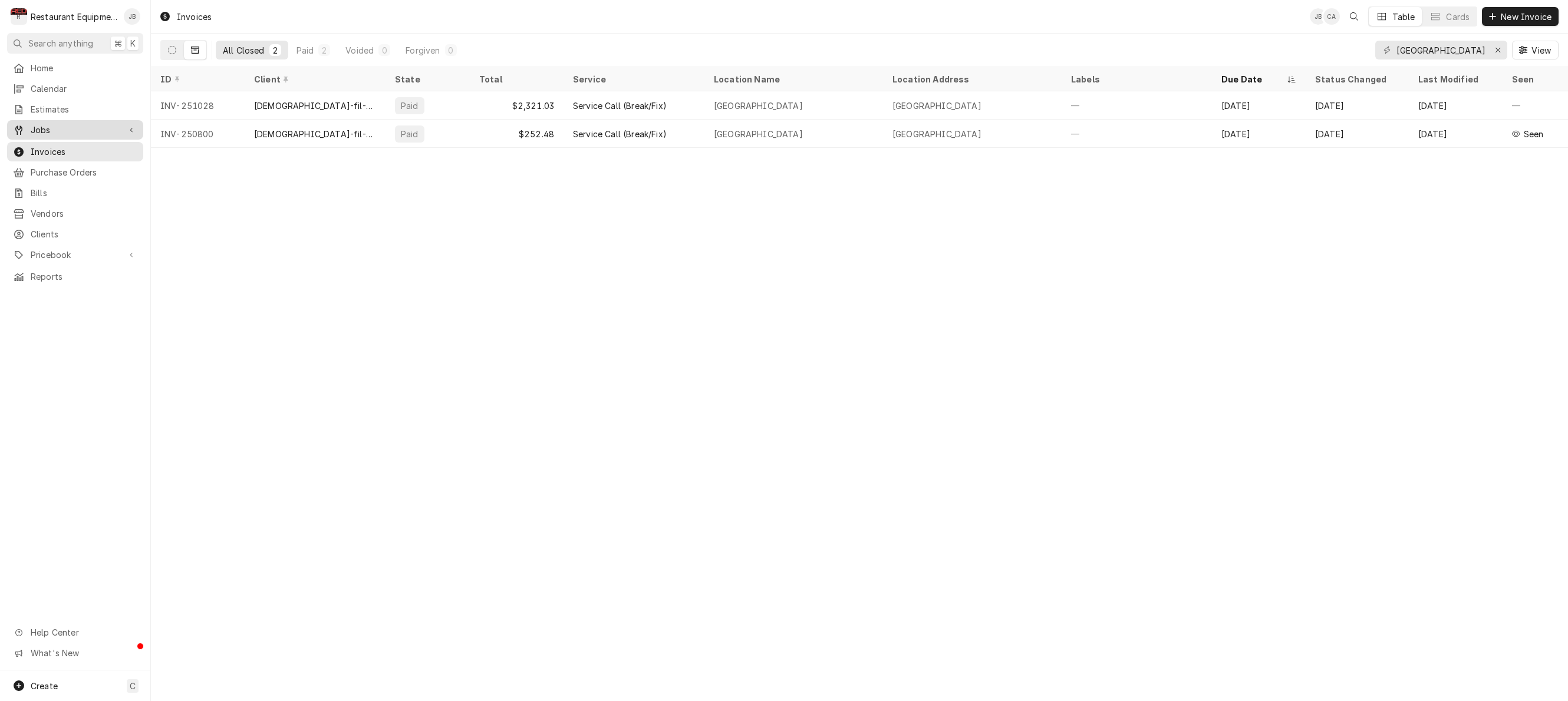
click at [115, 124] on span "Jobs" at bounding box center [76, 130] width 89 height 13
click at [52, 151] on span "Jobs" at bounding box center [84, 150] width 107 height 13
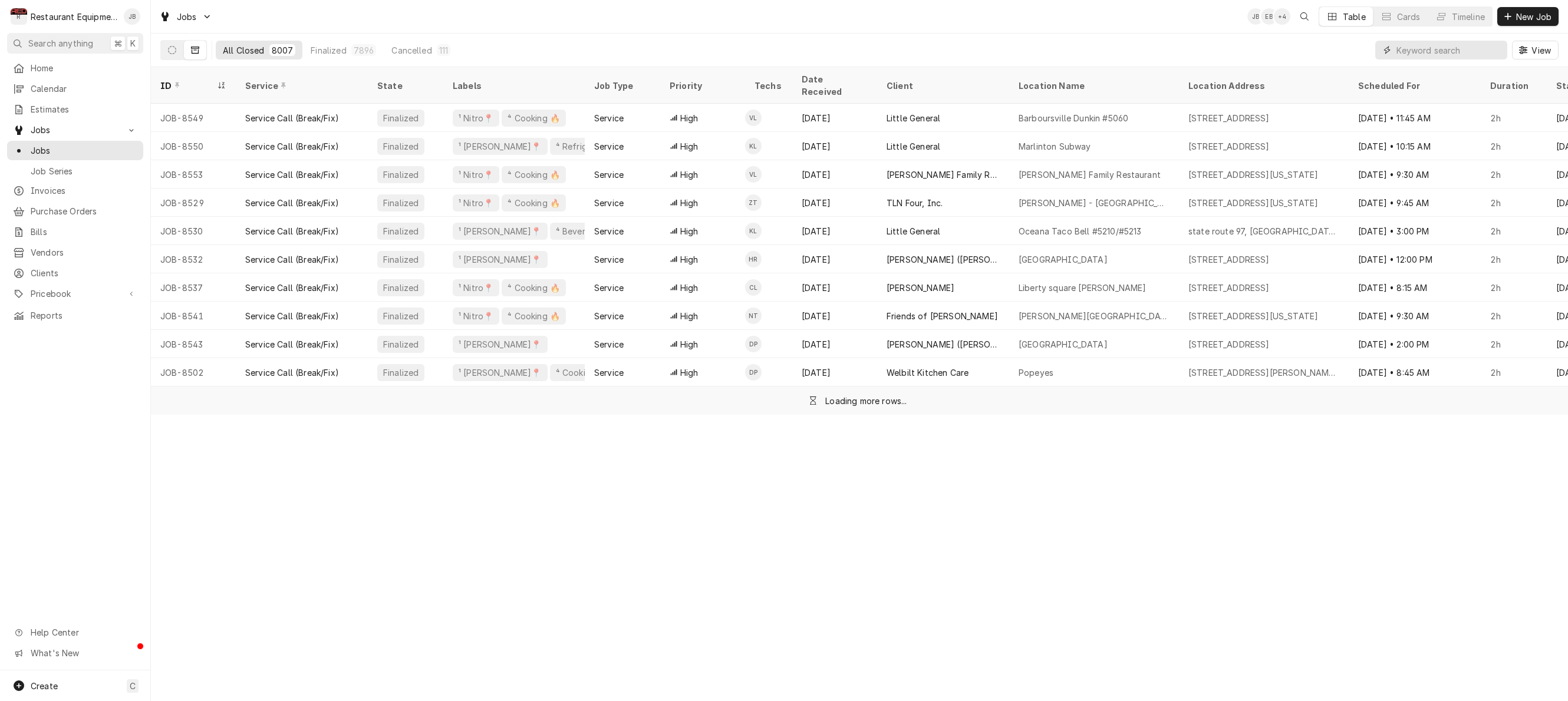
click at [1442, 53] on input "Dynamic Content Wrapper" at bounding box center [1449, 49] width 105 height 18
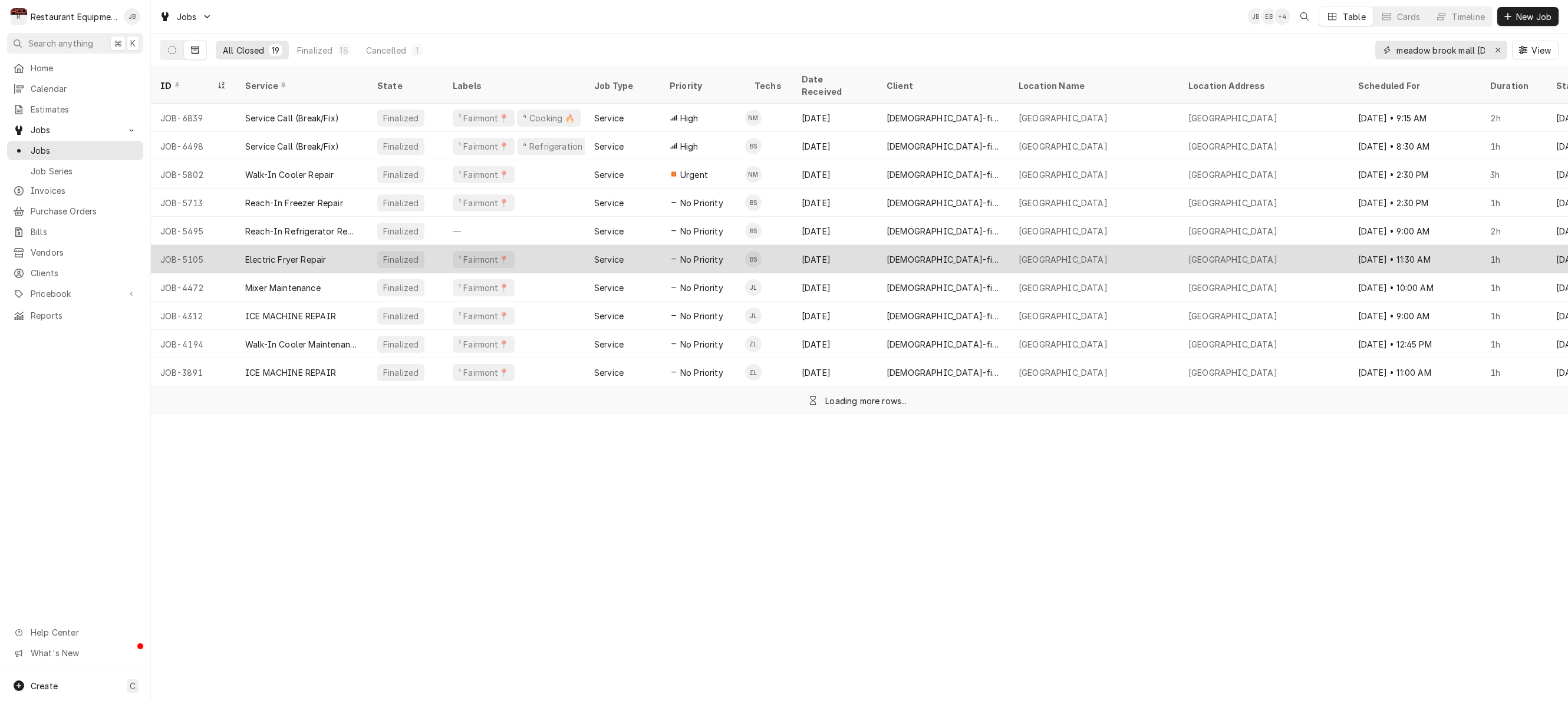
type input "meadow brook mall [DEMOGRAPHIC_DATA]"
click at [1163, 248] on div "[GEOGRAPHIC_DATA]" at bounding box center [1093, 259] width 169 height 28
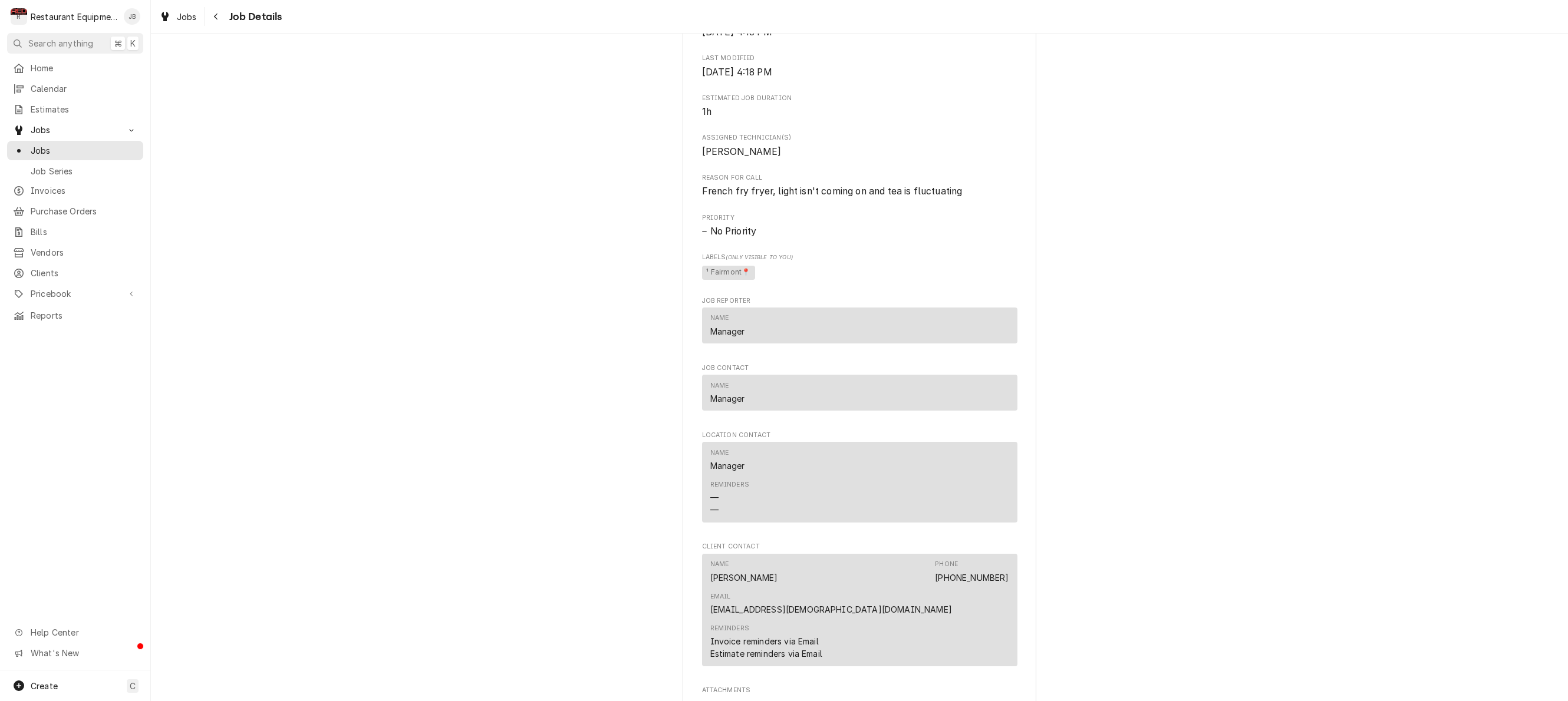
scroll to position [425, 0]
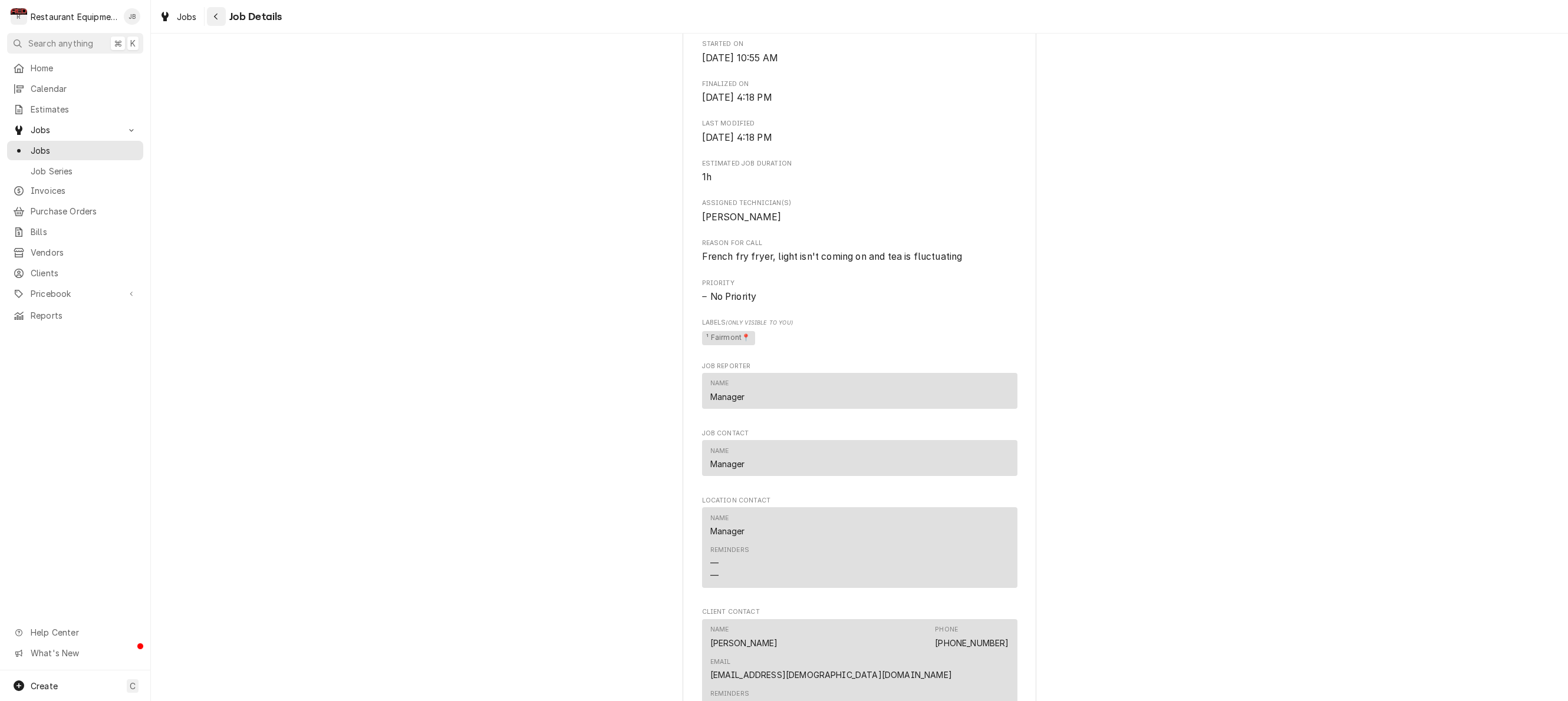
click at [219, 20] on div "Navigate back" at bounding box center [216, 16] width 12 height 12
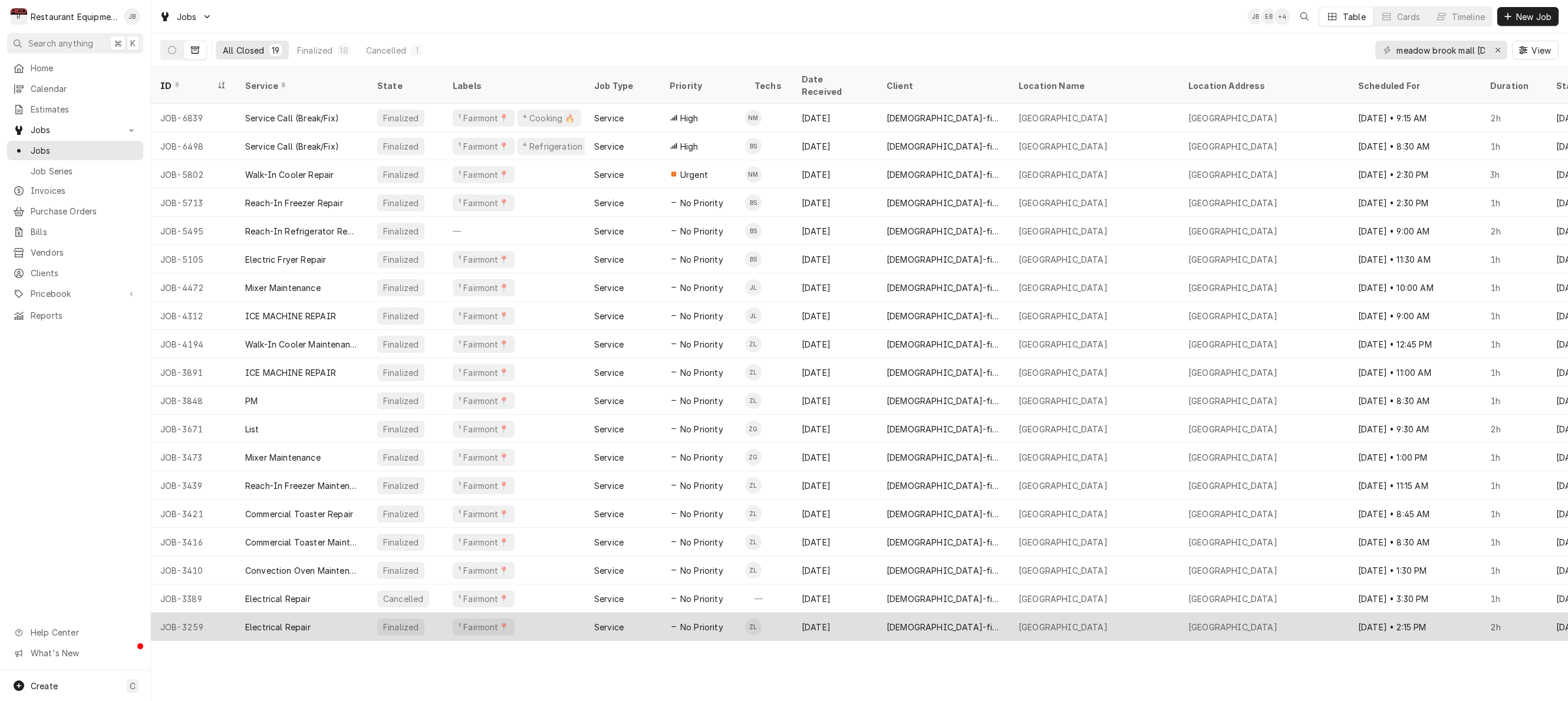
click at [566, 613] on div "¹ Fairmont📍" at bounding box center [514, 626] width 141 height 28
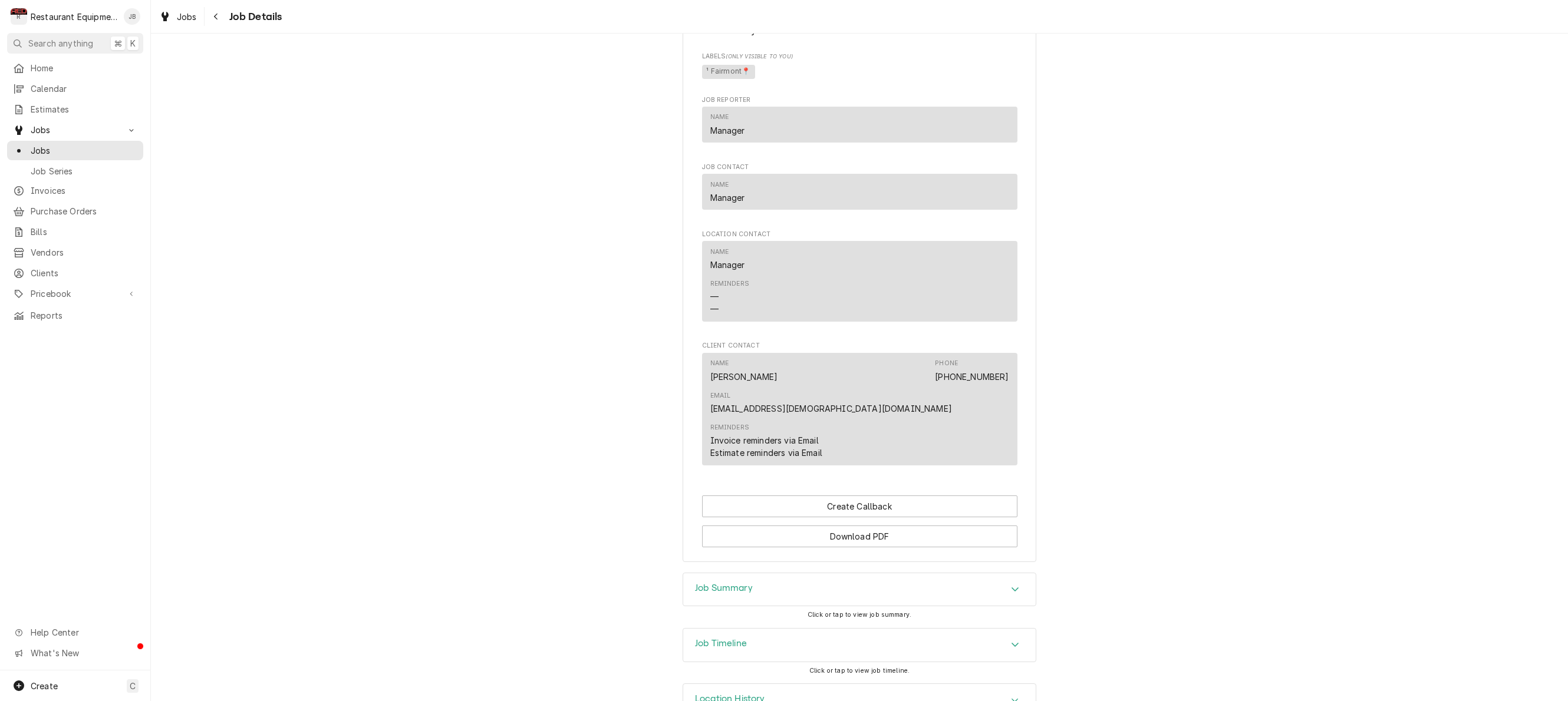
scroll to position [691, 0]
click at [1010, 584] on div "Accordion Header" at bounding box center [1015, 591] width 17 height 15
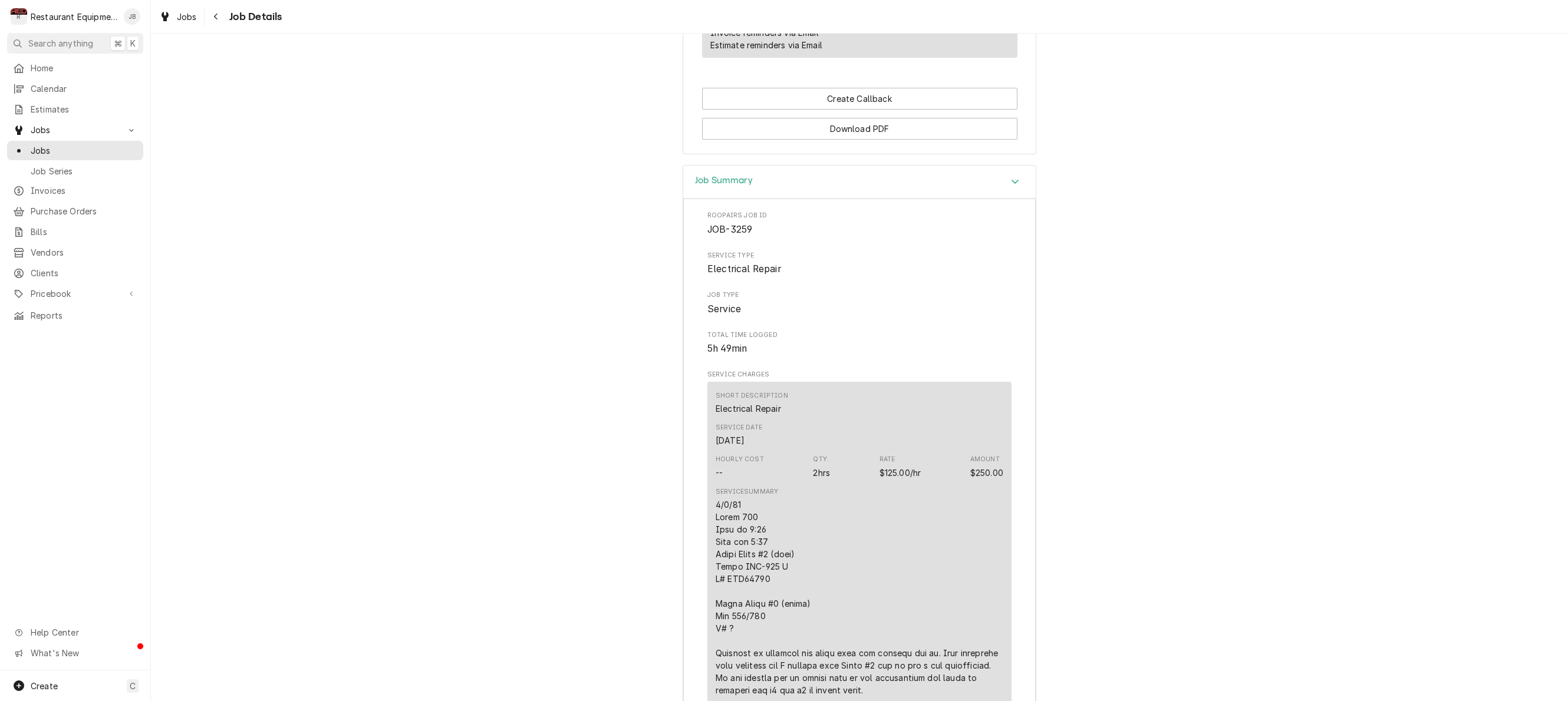
scroll to position [1081, 0]
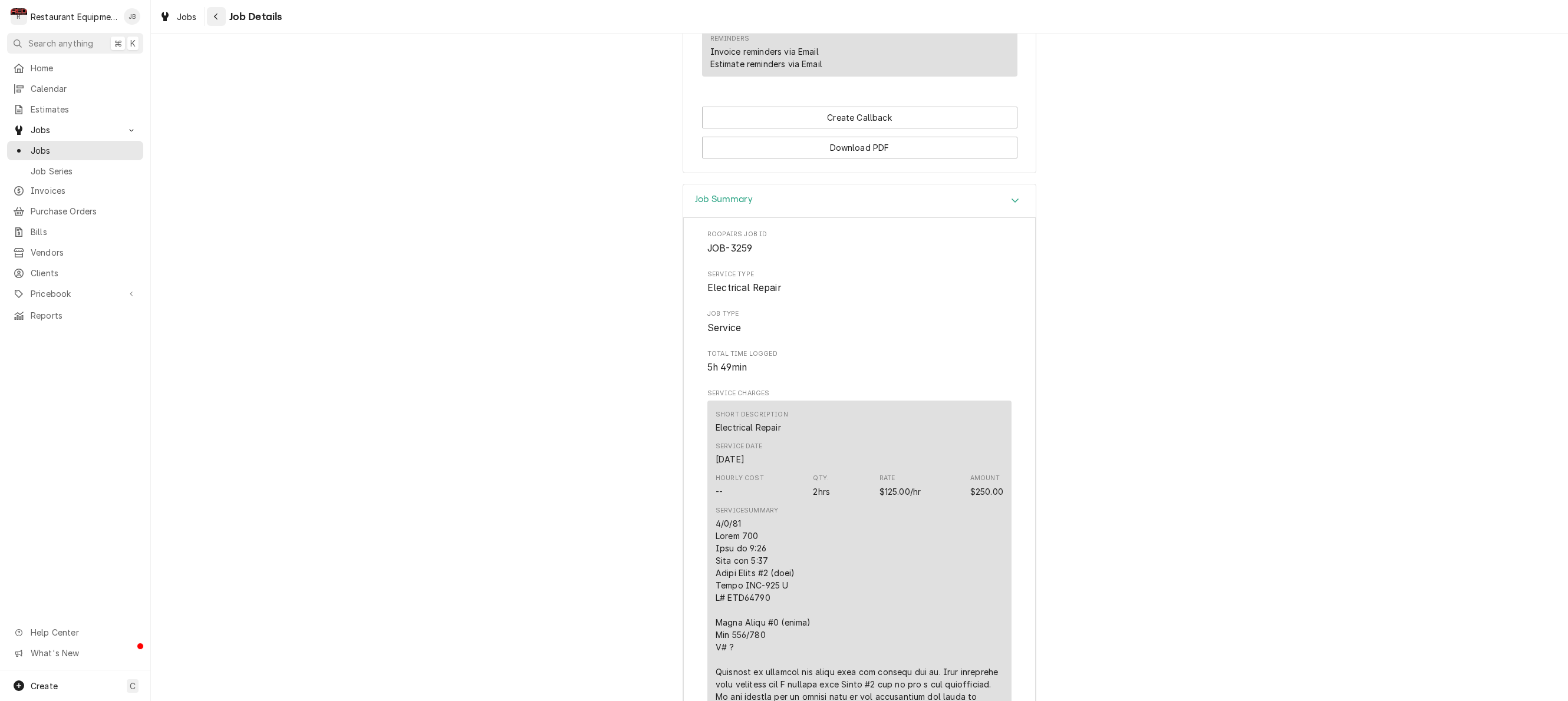
click at [219, 18] on div "Navigate back" at bounding box center [216, 16] width 12 height 12
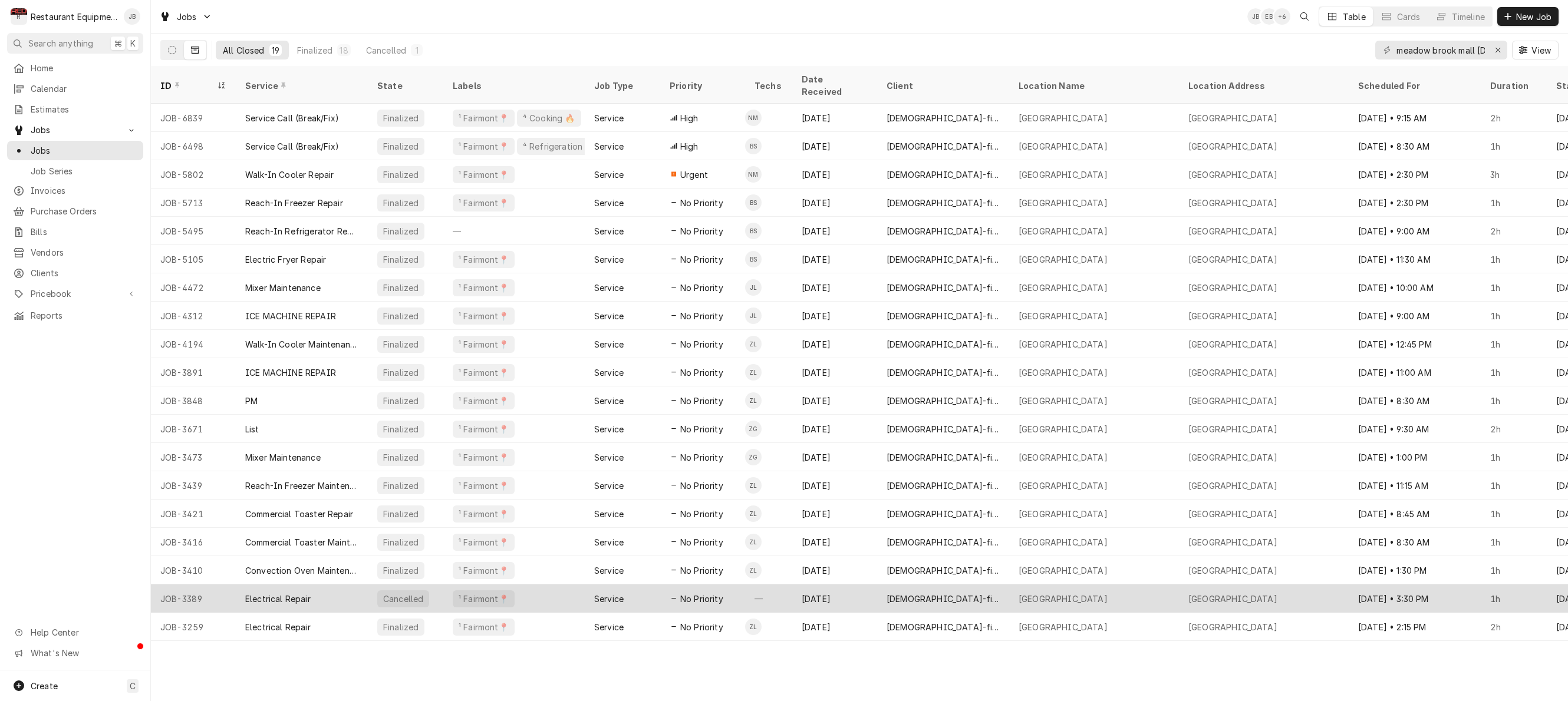
click at [779, 585] on div "—" at bounding box center [768, 598] width 47 height 28
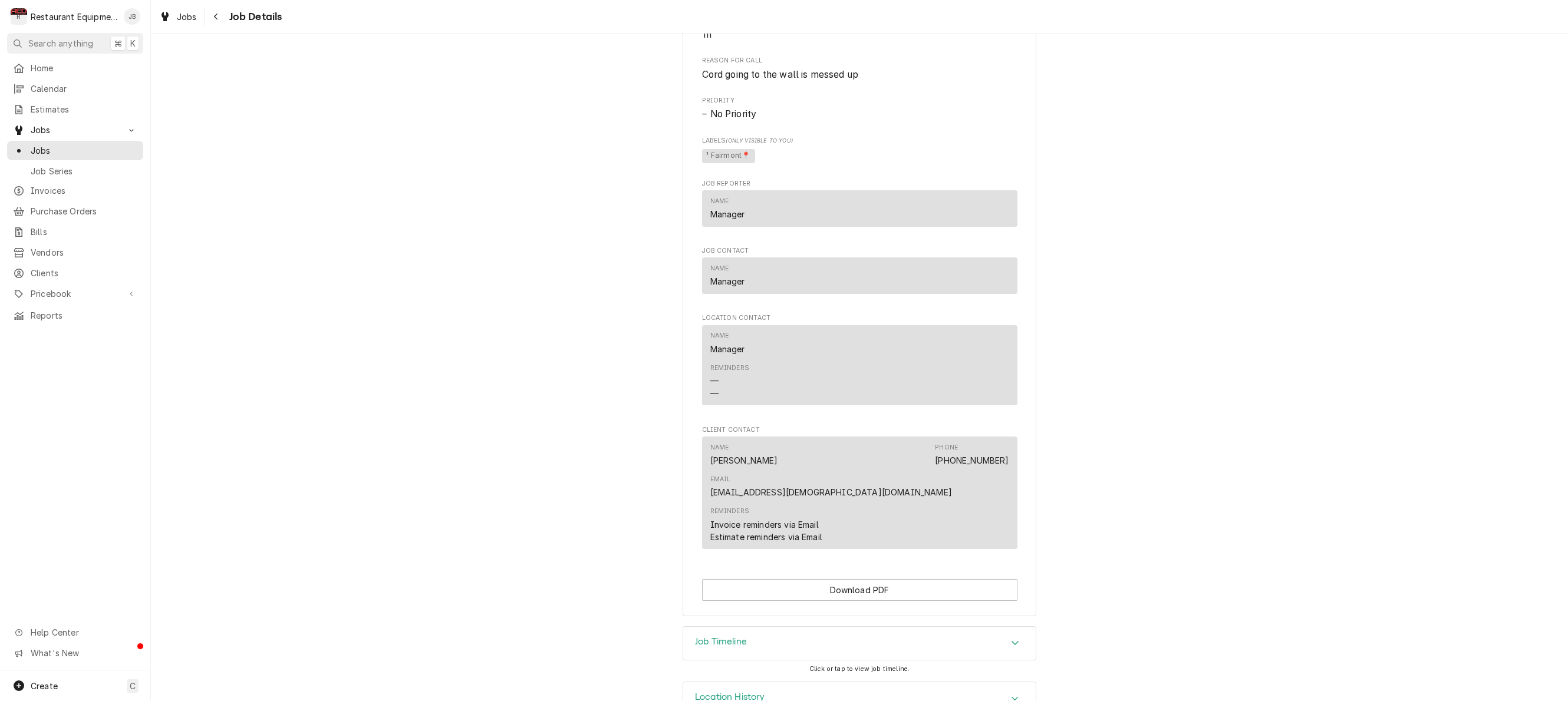
scroll to position [567, 0]
click at [799, 627] on div "Job Timeline" at bounding box center [859, 644] width 353 height 33
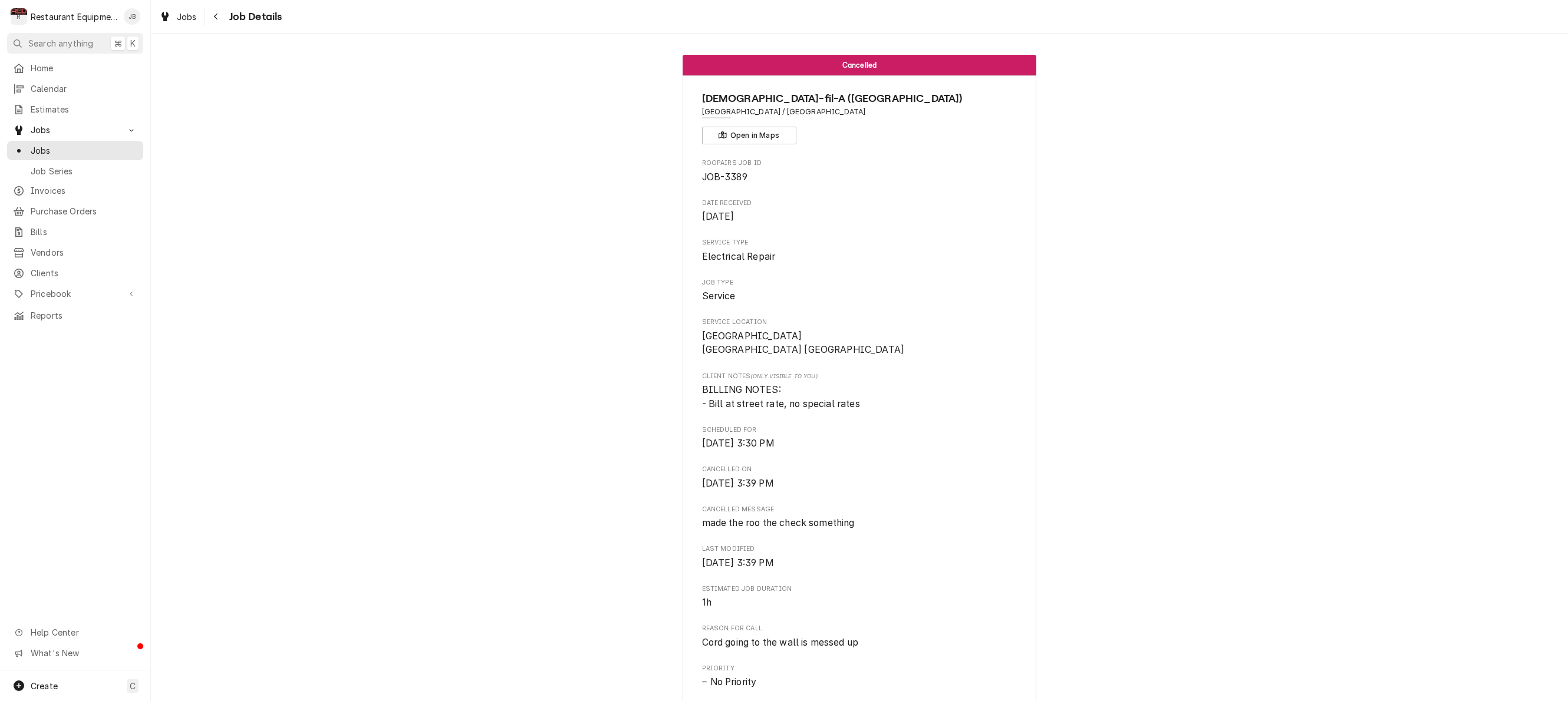
scroll to position [0, 0]
click at [218, 20] on div "Navigate back" at bounding box center [216, 16] width 12 height 12
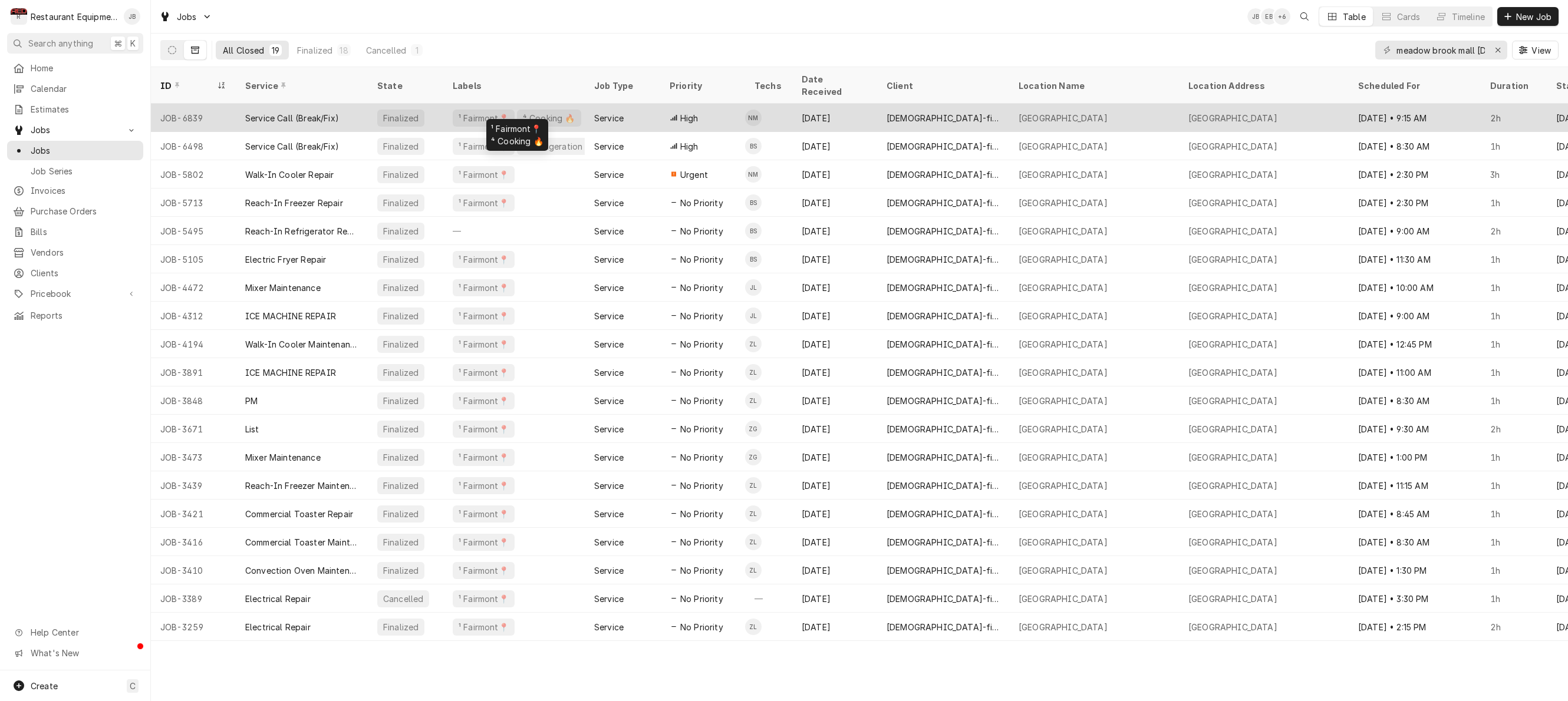
click at [568, 109] on div "⁴ Cooking 🔥" at bounding box center [549, 118] width 64 height 17
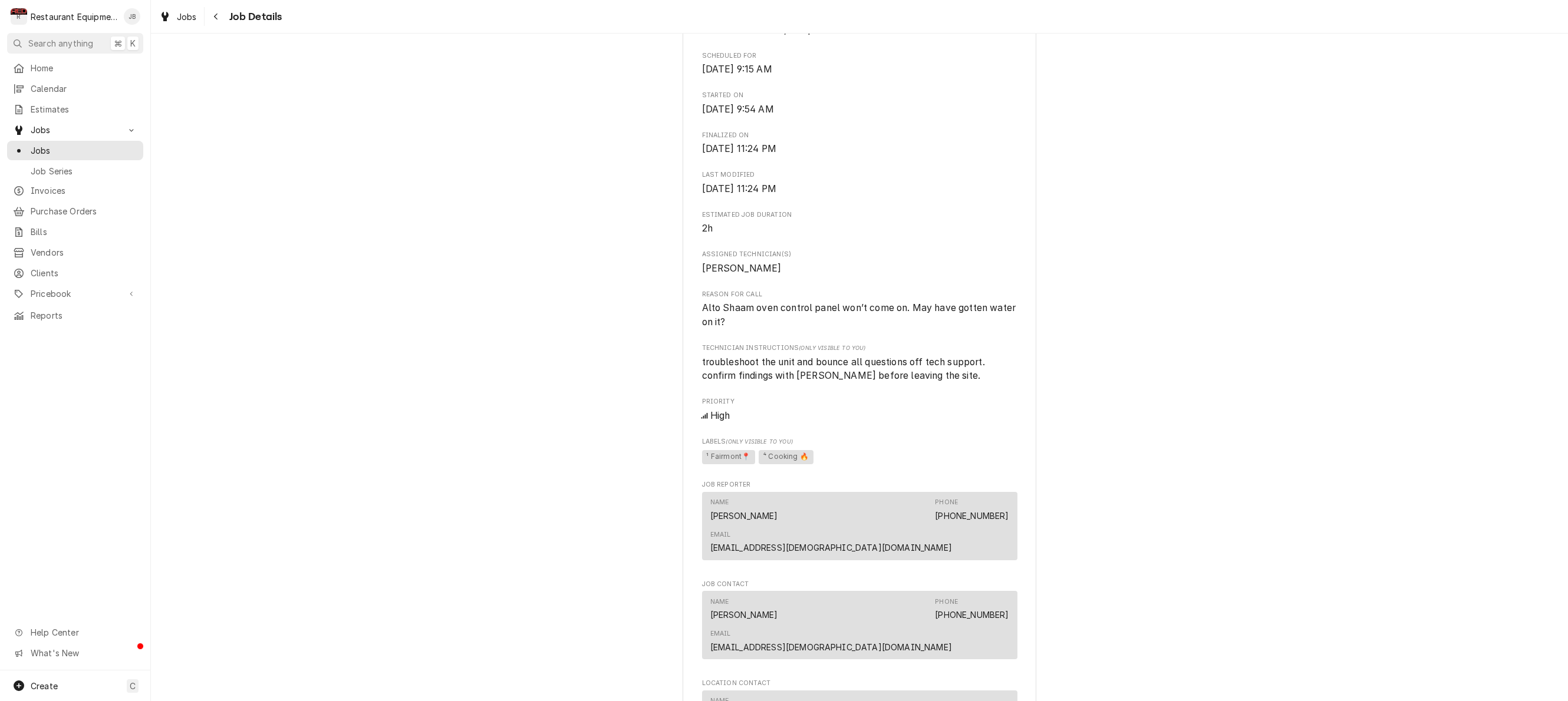
scroll to position [375, 0]
click at [209, 15] on button "Navigate back" at bounding box center [216, 15] width 18 height 18
